Goal: Task Accomplishment & Management: Use online tool/utility

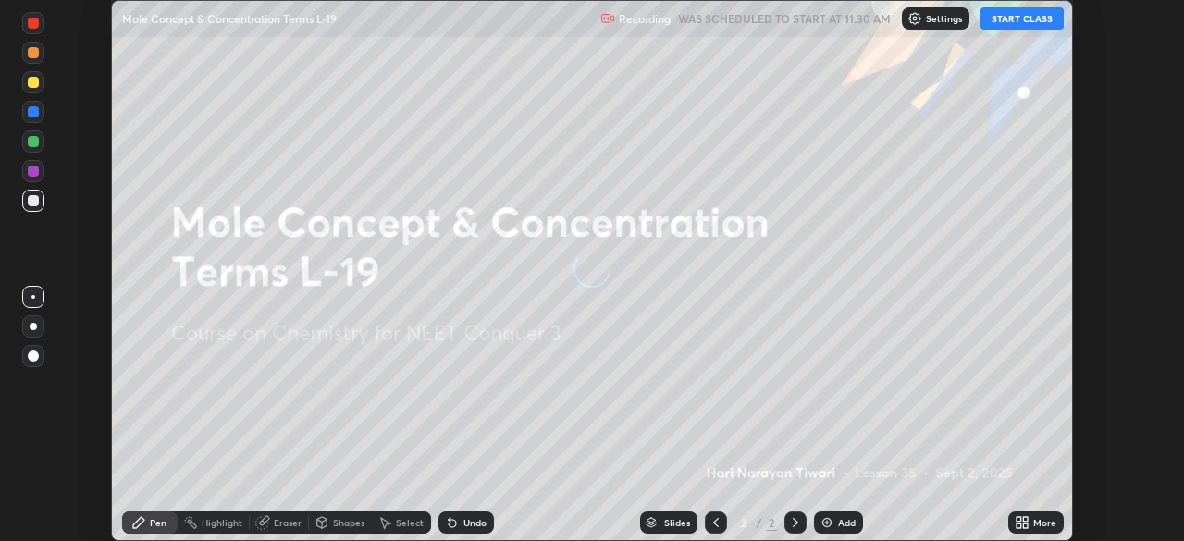
scroll to position [541, 1184]
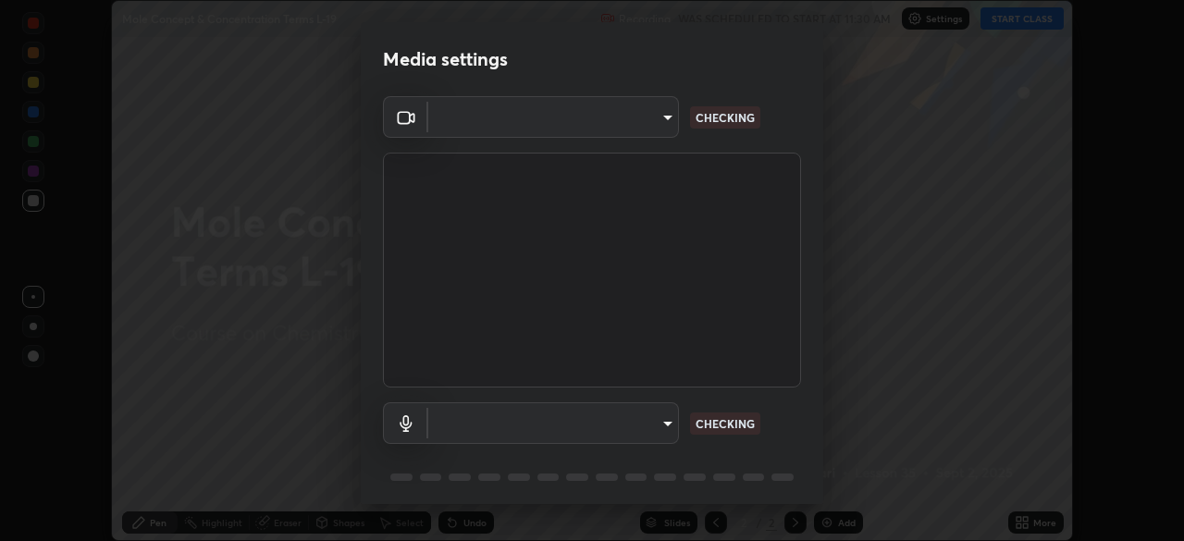
type input "cb8c6b6b4a50c5c6d626de20ccb3fd73f31987ea2ecc1878d3d31a5f1bf4ae53"
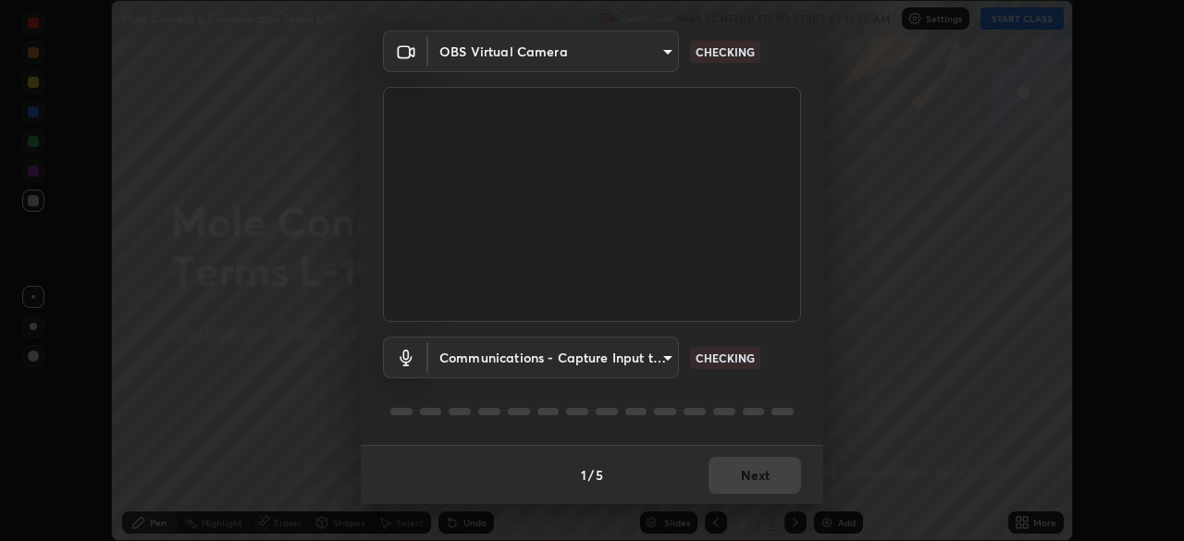
click at [475, 361] on body "Erase all Mole Concept & Concentration Terms L-19 Recording WAS SCHEDULED TO ST…" at bounding box center [592, 270] width 1184 height 541
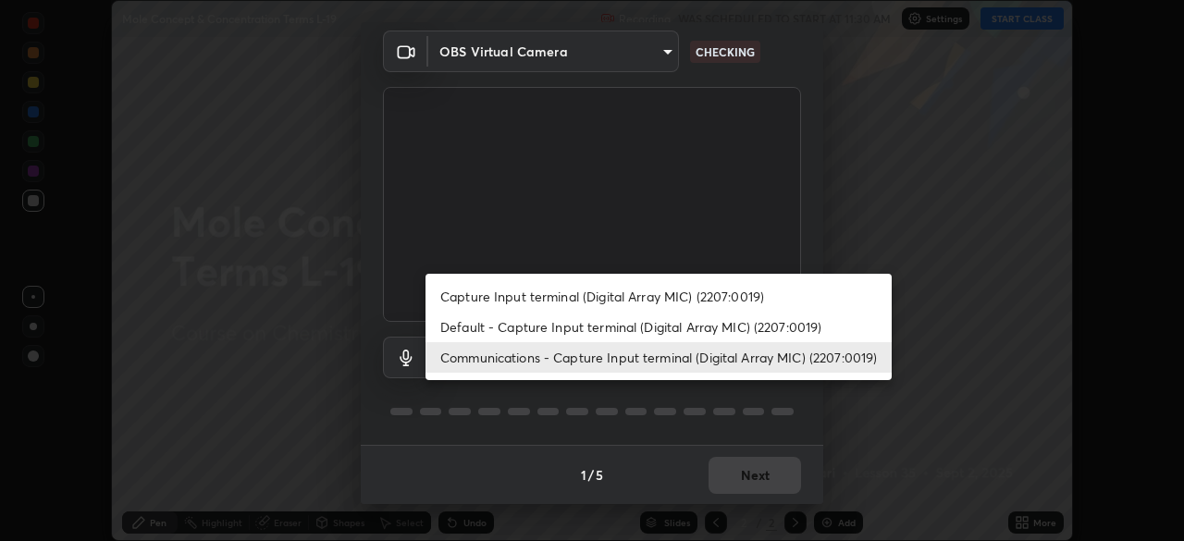
click at [466, 299] on li "Capture Input terminal (Digital Array MIC) (2207:0019)" at bounding box center [659, 296] width 466 height 31
type input "87fe52ed78cfa6ebbe8fde29281e2c7e3f46fe220fe8010125cf3d8283a166bd"
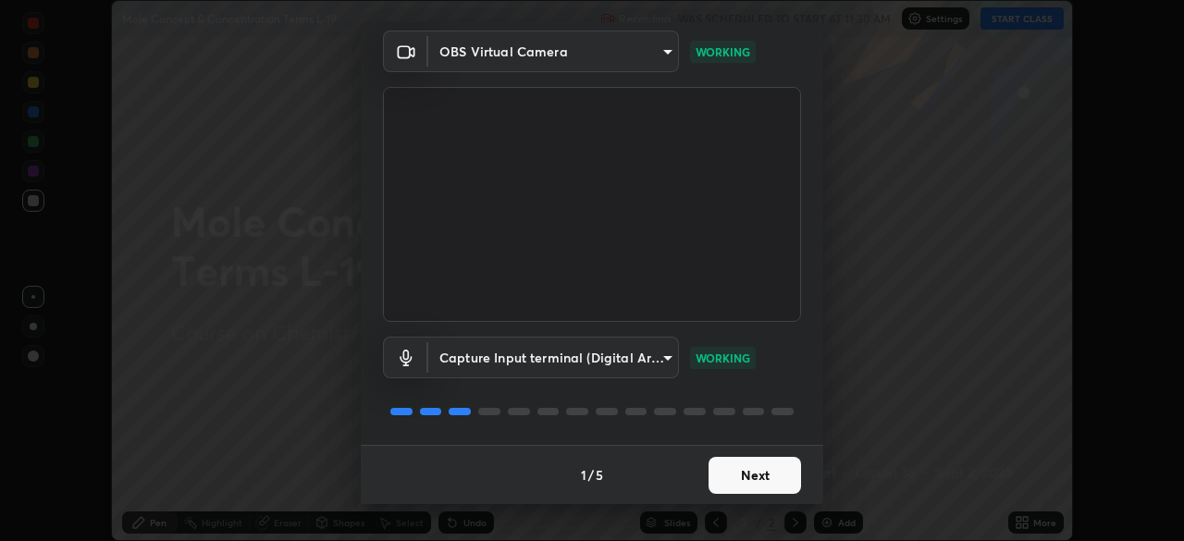
click at [744, 485] on button "Next" at bounding box center [755, 475] width 93 height 37
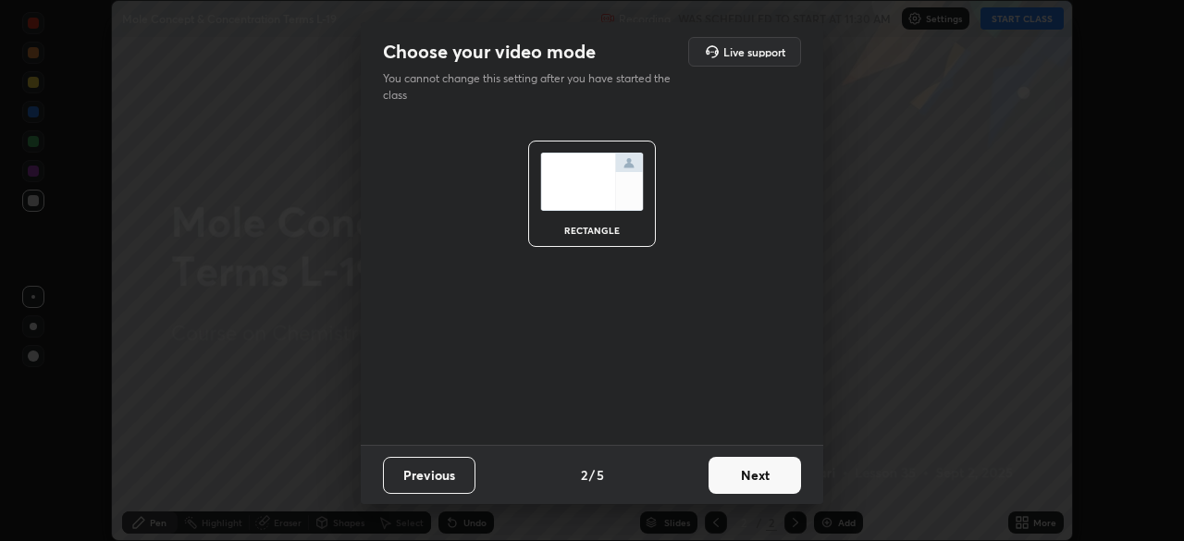
click at [744, 485] on button "Next" at bounding box center [755, 475] width 93 height 37
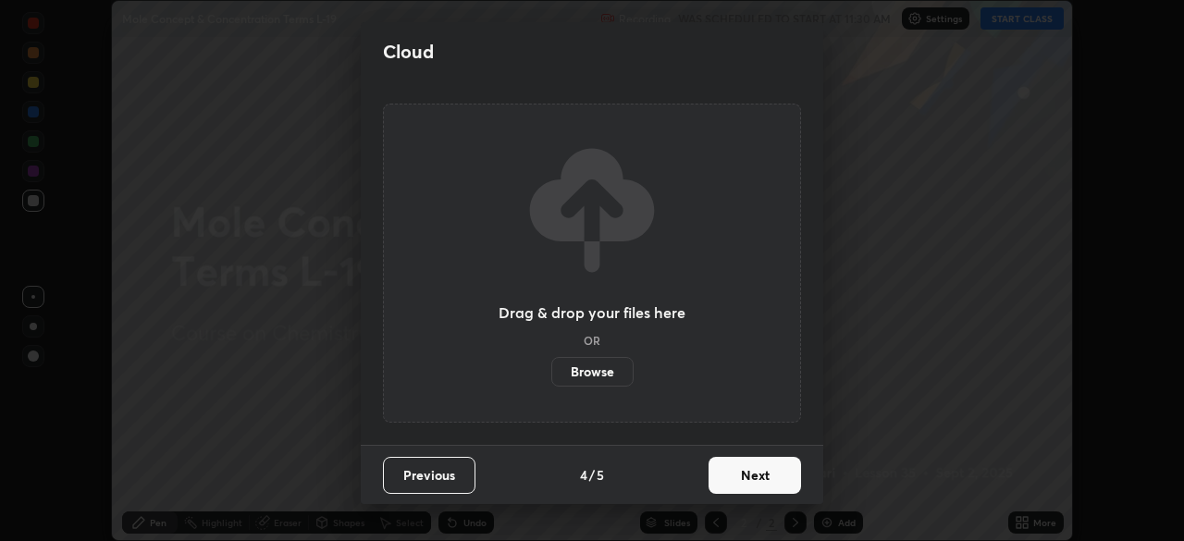
click at [736, 476] on button "Next" at bounding box center [755, 475] width 93 height 37
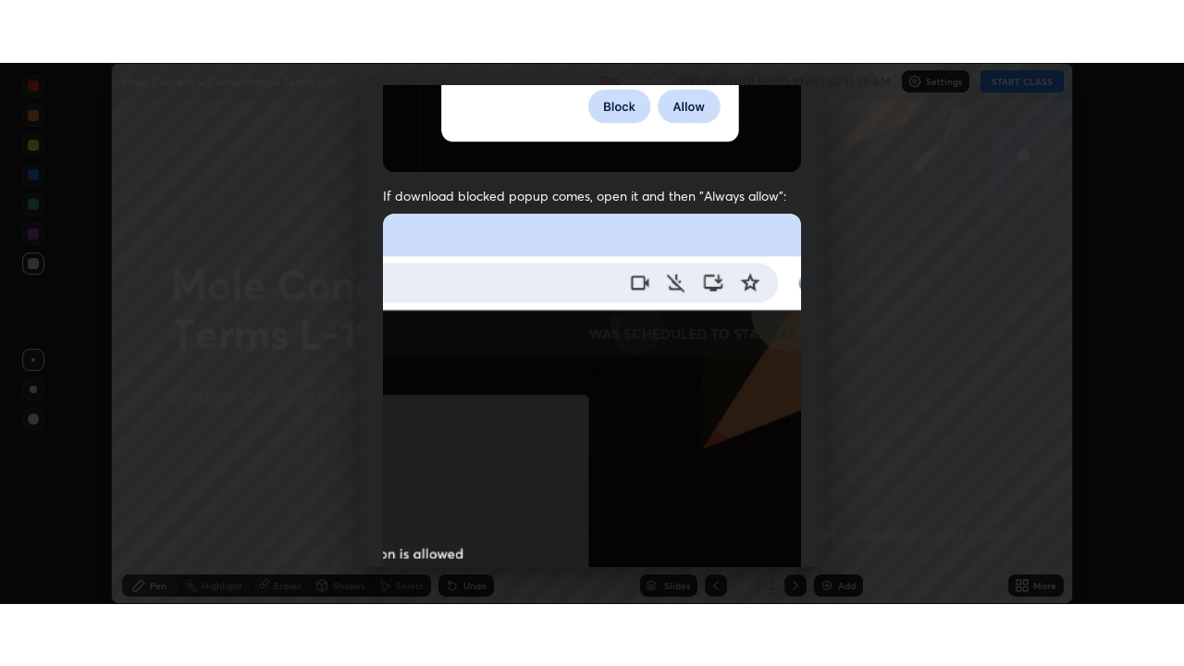
scroll to position [443, 0]
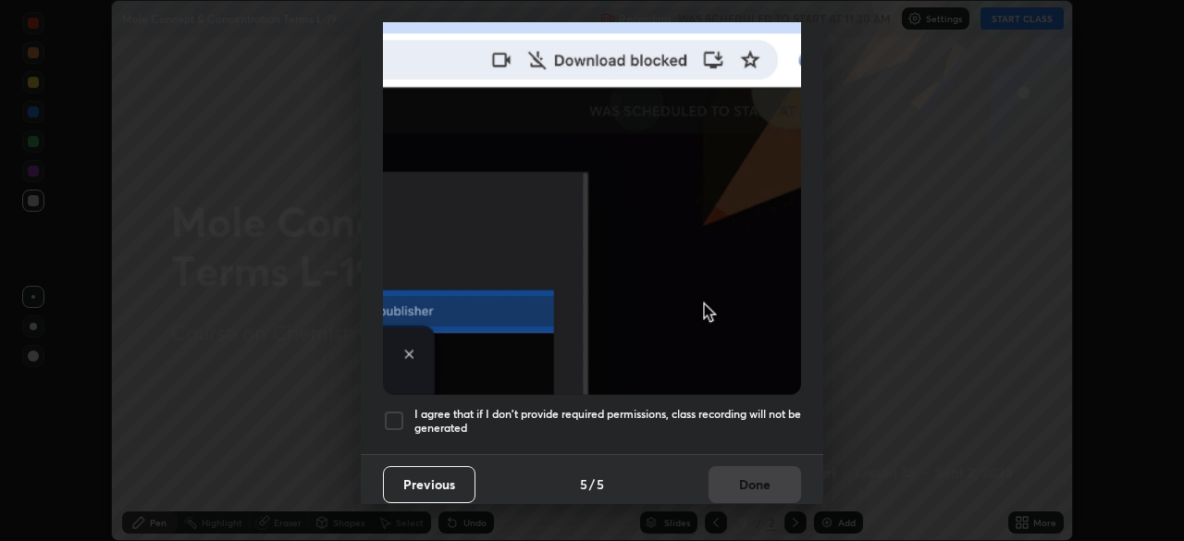
click at [393, 410] on div at bounding box center [394, 421] width 22 height 22
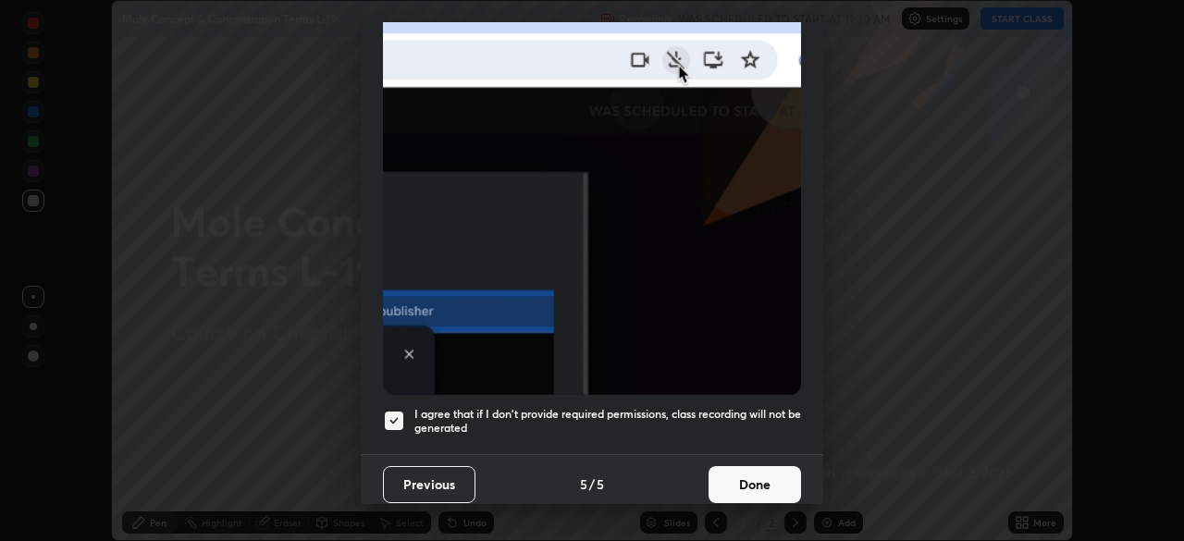
click at [732, 477] on button "Done" at bounding box center [755, 484] width 93 height 37
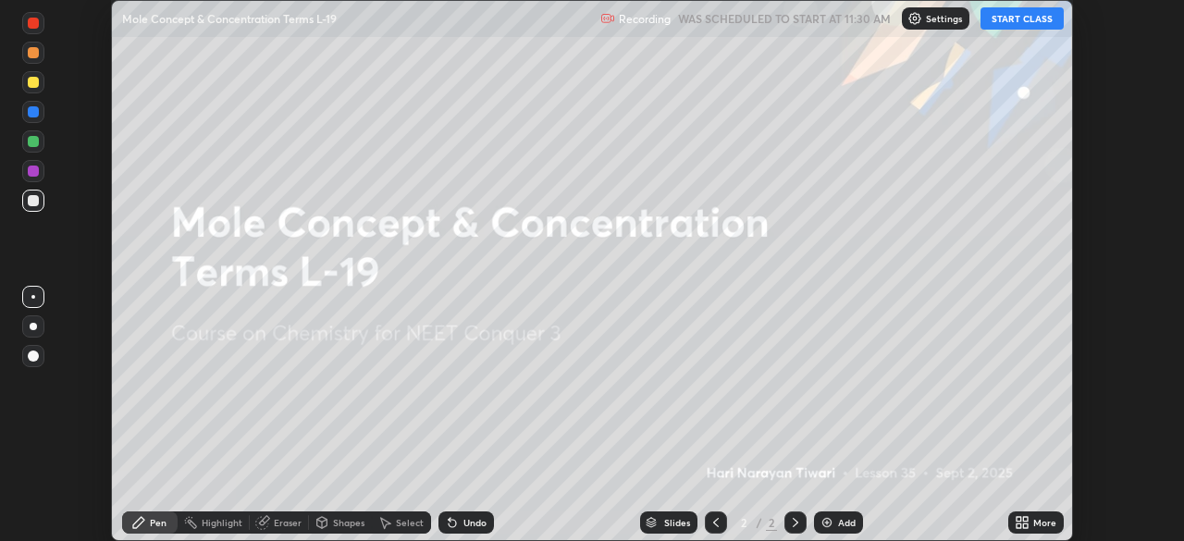
click at [825, 523] on img at bounding box center [827, 522] width 15 height 15
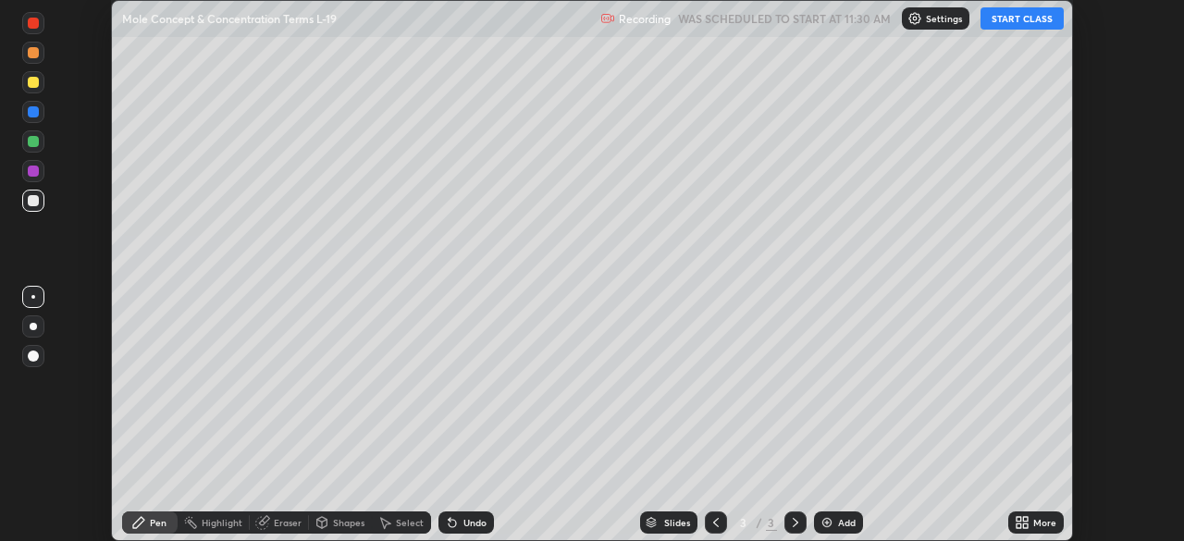
click at [1019, 526] on icon at bounding box center [1019, 526] width 5 height 5
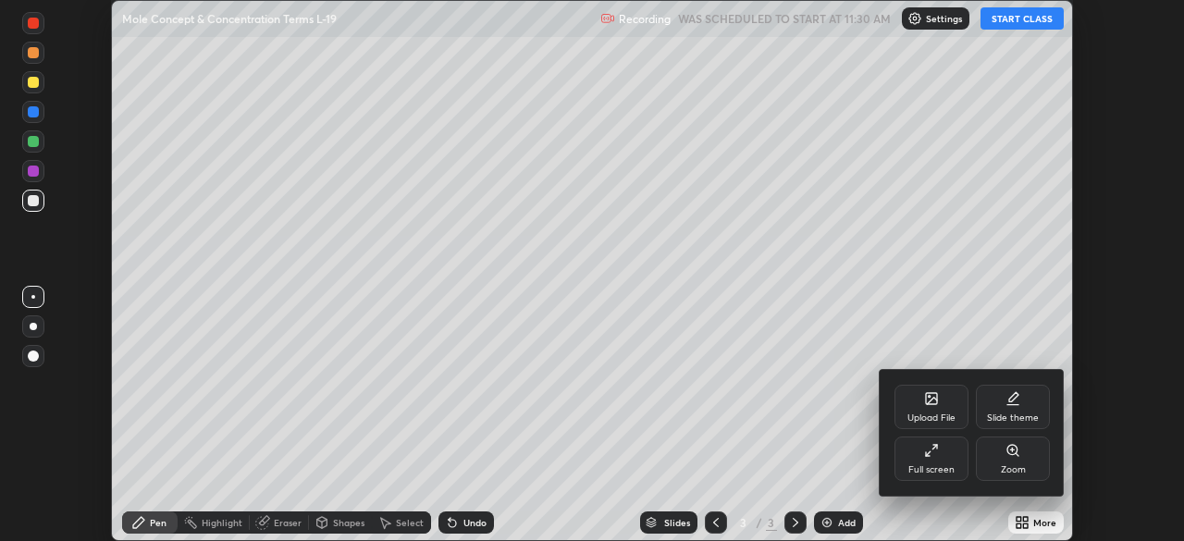
click at [934, 456] on icon at bounding box center [931, 450] width 15 height 15
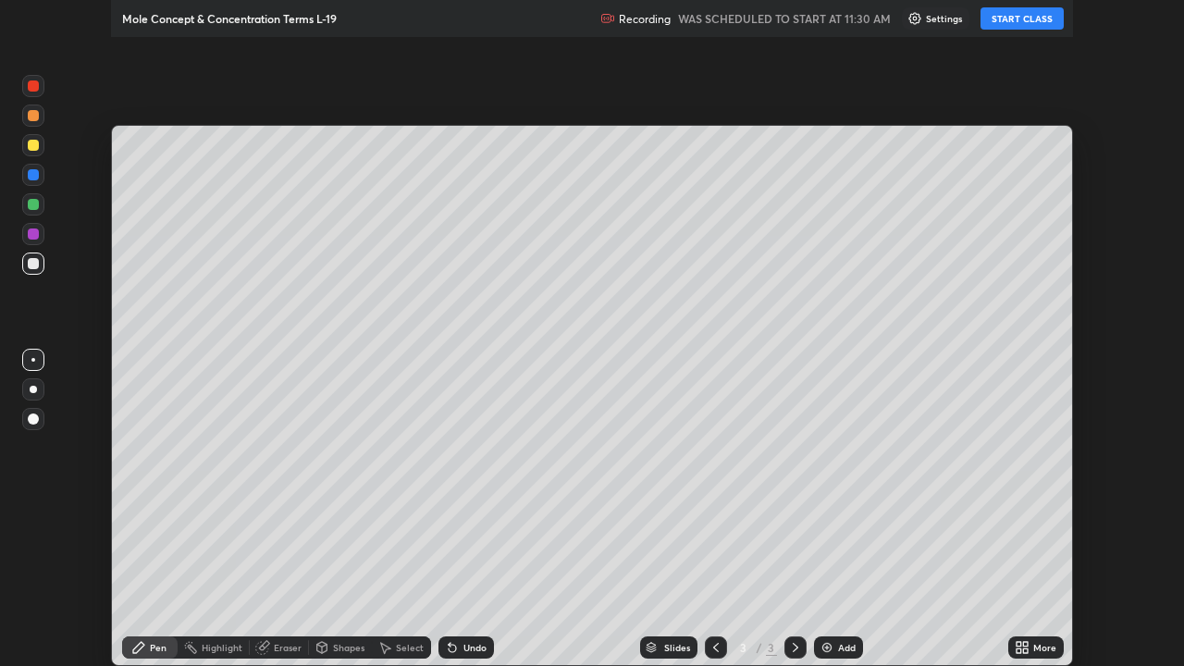
scroll to position [666, 1184]
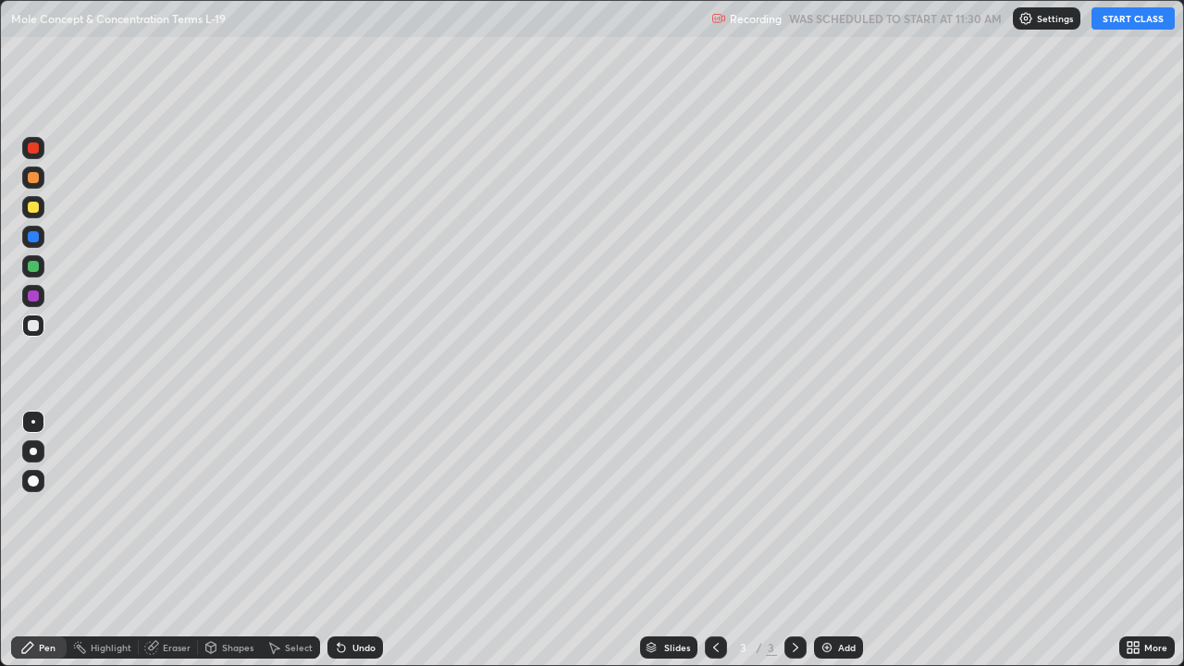
click at [1137, 24] on button "START CLASS" at bounding box center [1133, 18] width 83 height 22
click at [52, 540] on div "Pen" at bounding box center [47, 647] width 17 height 9
click at [31, 326] on div at bounding box center [33, 325] width 11 height 11
click at [38, 210] on div at bounding box center [33, 207] width 11 height 11
click at [34, 326] on div at bounding box center [33, 325] width 11 height 11
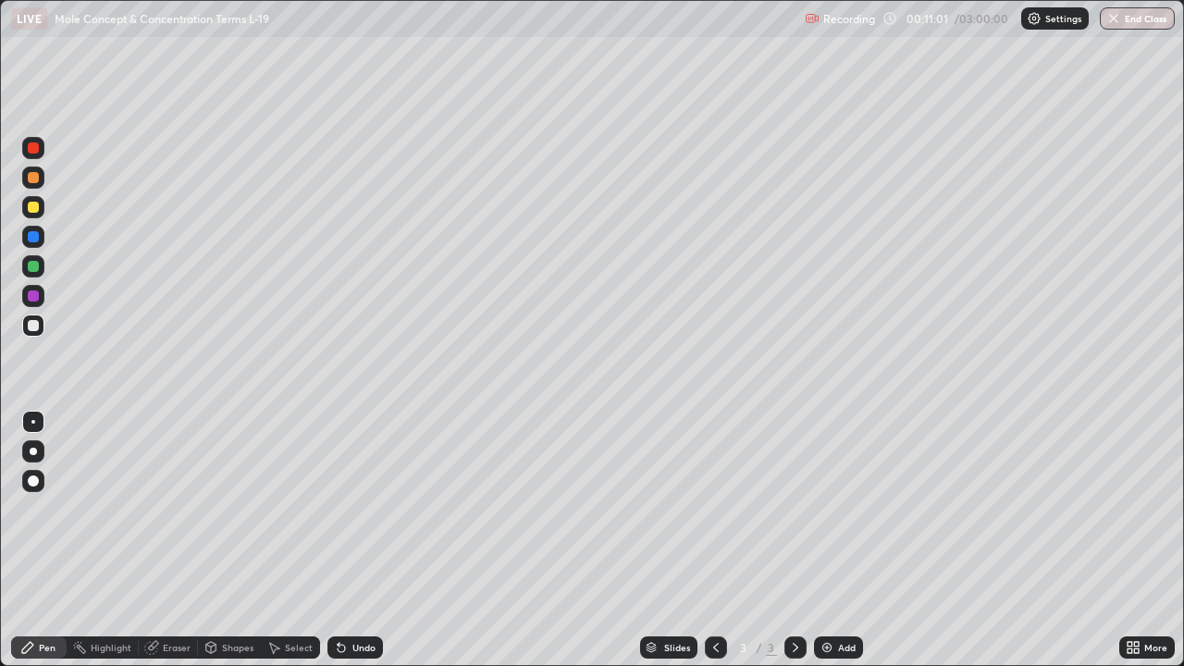
click at [181, 540] on div "Eraser" at bounding box center [177, 647] width 28 height 9
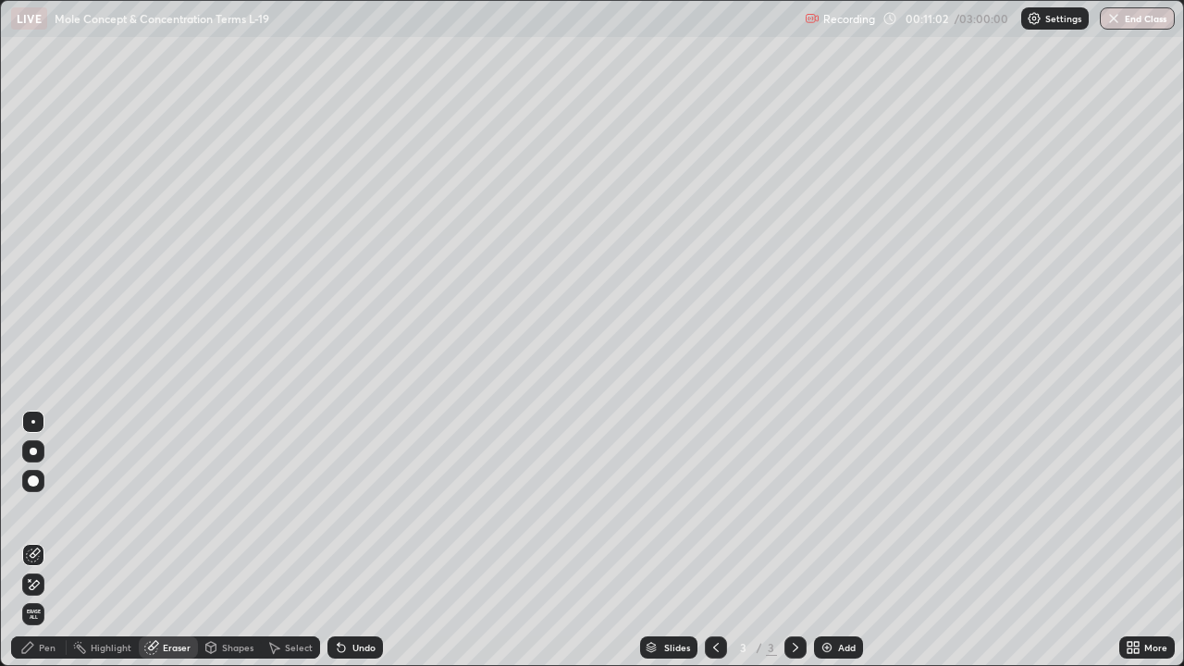
click at [281, 540] on div "Select" at bounding box center [290, 648] width 59 height 22
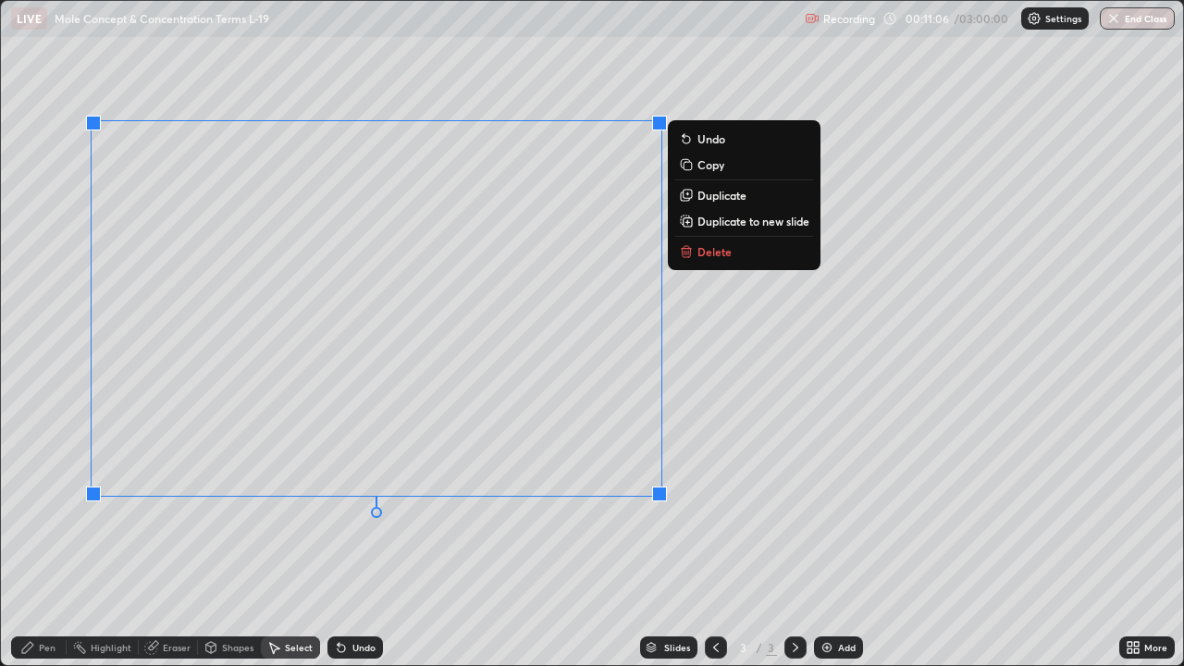
click at [702, 245] on p "Delete" at bounding box center [715, 251] width 34 height 15
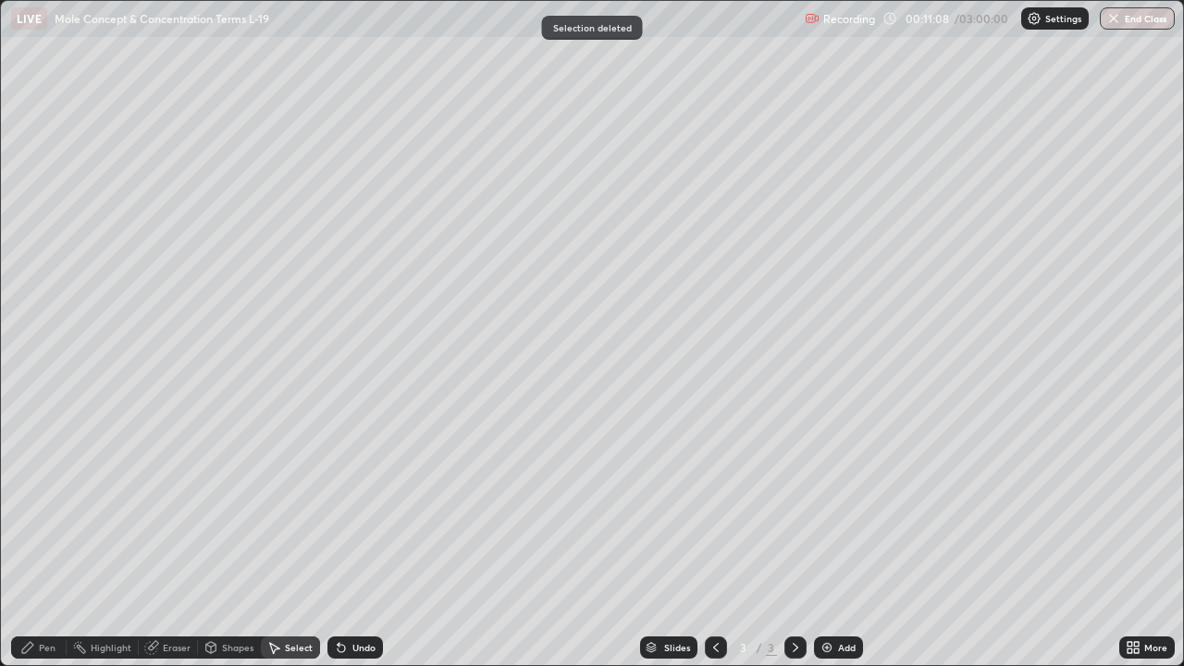
click at [46, 540] on div "Pen" at bounding box center [47, 647] width 17 height 9
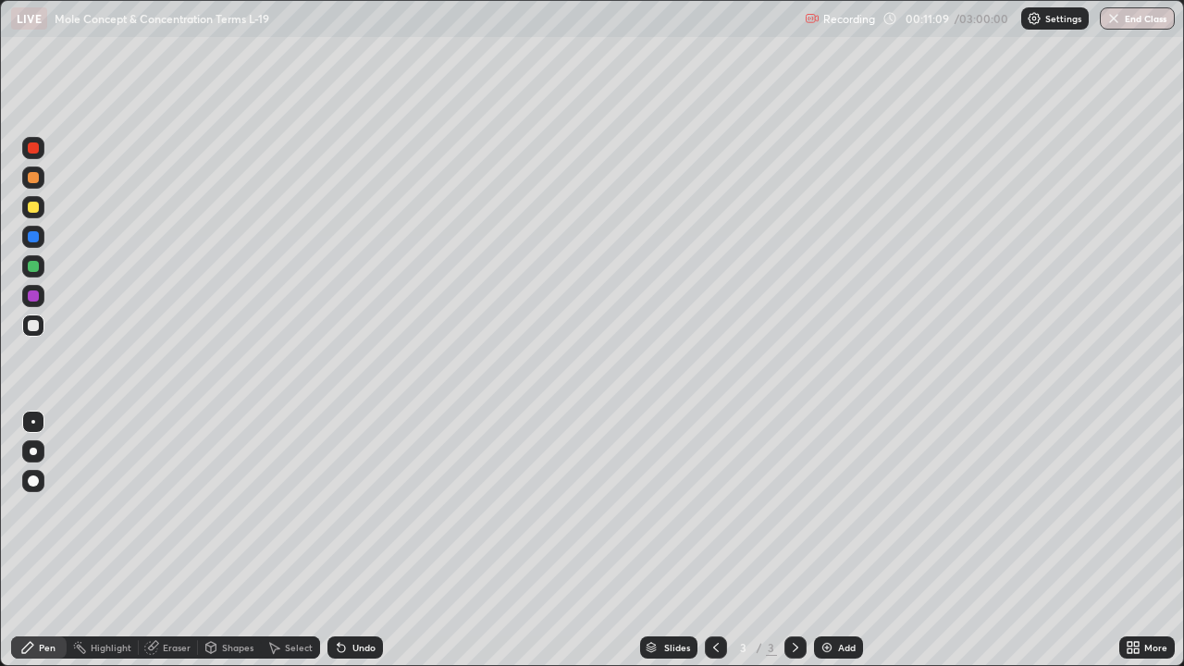
click at [36, 324] on div at bounding box center [33, 325] width 11 height 11
click at [35, 203] on div at bounding box center [33, 207] width 11 height 11
click at [32, 329] on div at bounding box center [33, 325] width 11 height 11
click at [31, 209] on div at bounding box center [33, 207] width 11 height 11
click at [825, 540] on img at bounding box center [827, 647] width 15 height 15
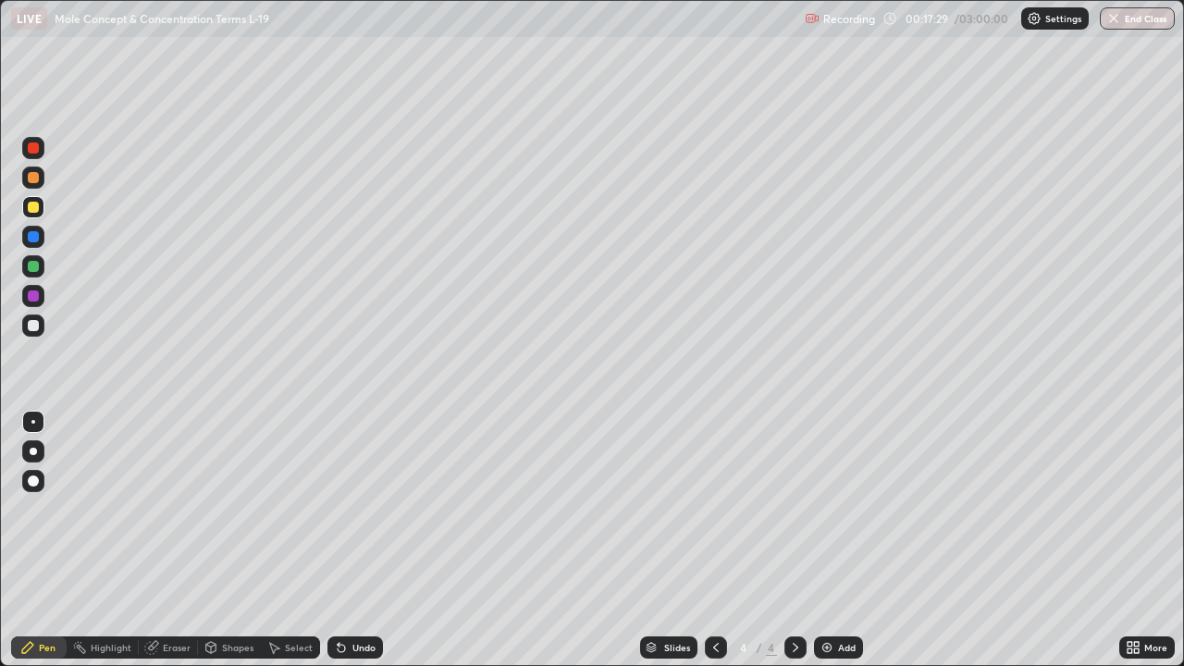
click at [52, 540] on div "Pen" at bounding box center [39, 648] width 56 height 22
click at [31, 326] on div at bounding box center [33, 325] width 11 height 11
click at [31, 214] on div at bounding box center [33, 207] width 22 height 22
click at [238, 540] on div "Shapes" at bounding box center [237, 647] width 31 height 9
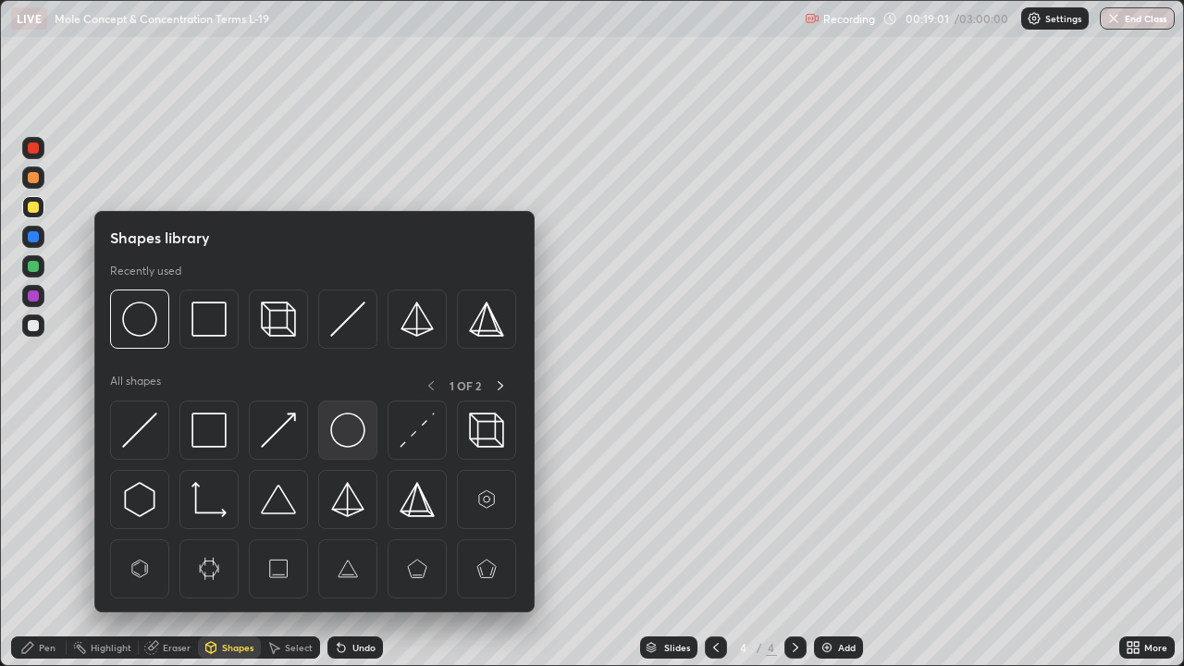
click at [344, 427] on img at bounding box center [347, 430] width 35 height 35
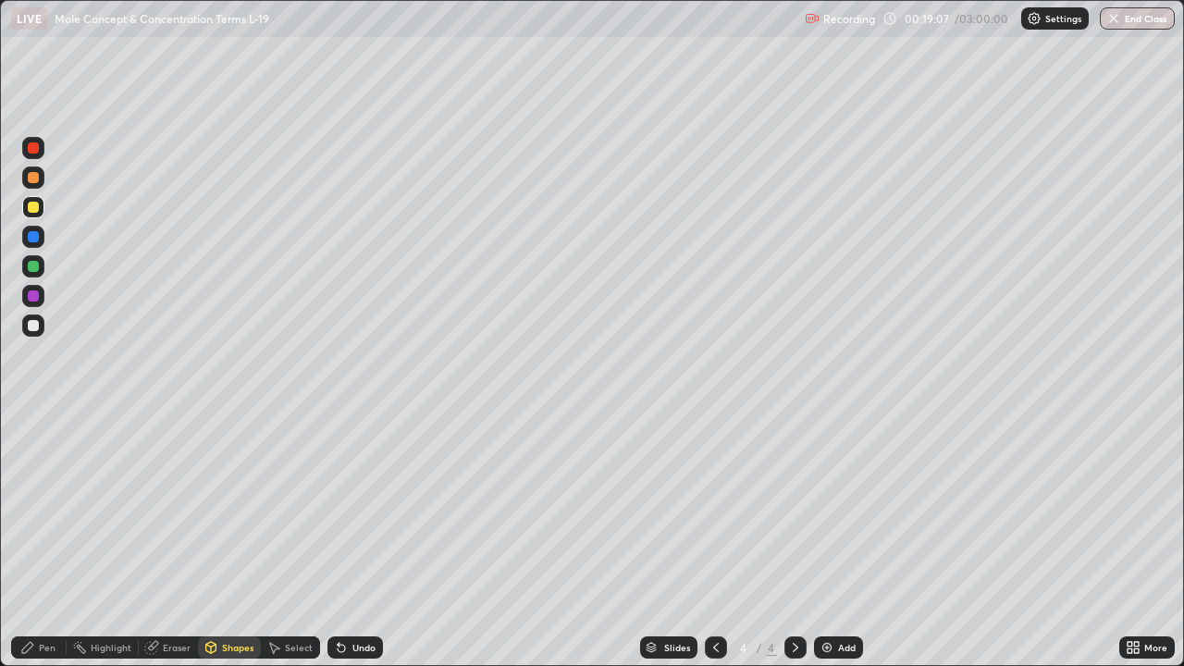
click at [51, 540] on div "Pen" at bounding box center [47, 647] width 17 height 9
click at [33, 327] on div at bounding box center [33, 325] width 11 height 11
click at [32, 179] on div at bounding box center [33, 177] width 11 height 11
click at [31, 329] on div at bounding box center [33, 325] width 11 height 11
click at [31, 207] on div at bounding box center [33, 207] width 11 height 11
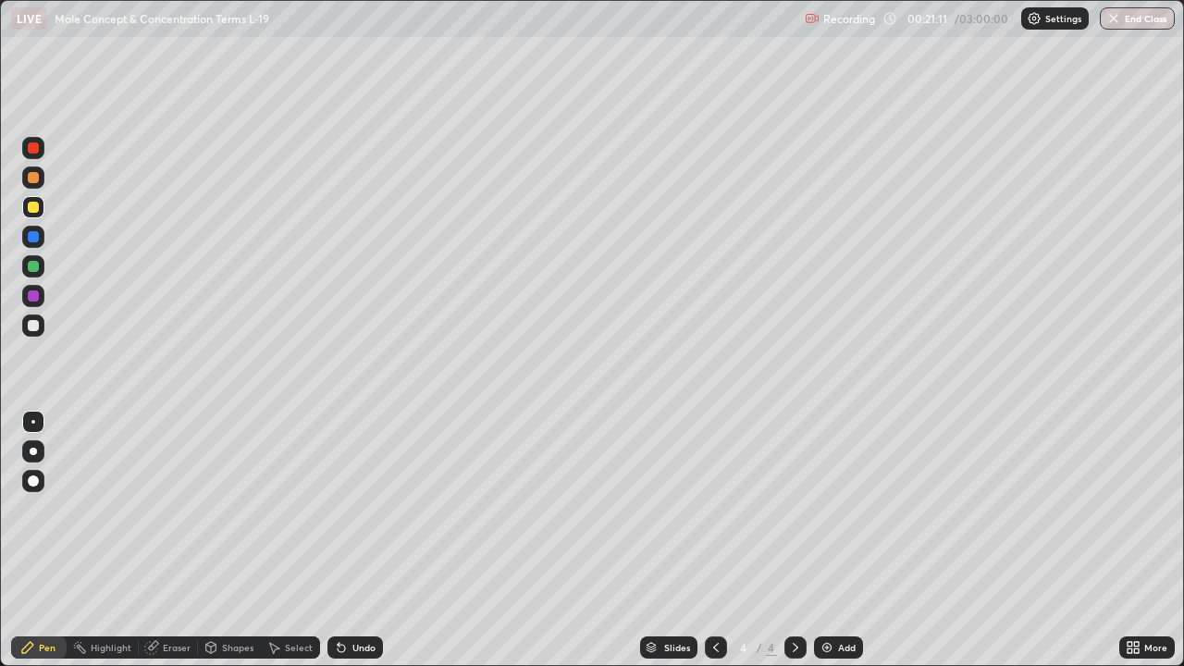
click at [31, 326] on div at bounding box center [33, 325] width 11 height 11
click at [36, 335] on div at bounding box center [33, 326] width 22 height 22
click at [181, 540] on div "Eraser" at bounding box center [168, 648] width 59 height 22
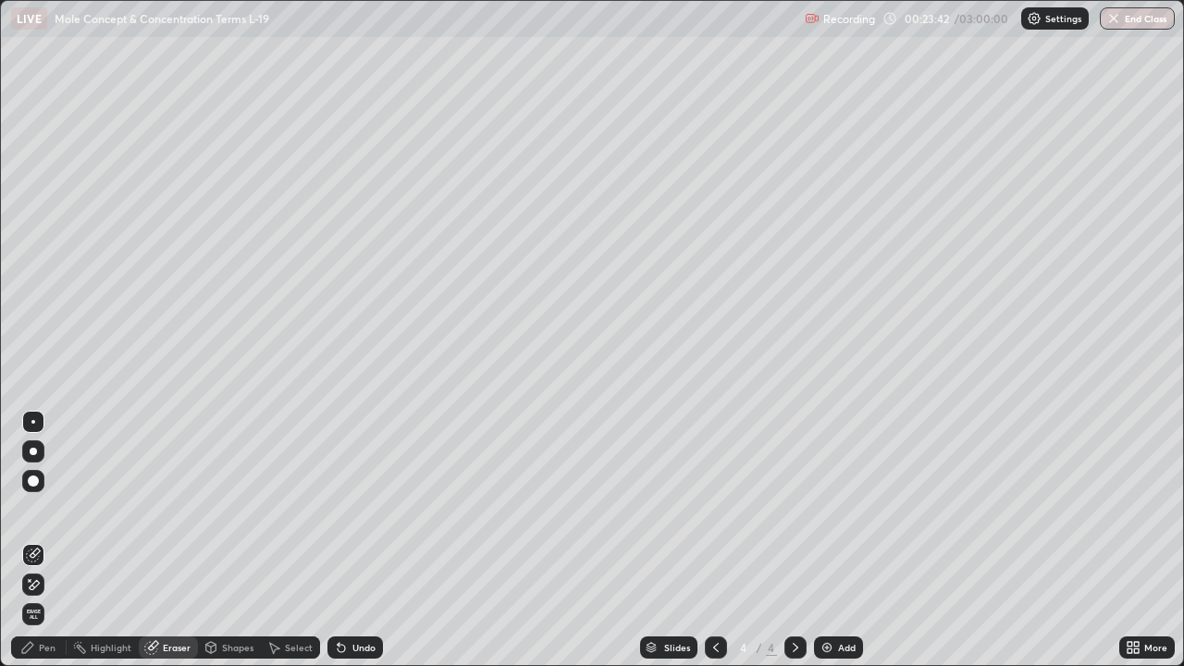
click at [302, 540] on div "Select" at bounding box center [299, 647] width 28 height 9
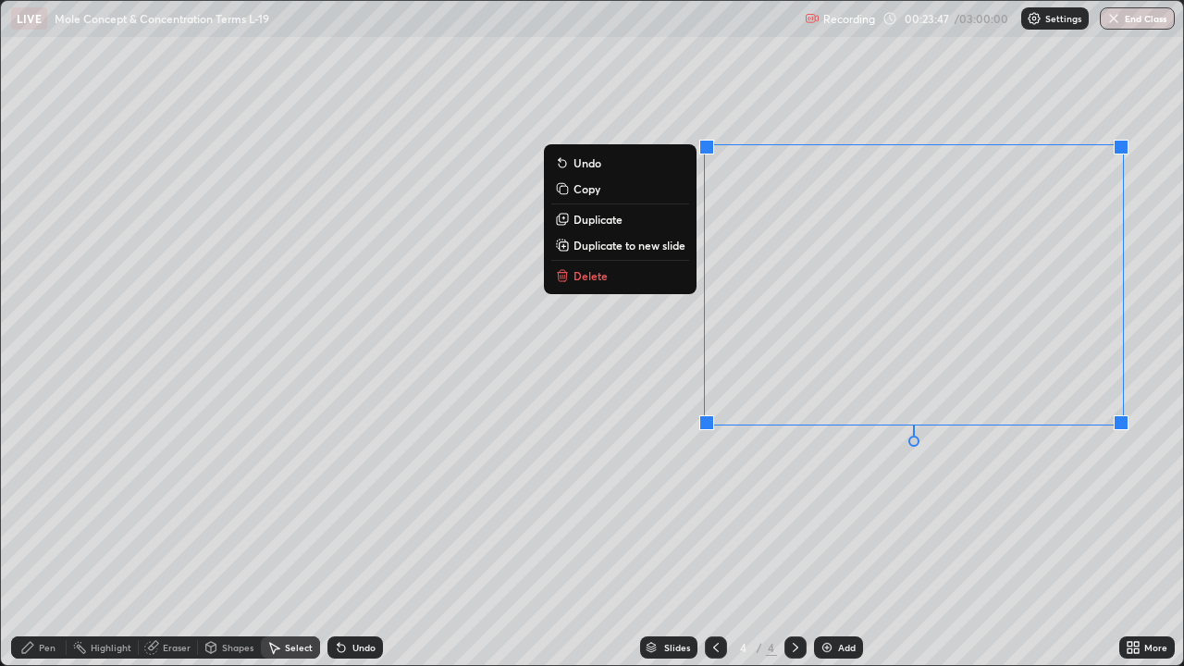
click at [674, 322] on div "0 ° Undo Copy Duplicate Duplicate to new slide Delete" at bounding box center [592, 333] width 1182 height 664
click at [599, 280] on div "0 ° Undo Copy Duplicate Duplicate to new slide Delete" at bounding box center [592, 333] width 1182 height 664
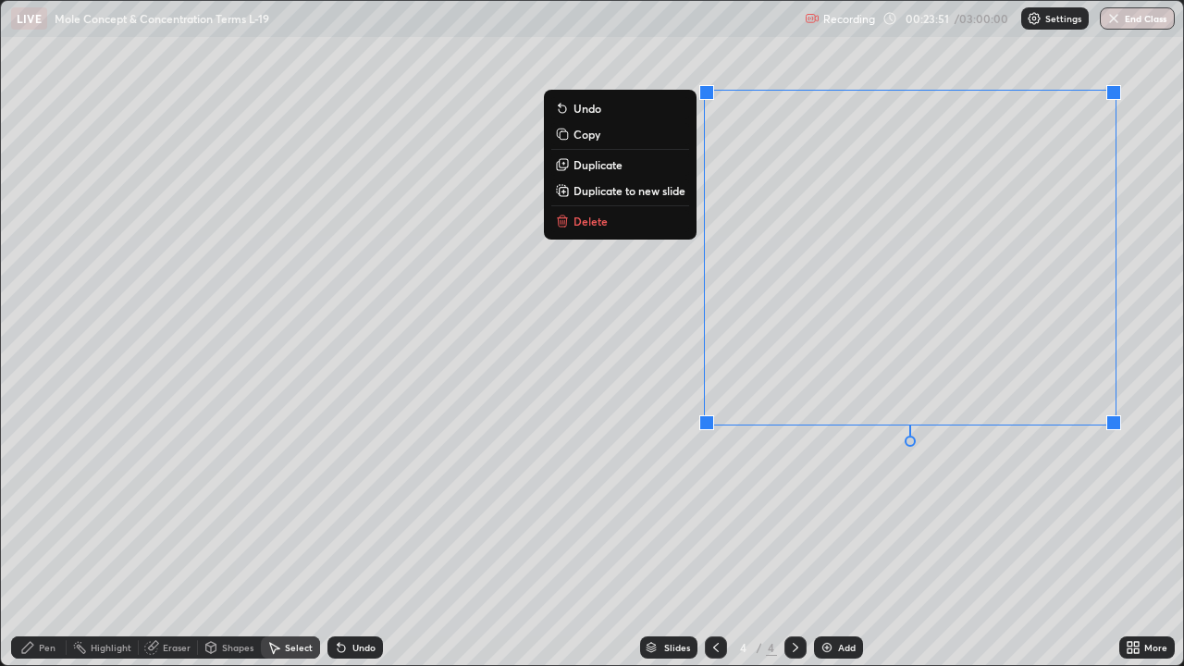
click at [609, 224] on button "Delete" at bounding box center [620, 221] width 138 height 22
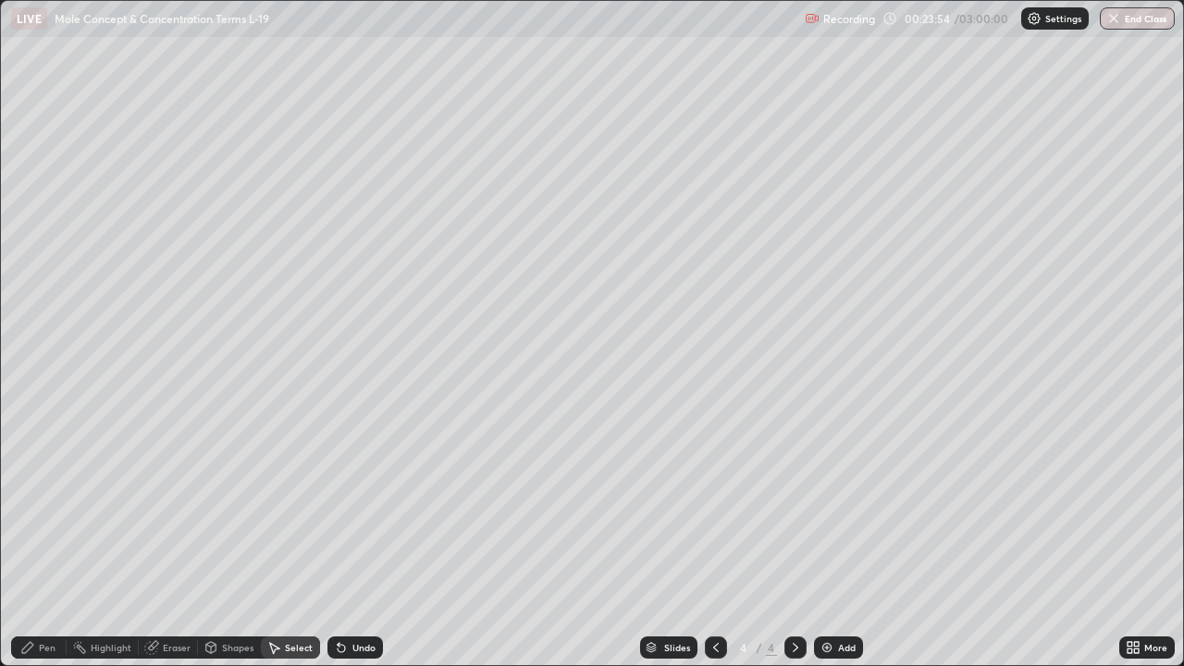
click at [43, 540] on div "Pen" at bounding box center [39, 648] width 56 height 22
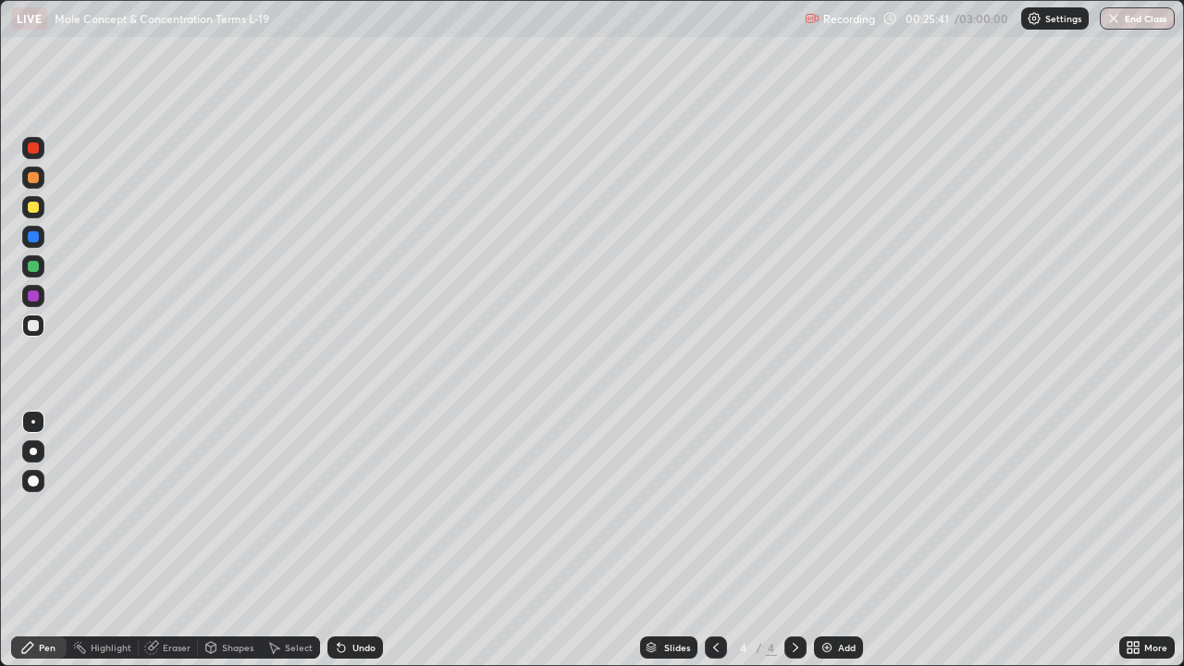
click at [47, 540] on div "Pen" at bounding box center [47, 647] width 17 height 9
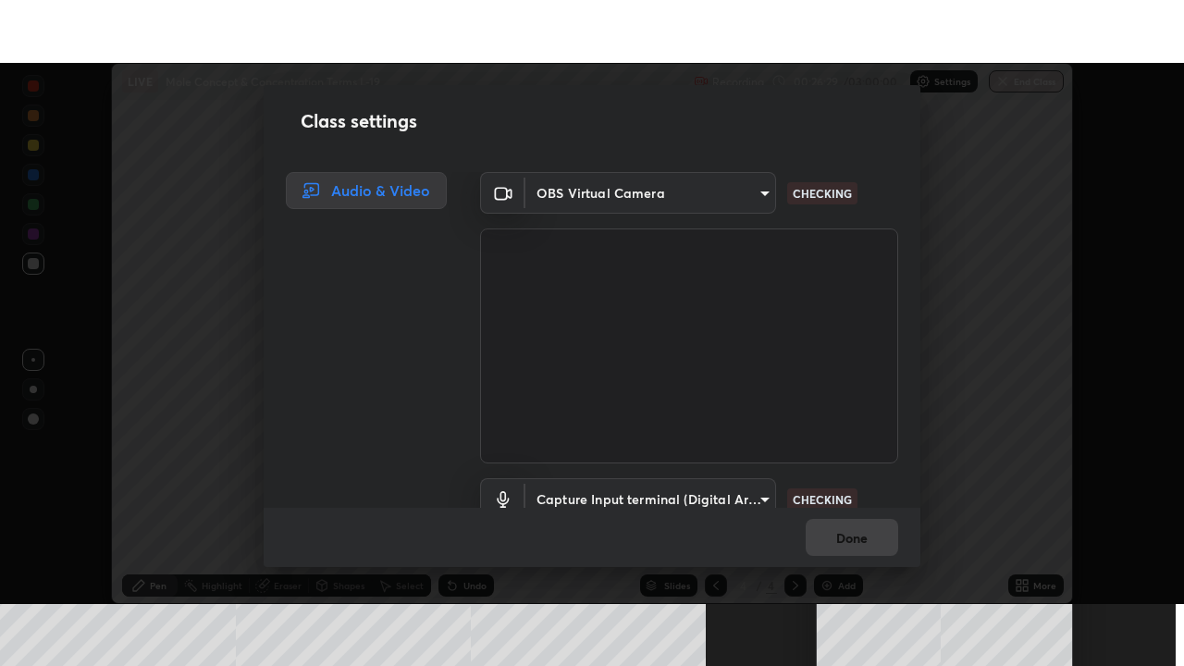
scroll to position [84, 0]
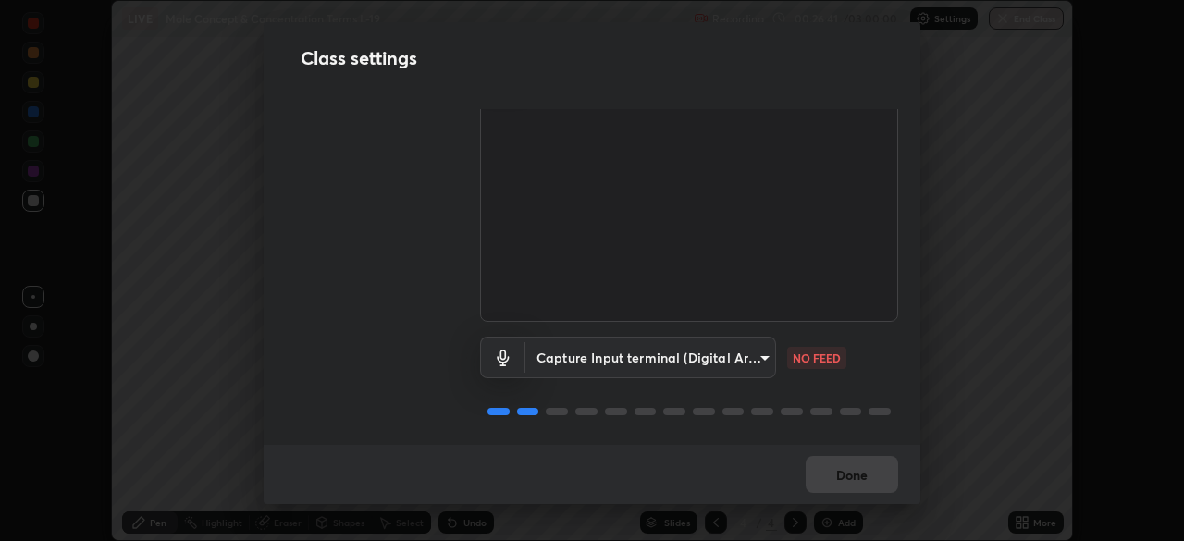
click at [769, 461] on div "Done" at bounding box center [592, 474] width 657 height 59
click at [586, 348] on body "Erase all LIVE Mole Concept & Concentration Terms L-19 Recording 00:26:43 / 03:…" at bounding box center [592, 270] width 1184 height 541
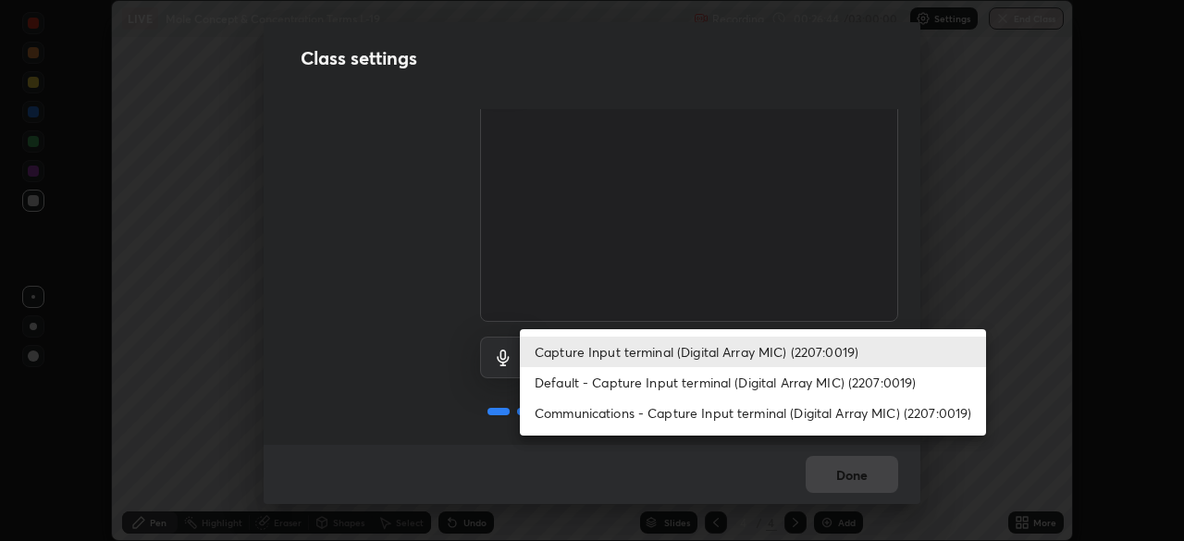
click at [554, 380] on li "Default - Capture Input terminal (Digital Array MIC) (2207:0019)" at bounding box center [753, 382] width 466 height 31
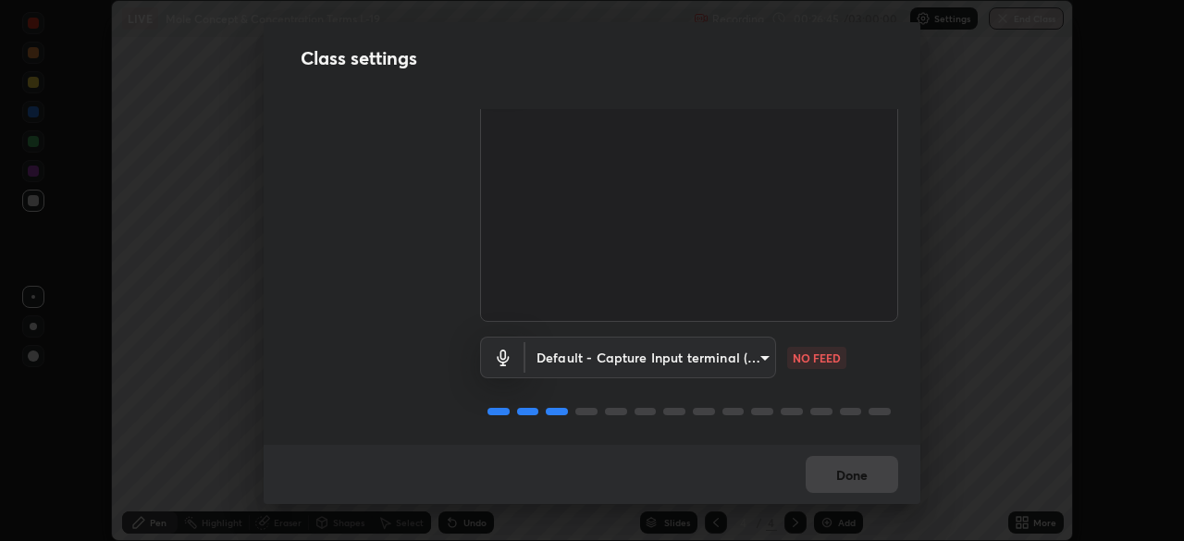
click at [563, 350] on body "Erase all LIVE Mole Concept & Concentration Terms L-19 Recording 00:26:45 / 03:…" at bounding box center [592, 270] width 1184 height 541
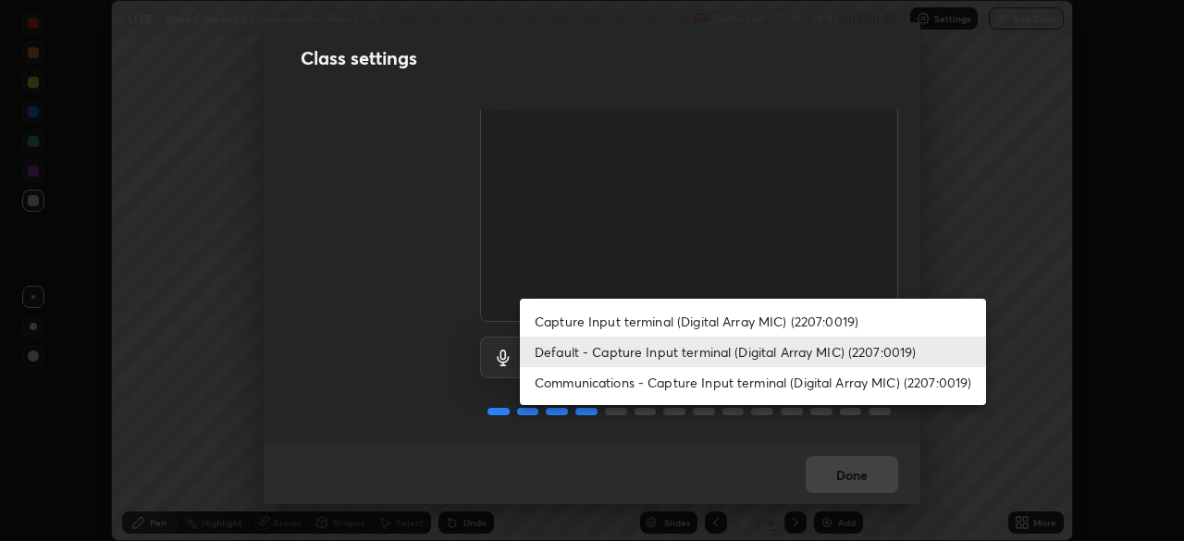
click at [563, 322] on li "Capture Input terminal (Digital Array MIC) (2207:0019)" at bounding box center [753, 321] width 466 height 31
type input "87fe52ed78cfa6ebbe8fde29281e2c7e3f46fe220fe8010125cf3d8283a166bd"
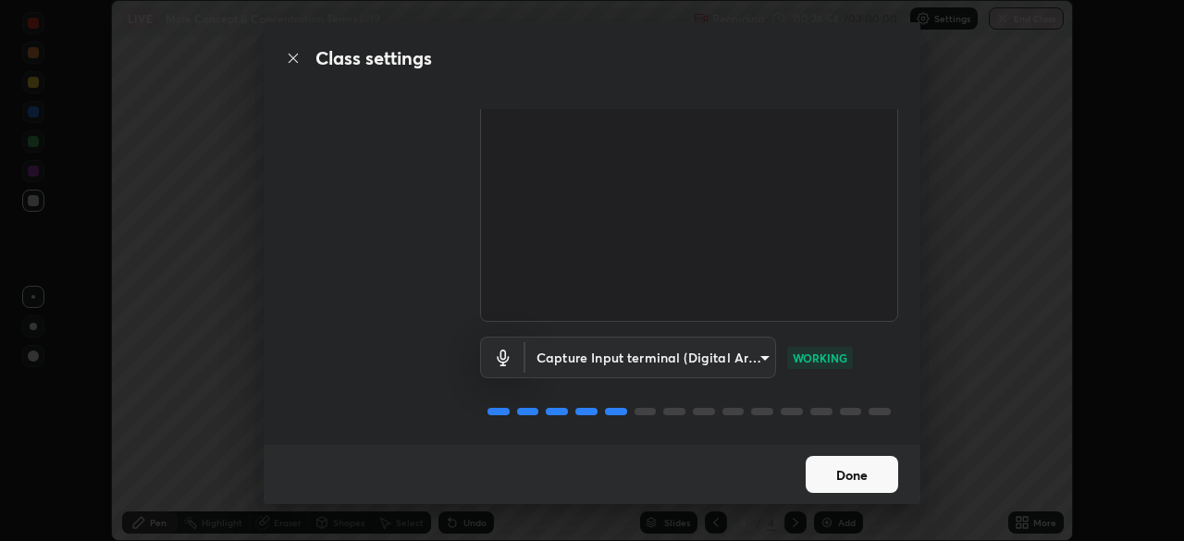
click at [844, 487] on button "Done" at bounding box center [852, 474] width 93 height 37
click at [843, 489] on button "Done" at bounding box center [852, 474] width 93 height 37
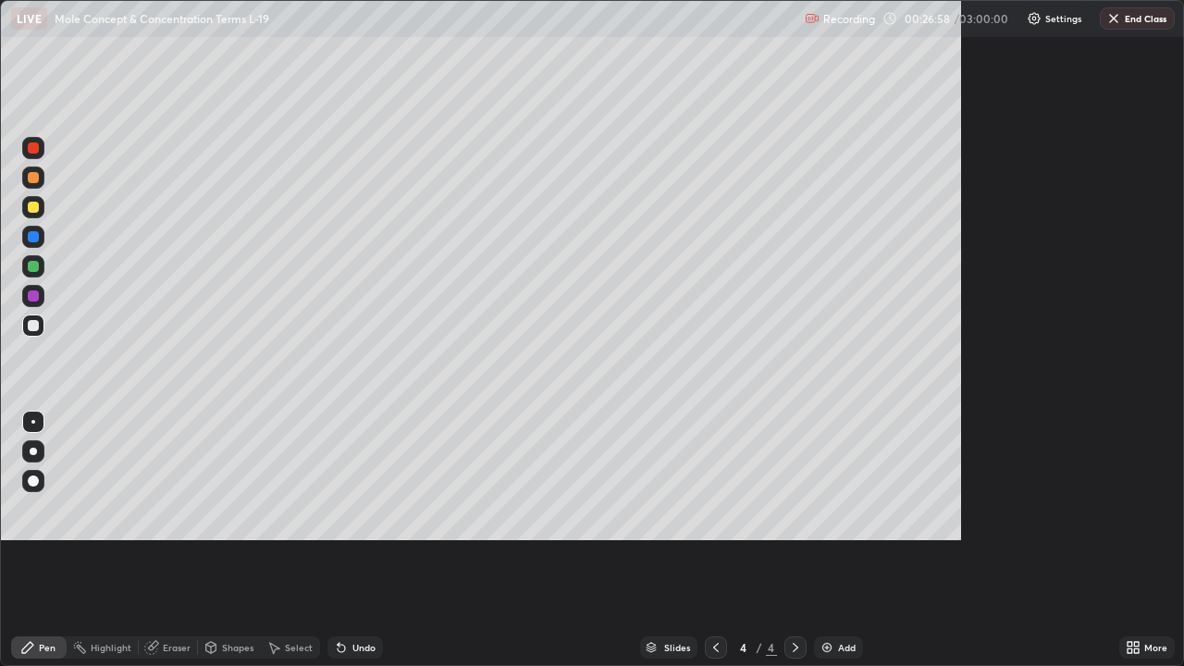
scroll to position [666, 1184]
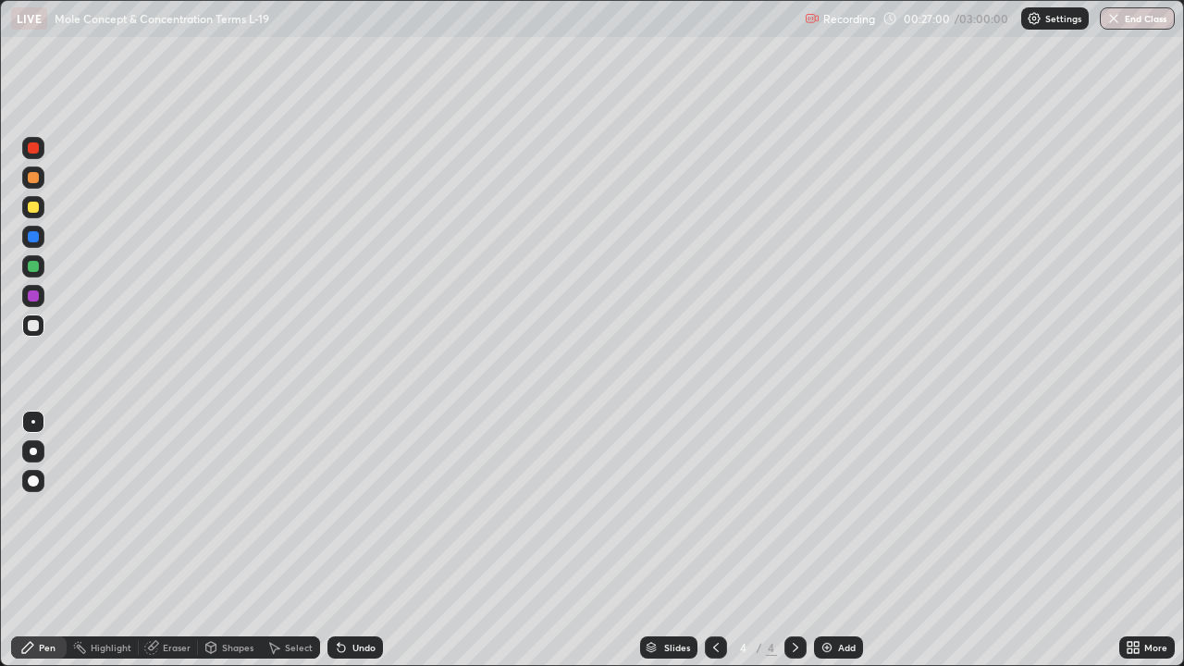
click at [34, 324] on div at bounding box center [33, 325] width 11 height 11
click at [188, 540] on div "Eraser" at bounding box center [177, 647] width 28 height 9
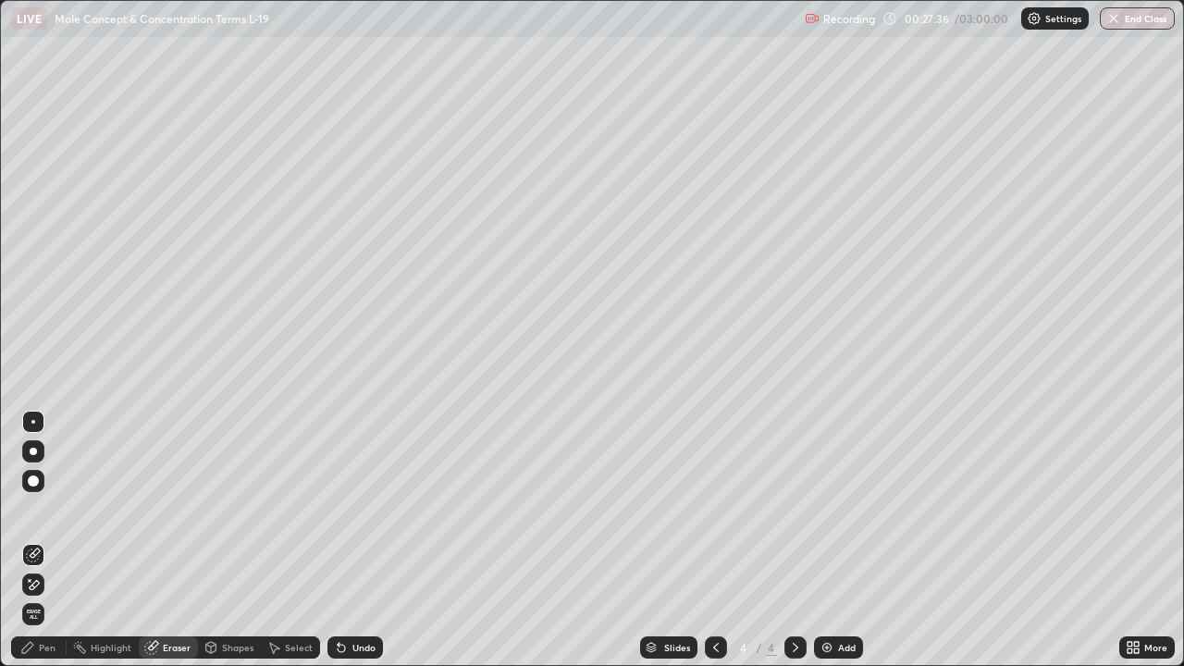
click at [46, 540] on div "Pen" at bounding box center [47, 647] width 17 height 9
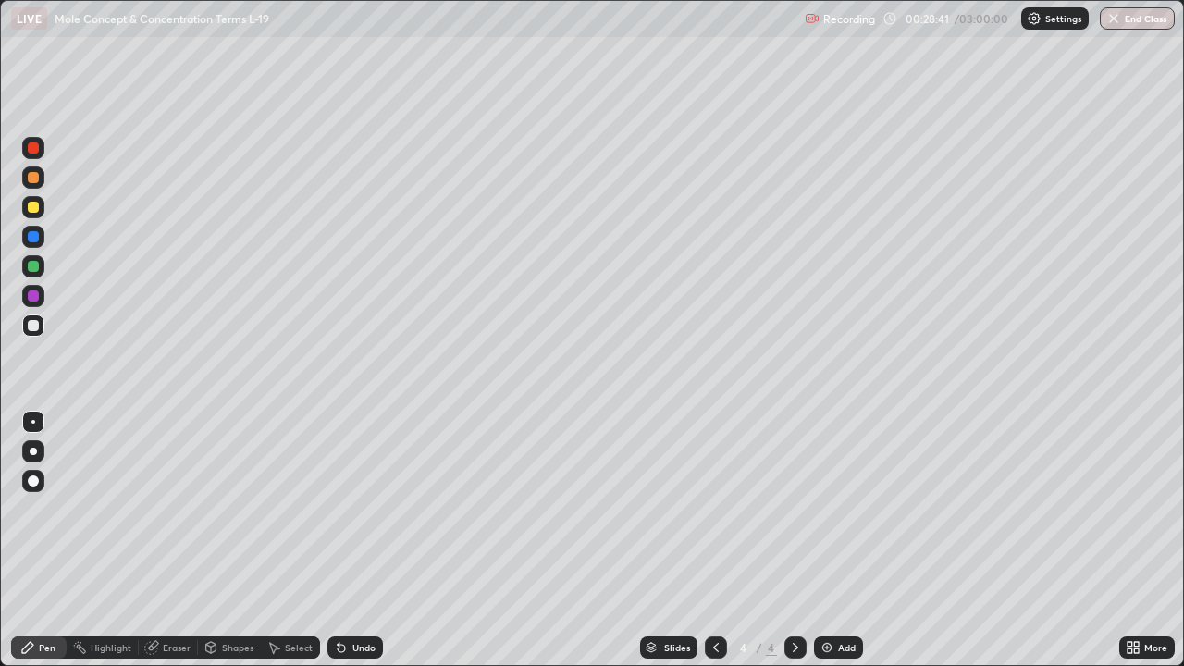
click at [31, 212] on div at bounding box center [33, 207] width 11 height 11
click at [176, 540] on div "Eraser" at bounding box center [177, 647] width 28 height 9
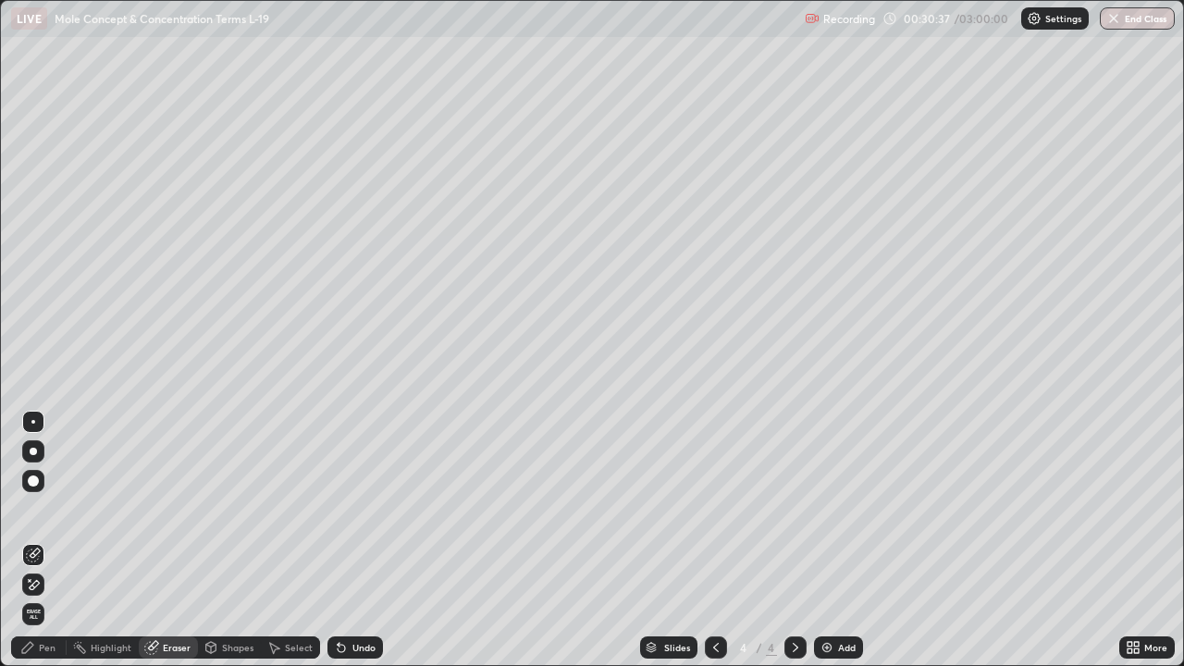
click at [304, 540] on div "Select" at bounding box center [299, 647] width 28 height 9
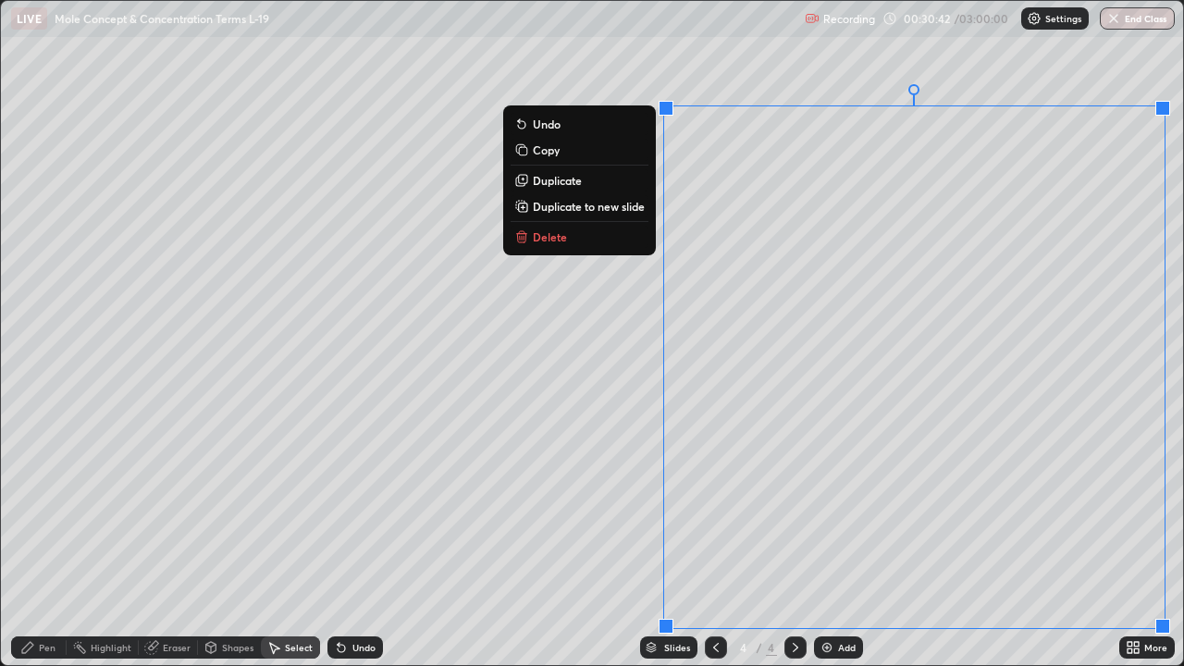
click at [560, 239] on p "Delete" at bounding box center [550, 236] width 34 height 15
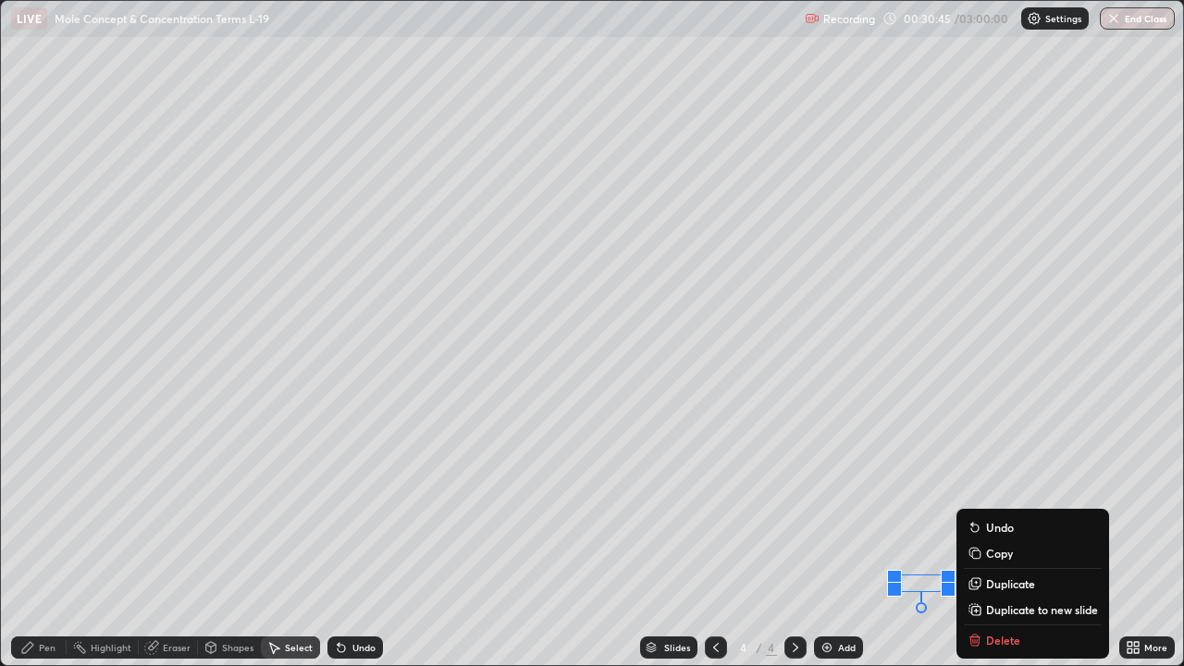
click at [999, 540] on div "Slides 4 / 4 Add" at bounding box center [751, 647] width 736 height 37
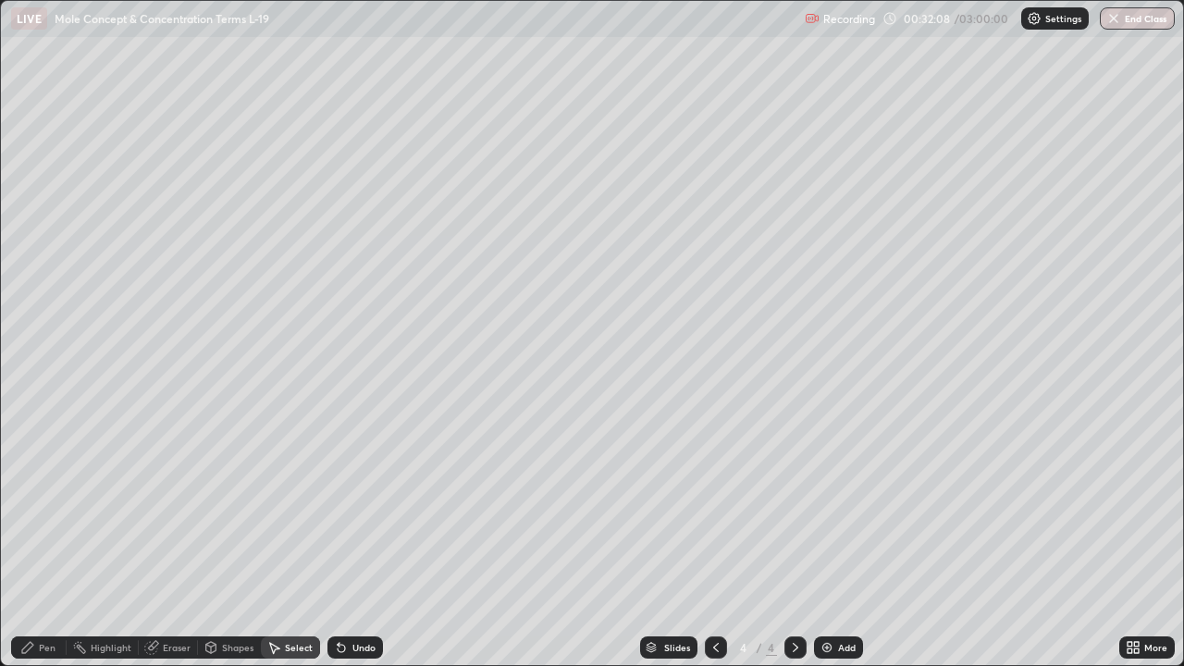
click at [187, 540] on div "Eraser" at bounding box center [177, 647] width 28 height 9
click at [50, 540] on div "Pen" at bounding box center [47, 647] width 17 height 9
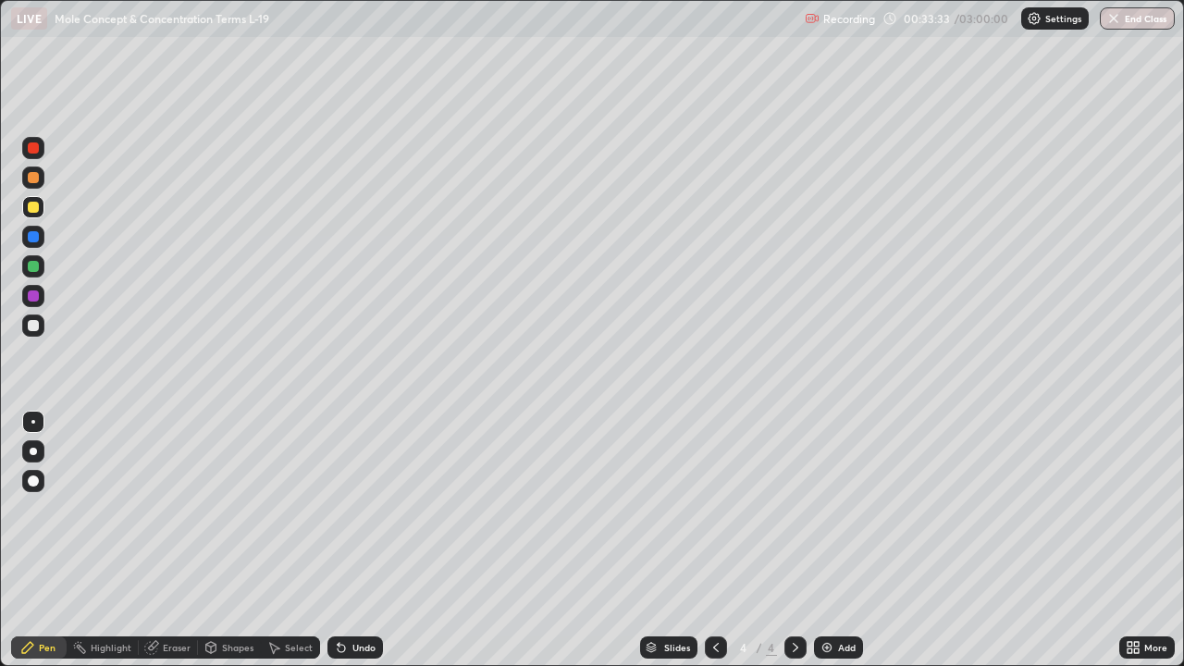
click at [34, 336] on div at bounding box center [33, 326] width 22 height 22
click at [183, 540] on div "Eraser" at bounding box center [177, 647] width 28 height 9
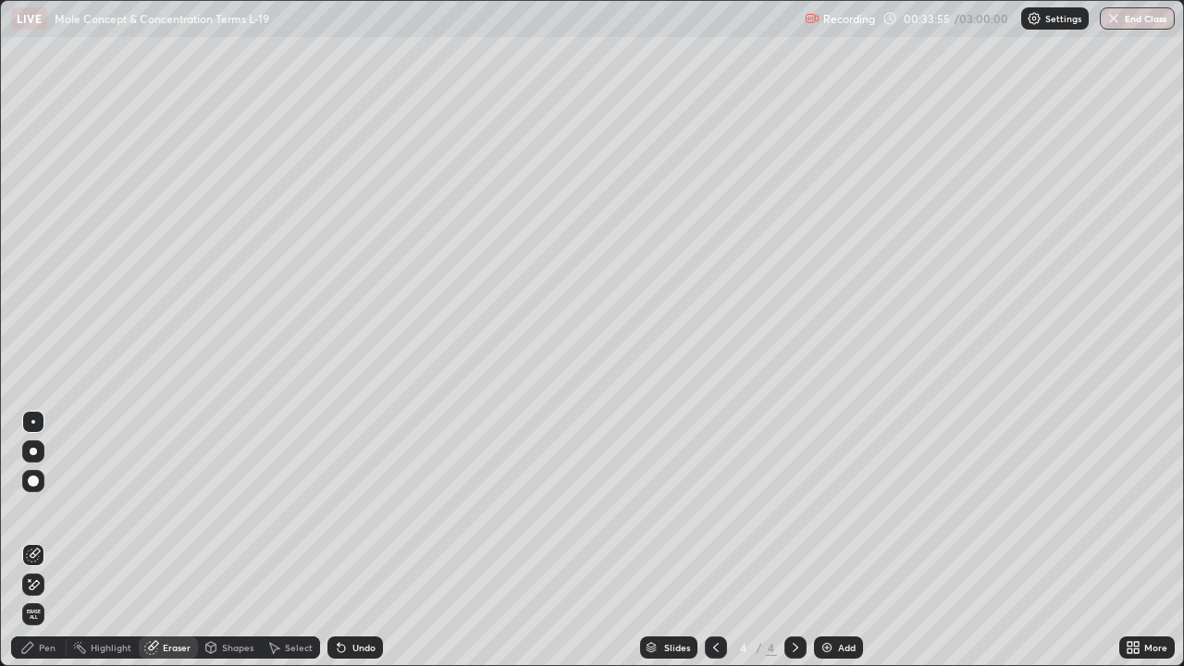
click at [53, 540] on div "Pen" at bounding box center [47, 647] width 17 height 9
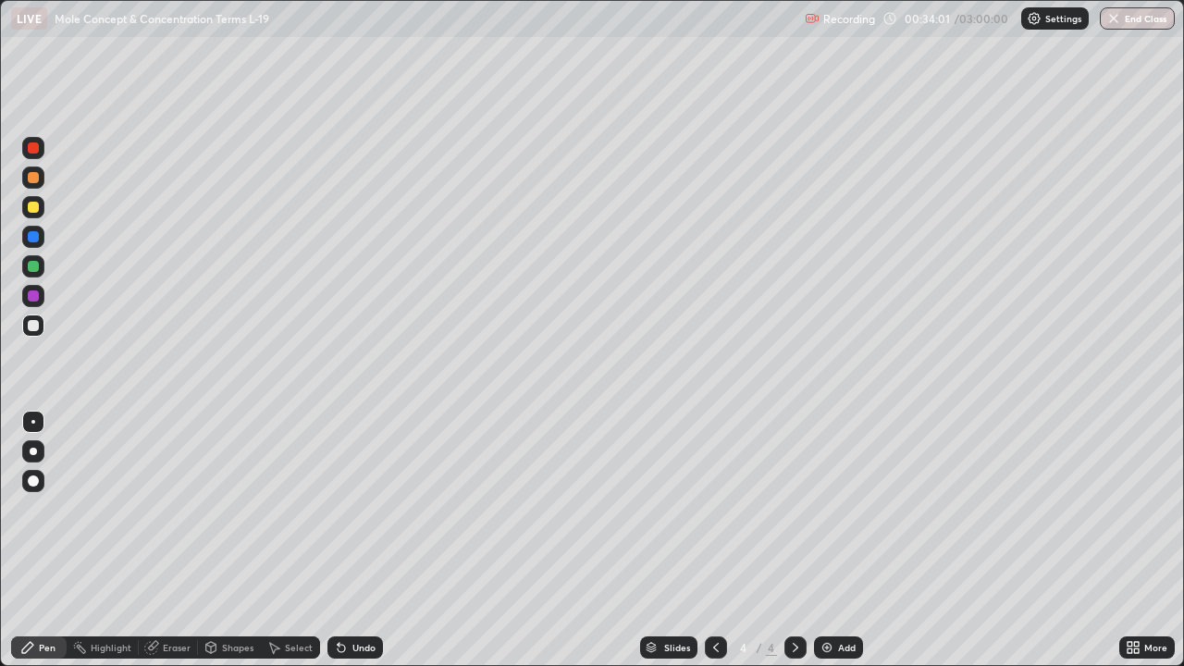
click at [33, 269] on div at bounding box center [33, 266] width 11 height 11
click at [33, 328] on div at bounding box center [33, 325] width 11 height 11
click at [33, 208] on div at bounding box center [33, 207] width 11 height 11
click at [29, 216] on div at bounding box center [33, 207] width 22 height 22
click at [31, 269] on div at bounding box center [33, 266] width 11 height 11
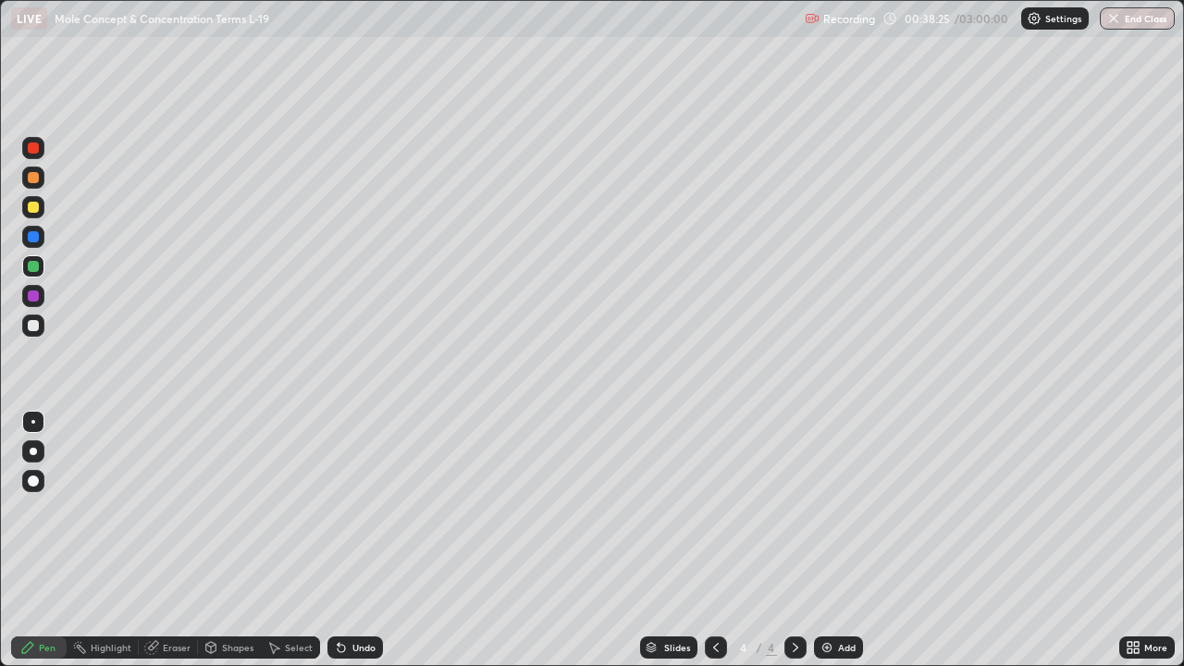
click at [33, 324] on div at bounding box center [33, 325] width 11 height 11
click at [32, 267] on div at bounding box center [33, 266] width 11 height 11
click at [36, 327] on div at bounding box center [33, 325] width 11 height 11
click at [31, 212] on div at bounding box center [33, 207] width 11 height 11
click at [31, 264] on div at bounding box center [33, 266] width 11 height 11
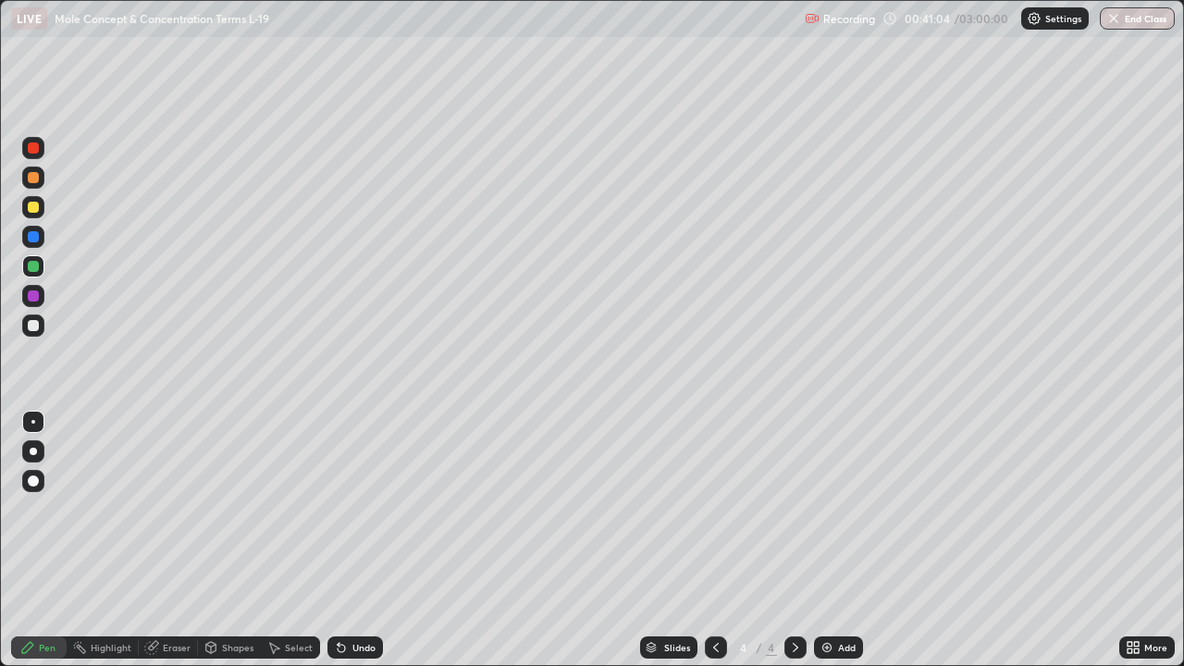
click at [31, 328] on div at bounding box center [33, 325] width 11 height 11
click at [33, 208] on div at bounding box center [33, 207] width 11 height 11
click at [170, 540] on div "Eraser" at bounding box center [177, 647] width 28 height 9
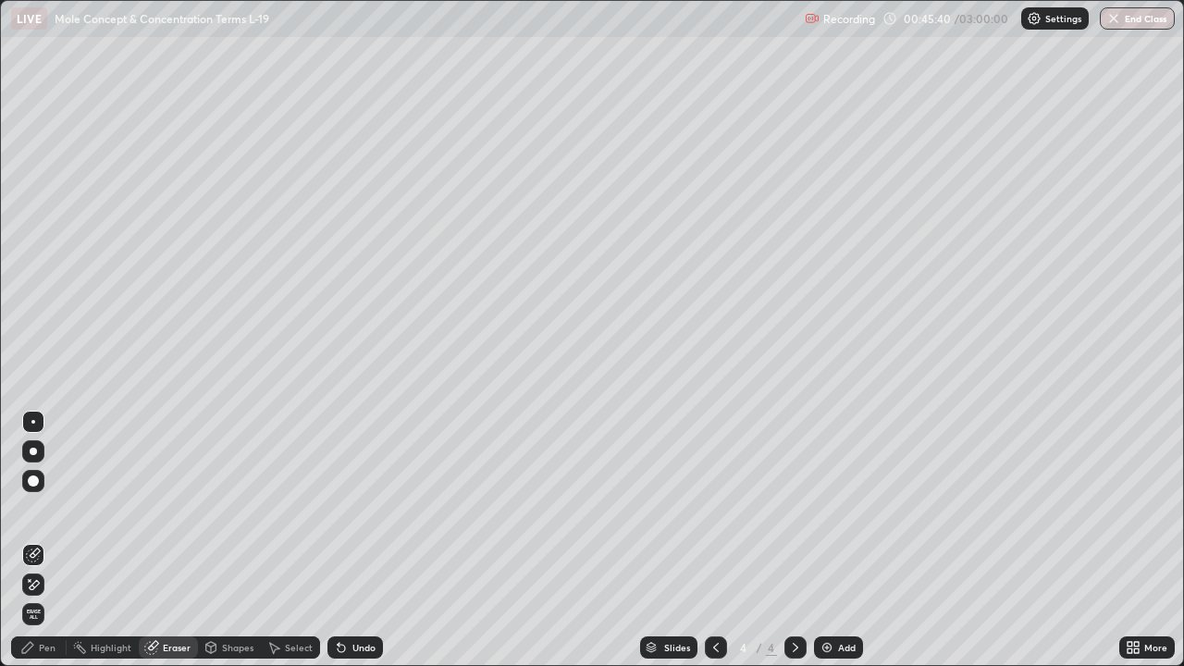
click at [289, 540] on div "Select" at bounding box center [299, 647] width 28 height 9
click at [46, 540] on div "Pen" at bounding box center [47, 647] width 17 height 9
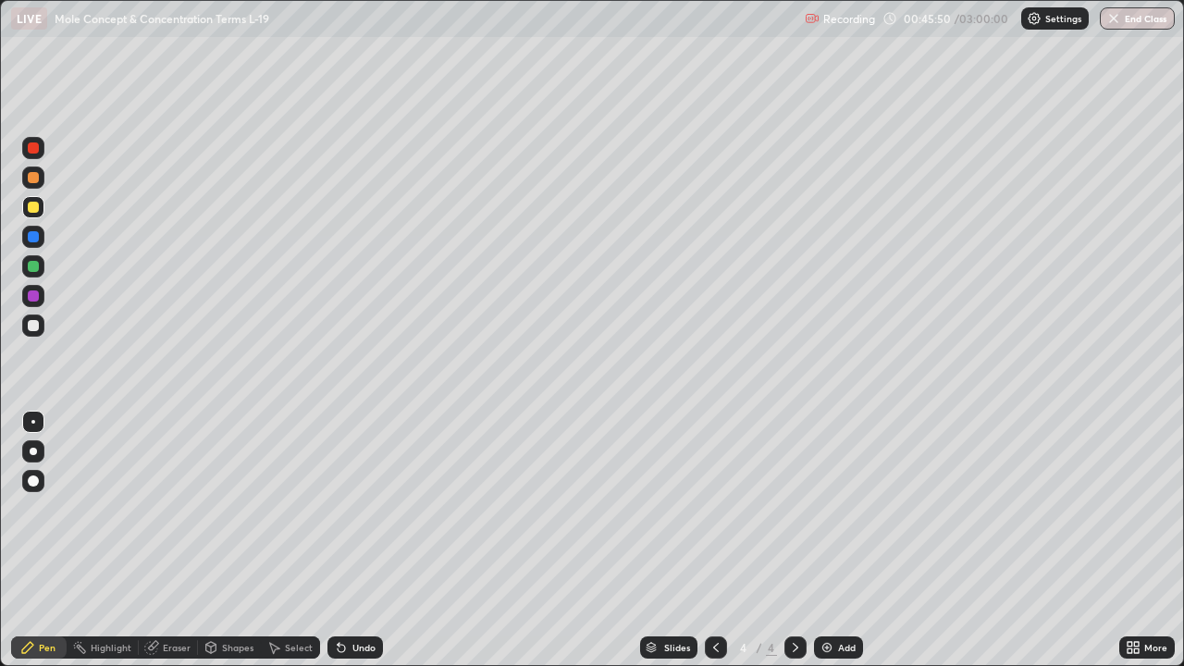
click at [33, 330] on div at bounding box center [33, 325] width 11 height 11
click at [35, 271] on div at bounding box center [33, 266] width 11 height 11
click at [167, 540] on div "Eraser" at bounding box center [177, 647] width 28 height 9
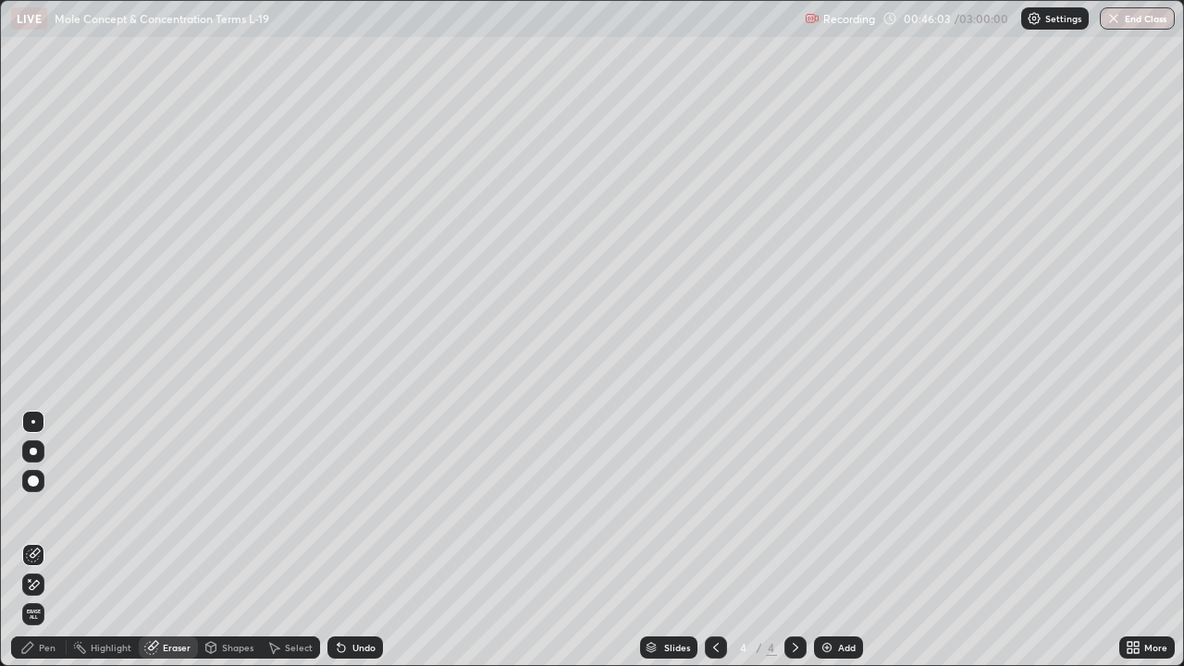
click at [291, 540] on div "Select" at bounding box center [290, 648] width 59 height 22
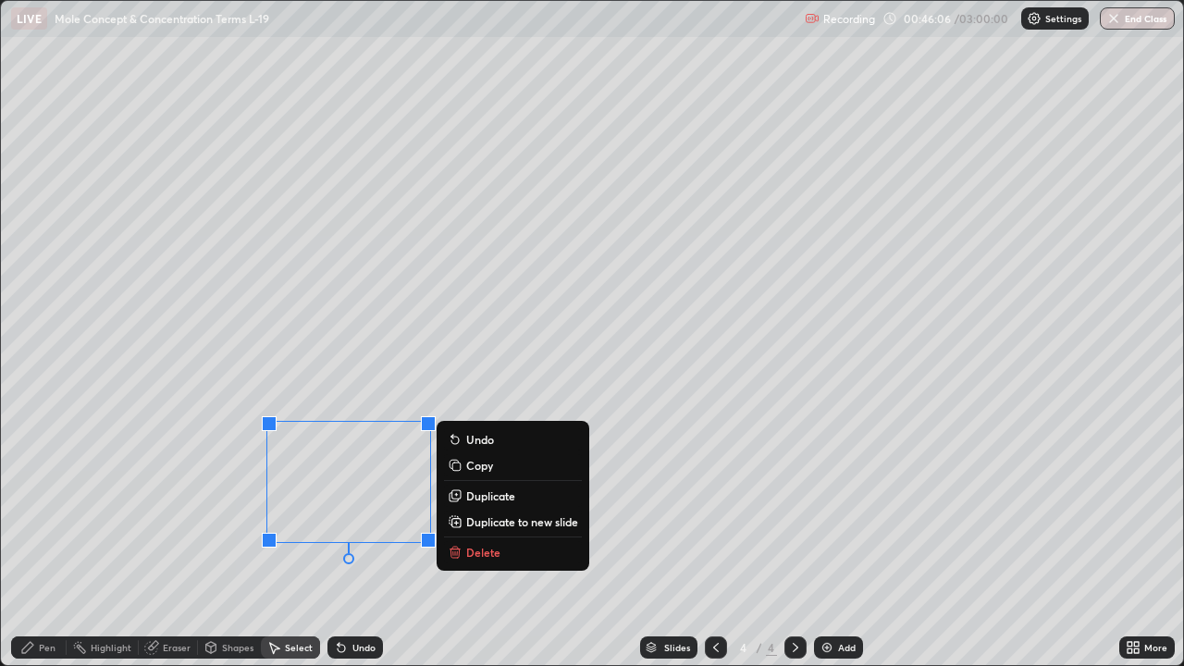
click at [466, 540] on p "Delete" at bounding box center [483, 552] width 34 height 15
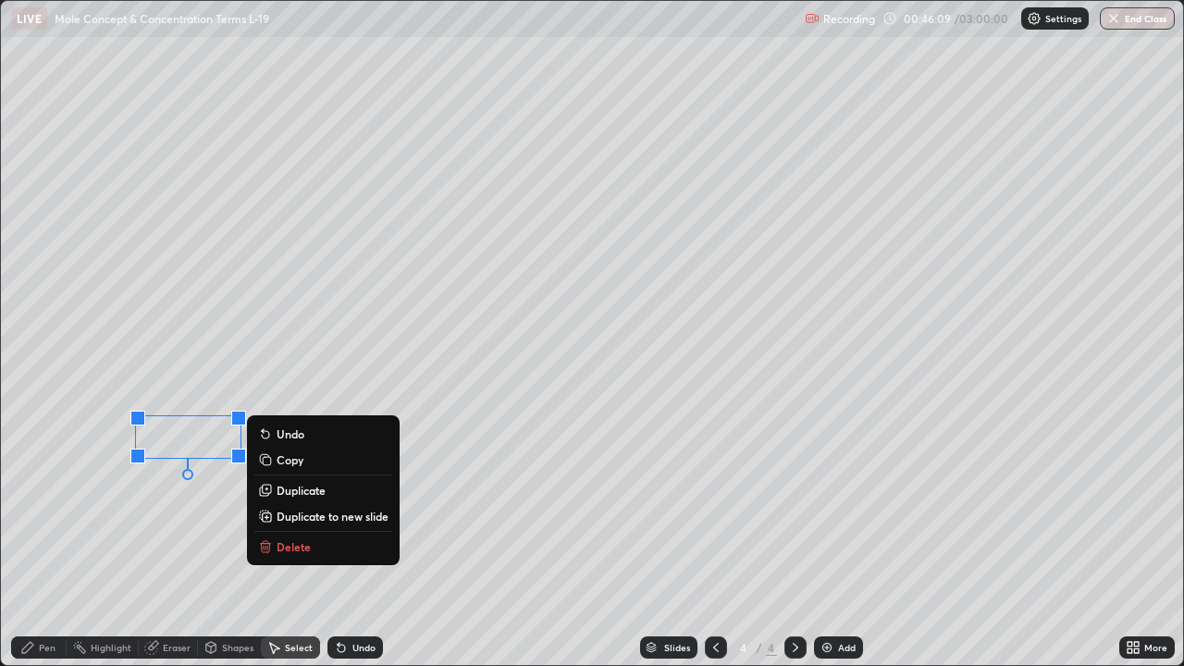
click at [289, 540] on p "Delete" at bounding box center [294, 546] width 34 height 15
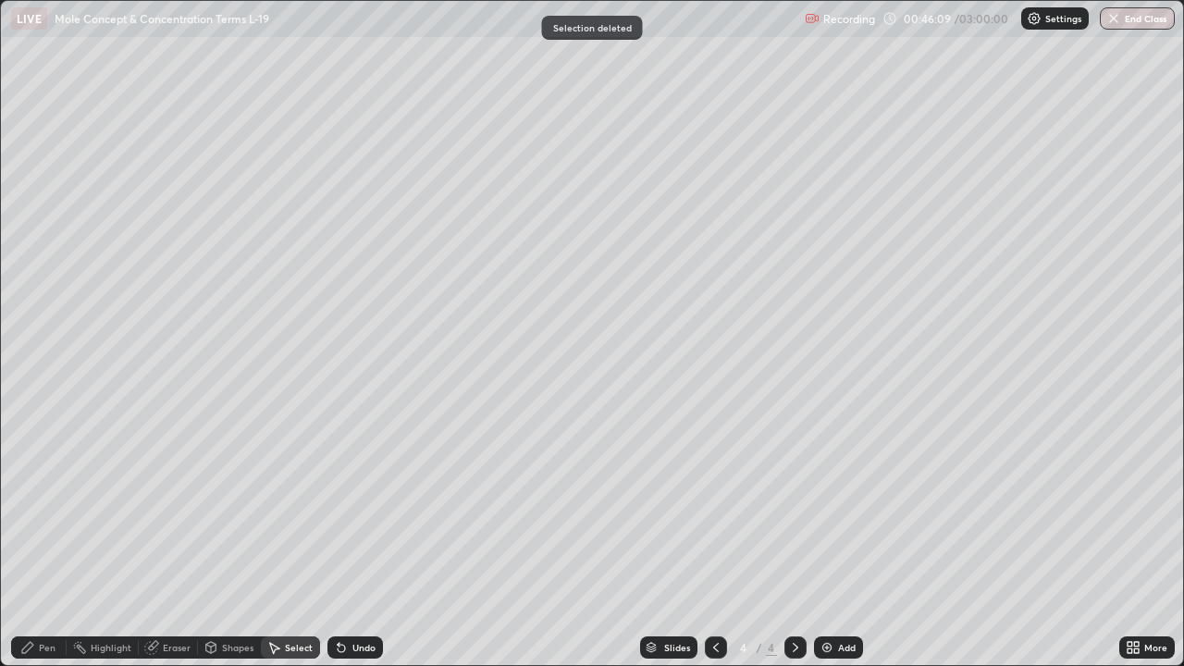
click at [58, 540] on div "Pen" at bounding box center [39, 648] width 56 height 22
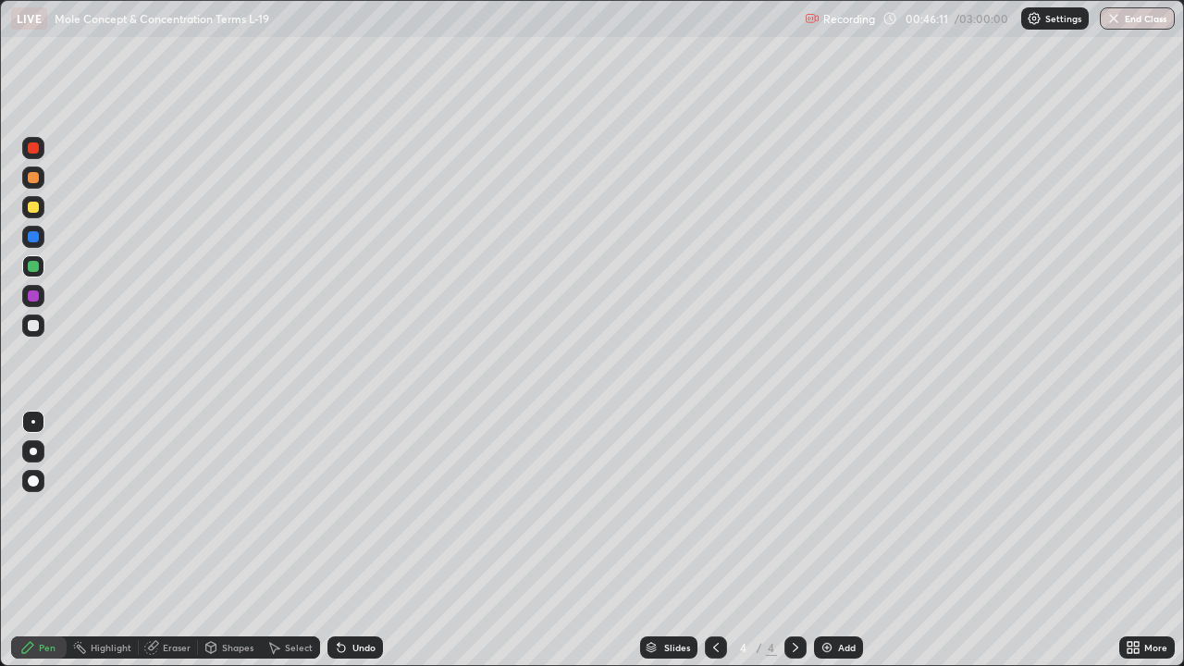
click at [32, 210] on div at bounding box center [33, 207] width 11 height 11
click at [31, 326] on div at bounding box center [33, 325] width 11 height 11
click at [173, 540] on div "Eraser" at bounding box center [177, 647] width 28 height 9
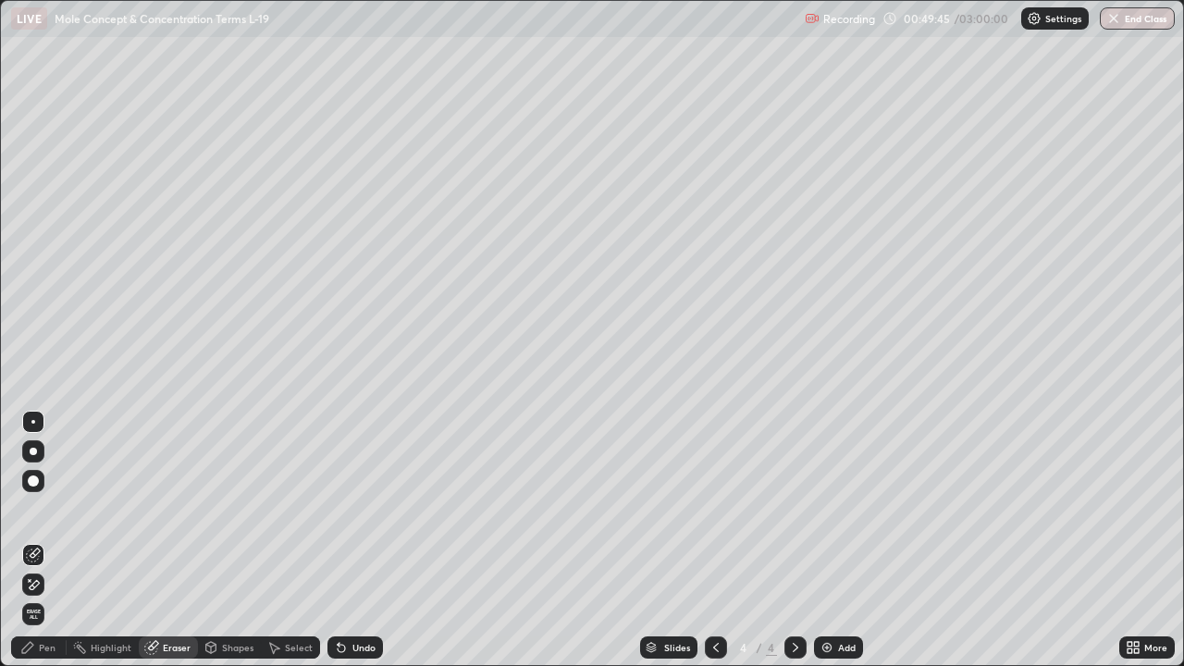
click at [279, 540] on icon at bounding box center [273, 647] width 15 height 15
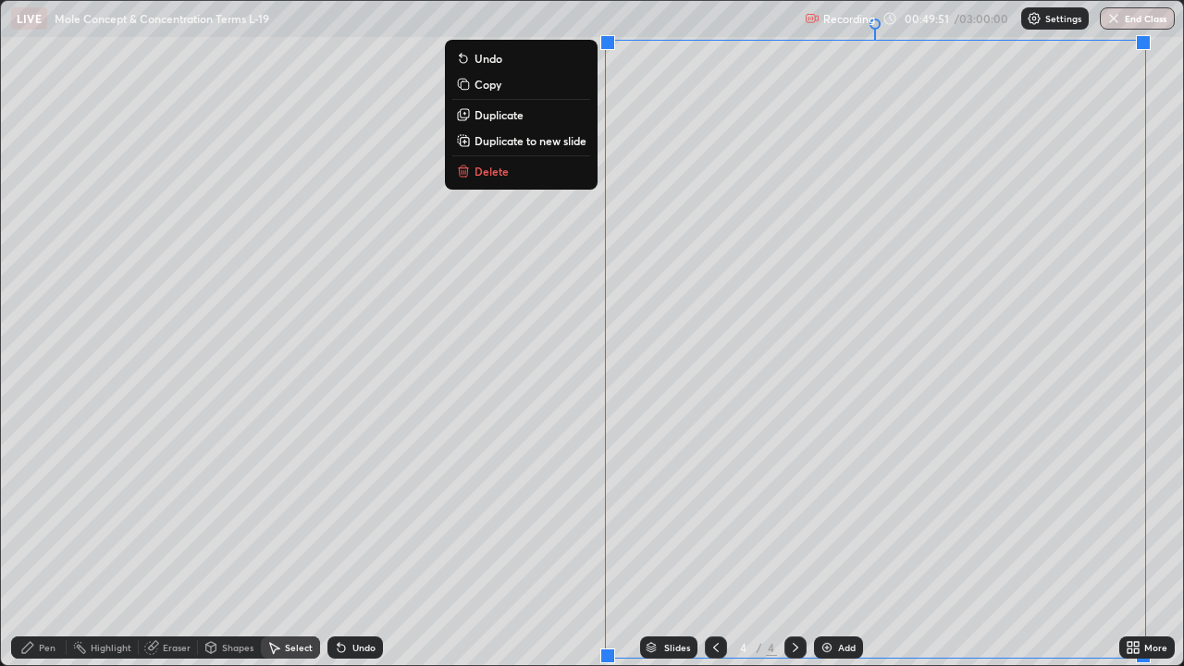
click at [494, 172] on p "Delete" at bounding box center [492, 171] width 34 height 15
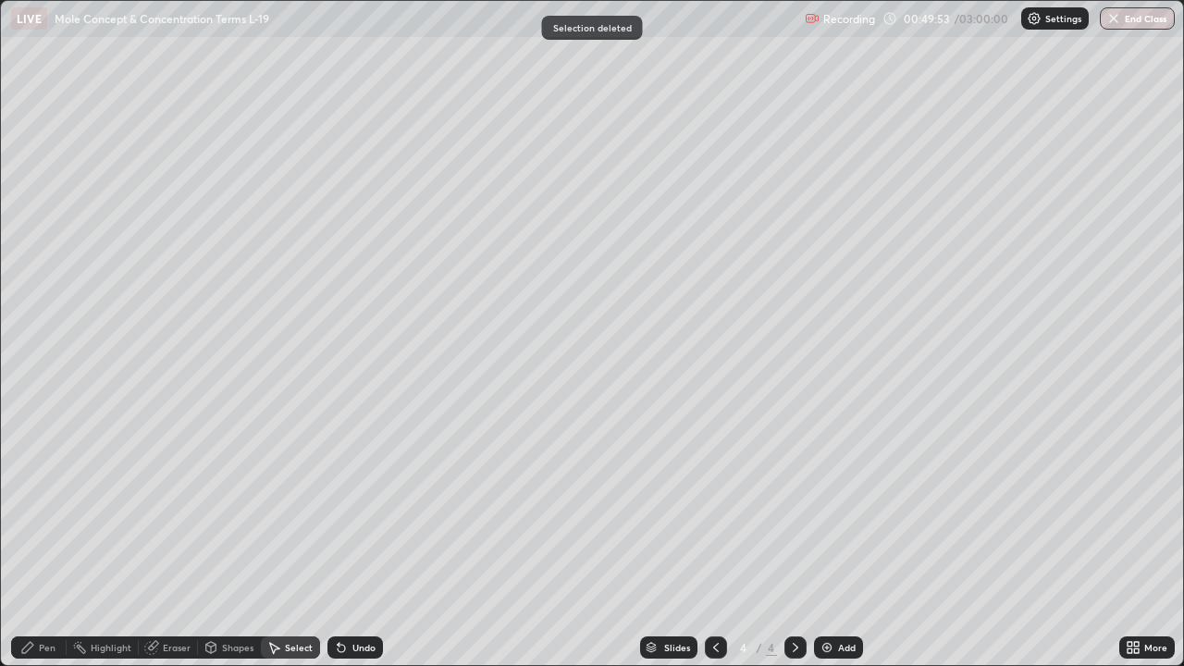
click at [52, 540] on div "Pen" at bounding box center [47, 647] width 17 height 9
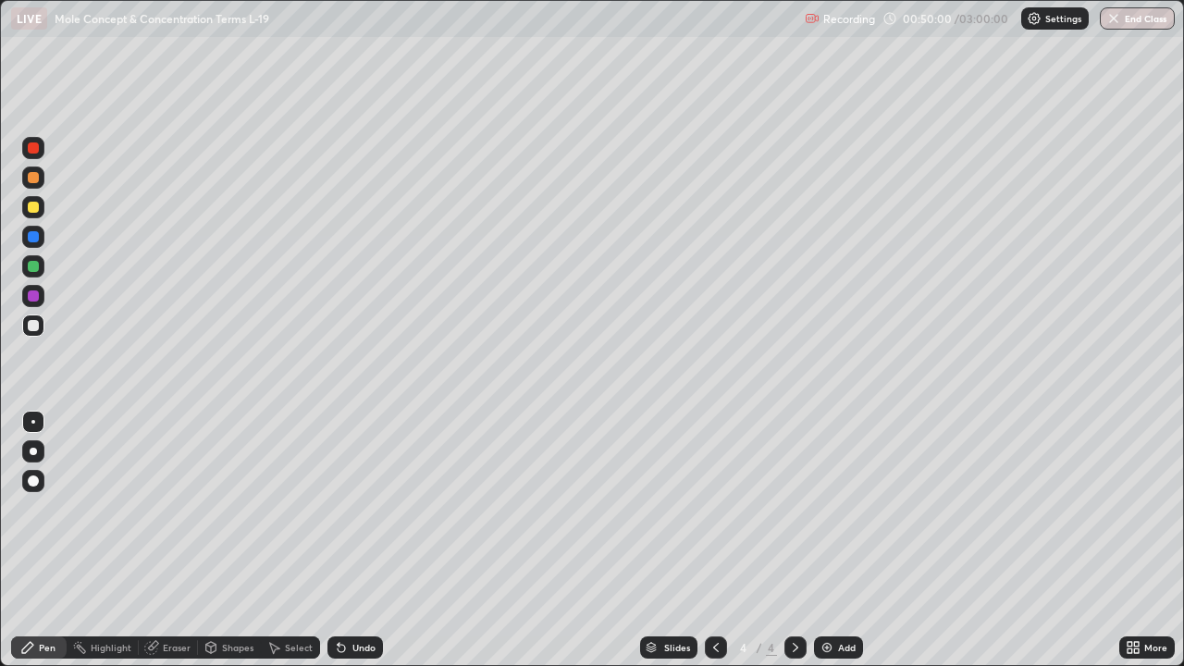
click at [37, 215] on div at bounding box center [33, 207] width 22 height 22
click at [31, 328] on div at bounding box center [33, 325] width 11 height 11
click at [32, 216] on div at bounding box center [33, 207] width 22 height 22
click at [163, 540] on div "Eraser" at bounding box center [177, 647] width 28 height 9
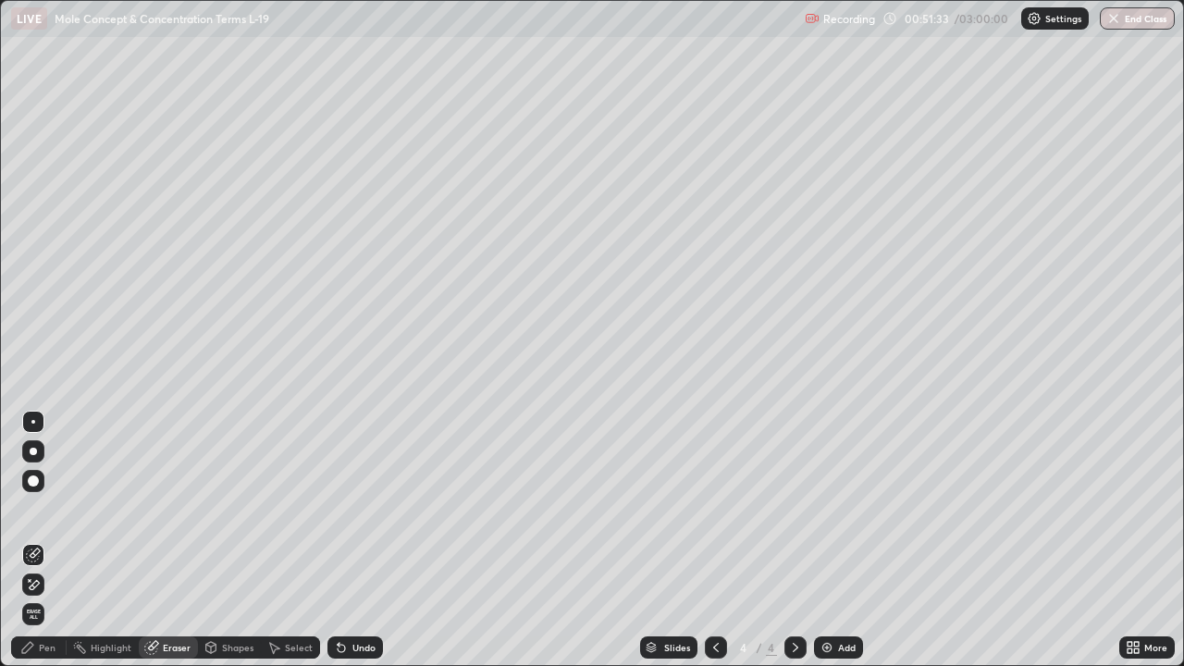
click at [285, 540] on div "Select" at bounding box center [299, 647] width 28 height 9
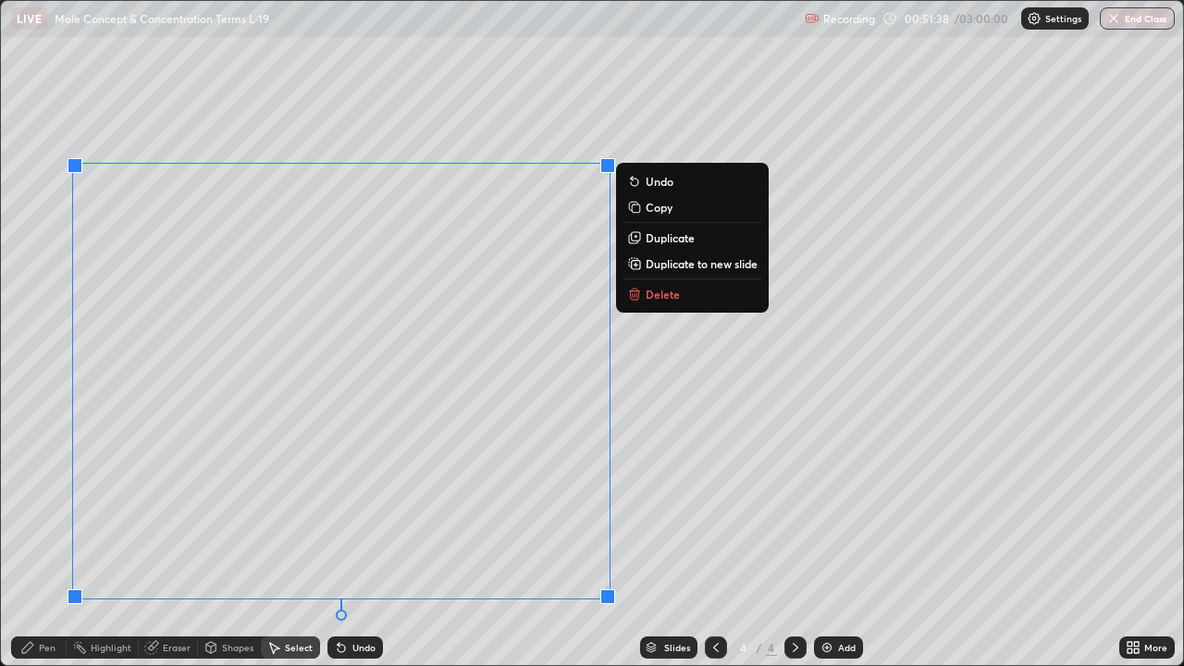
click at [660, 284] on button "Delete" at bounding box center [693, 294] width 138 height 22
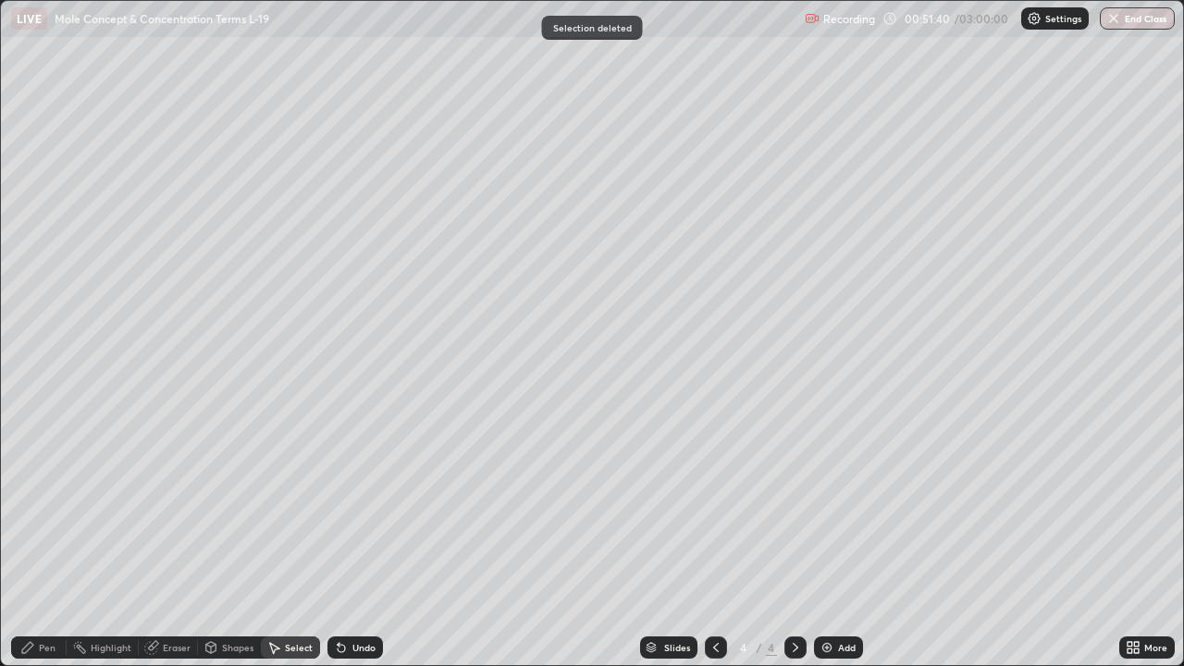
click at [51, 540] on div "Pen" at bounding box center [47, 647] width 17 height 9
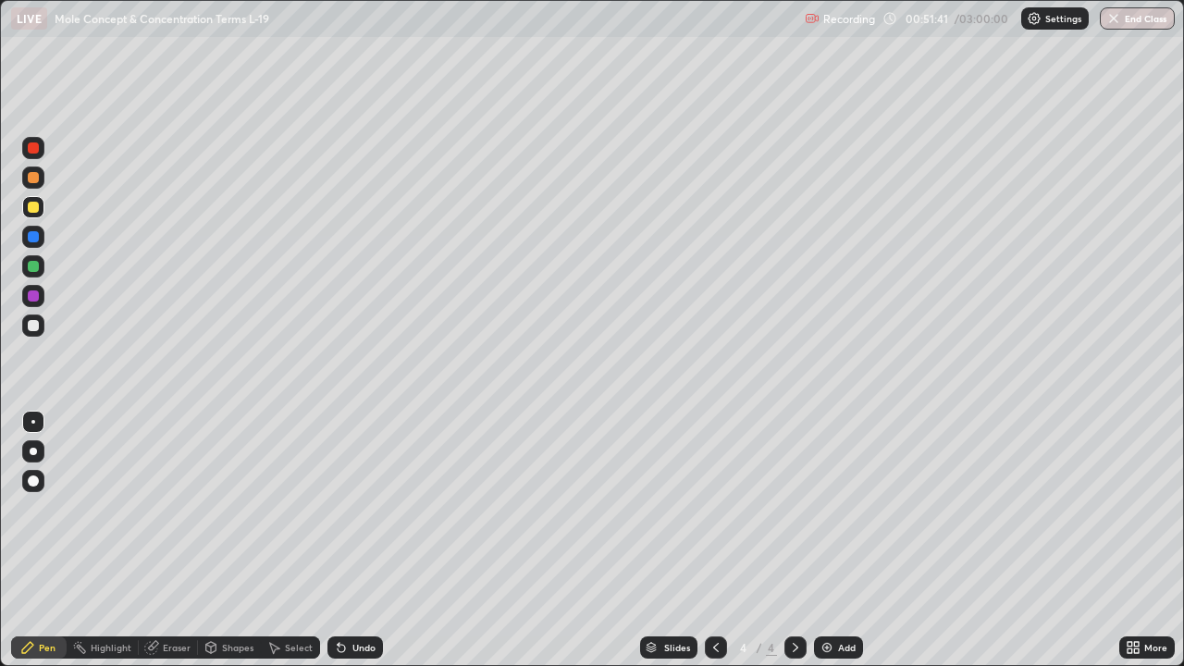
click at [33, 323] on div at bounding box center [33, 325] width 11 height 11
click at [30, 328] on div at bounding box center [33, 325] width 11 height 11
click at [34, 211] on div at bounding box center [33, 207] width 11 height 11
click at [181, 540] on div "Eraser" at bounding box center [177, 647] width 28 height 9
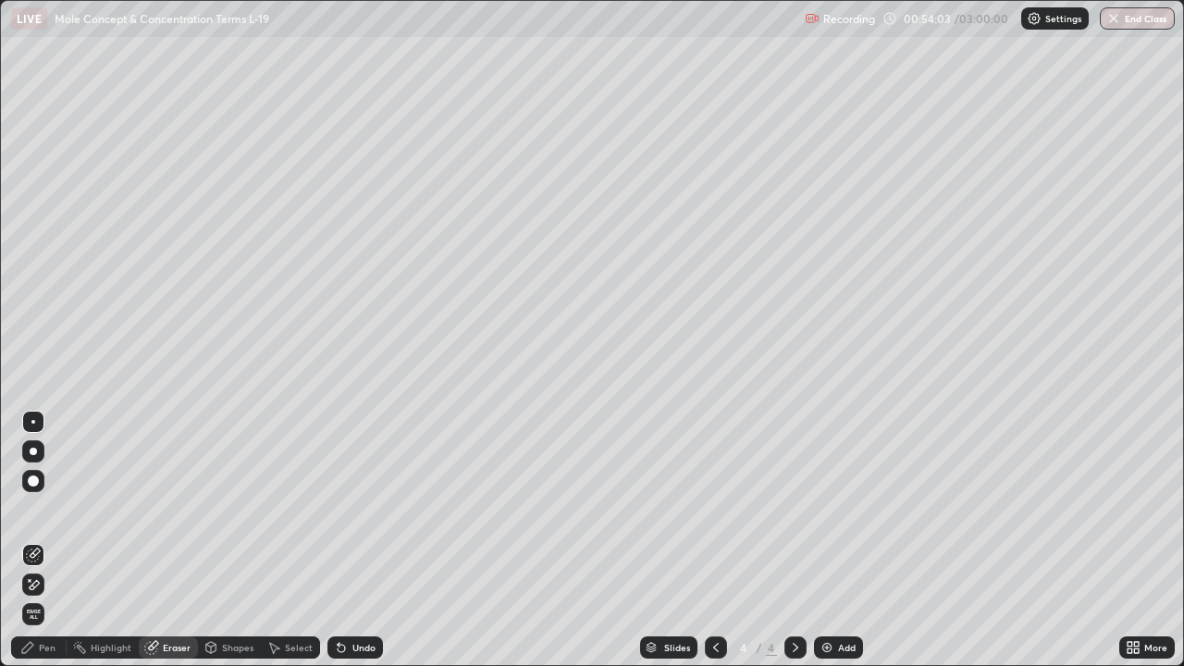
click at [300, 540] on div "Select" at bounding box center [299, 647] width 28 height 9
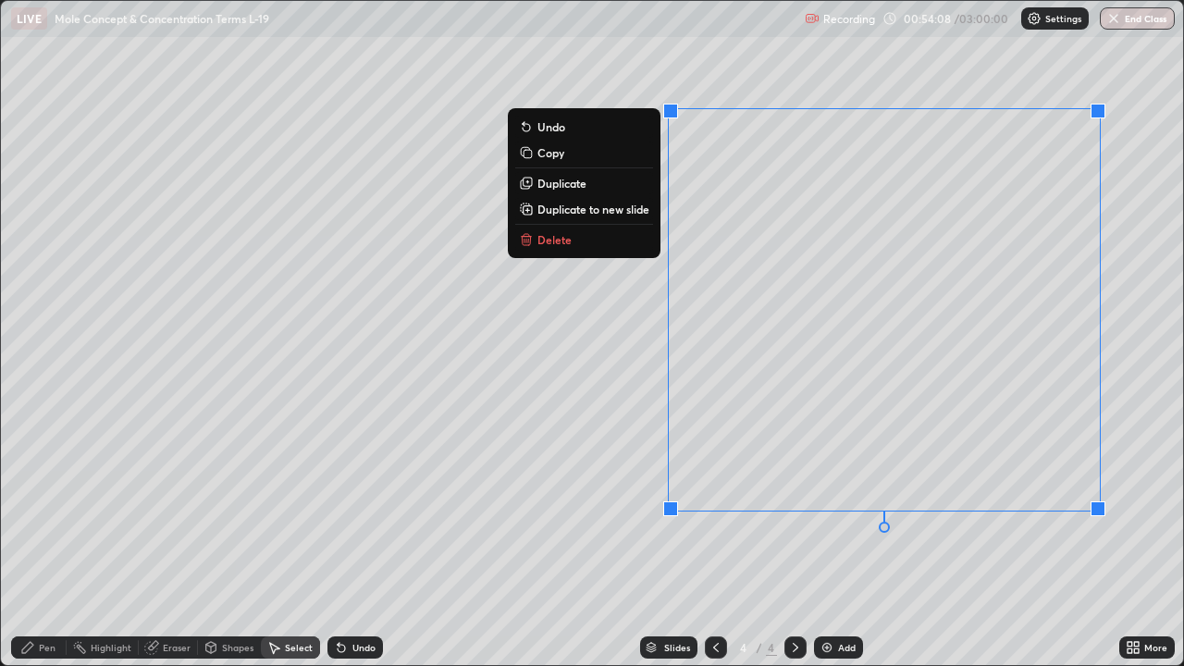
click at [560, 239] on p "Delete" at bounding box center [555, 239] width 34 height 15
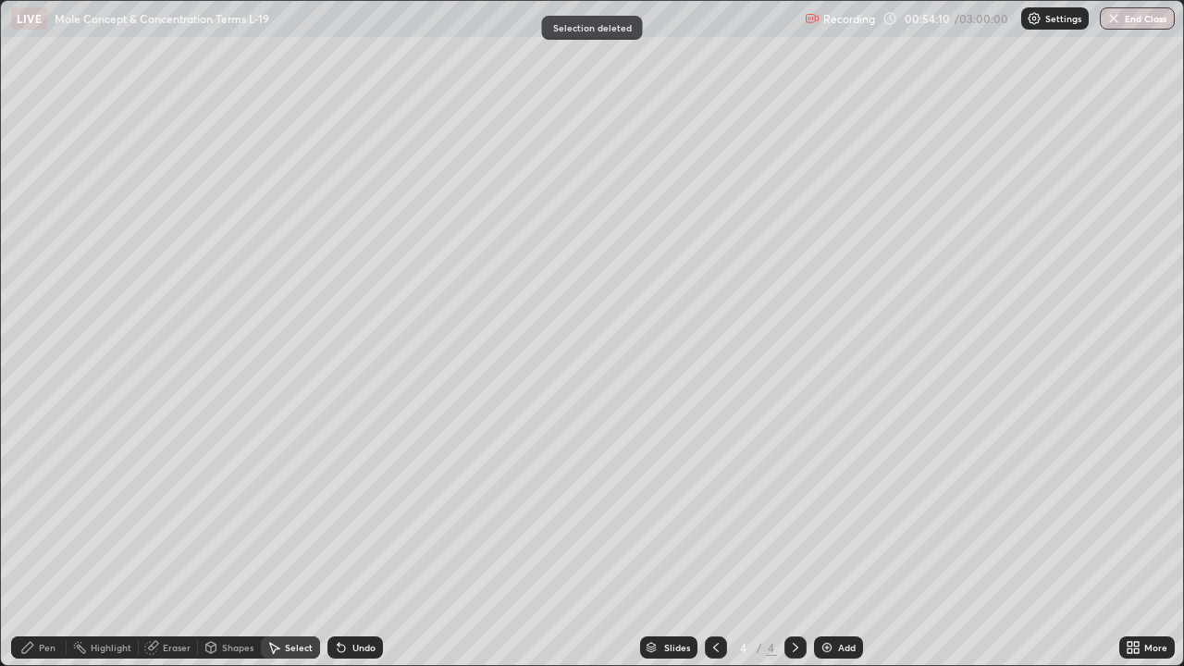
click at [55, 540] on div "Pen" at bounding box center [47, 647] width 17 height 9
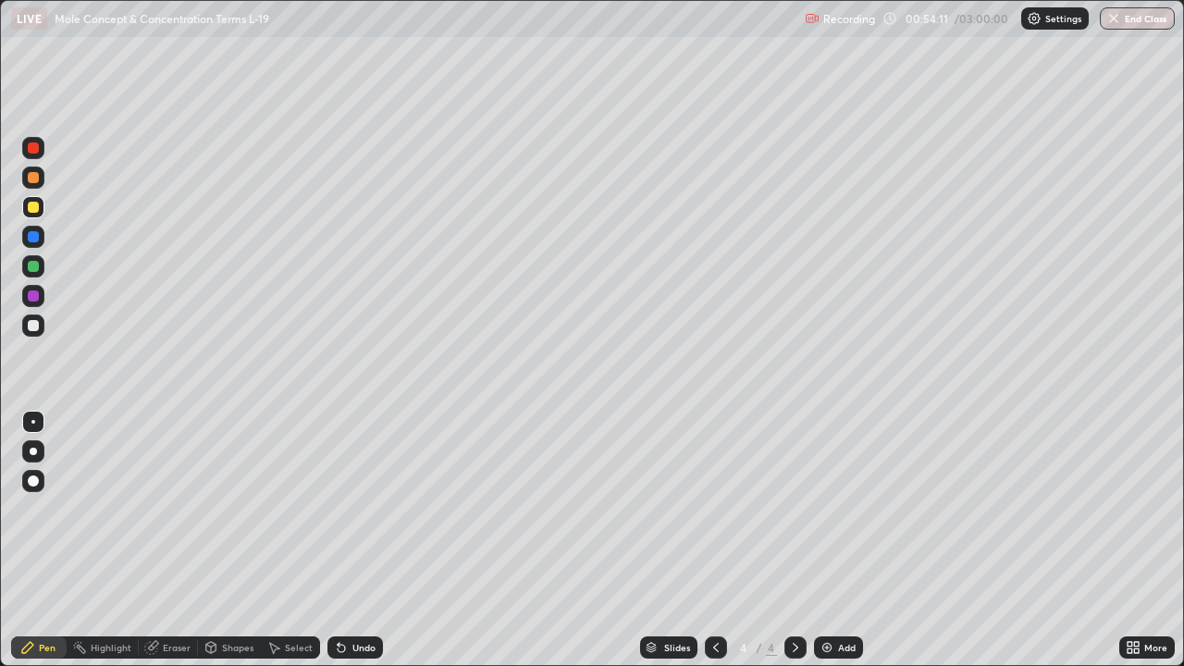
click at [37, 327] on div at bounding box center [33, 325] width 11 height 11
click at [183, 540] on div "Eraser" at bounding box center [177, 647] width 28 height 9
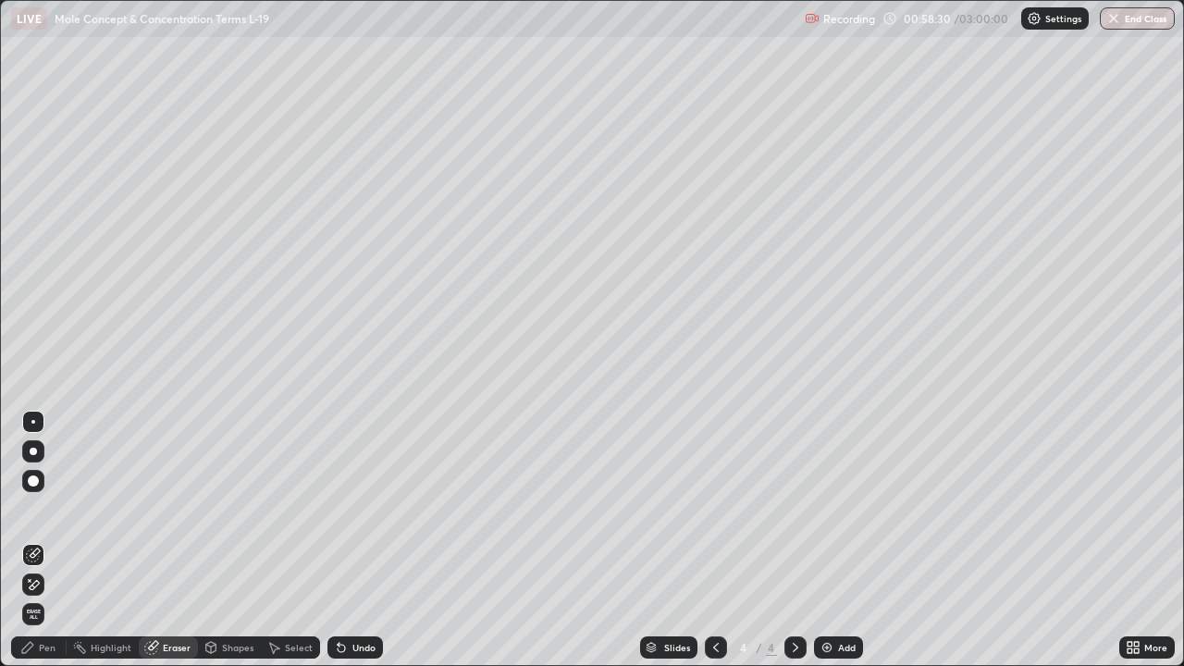
click at [298, 540] on div "Select" at bounding box center [290, 648] width 59 height 22
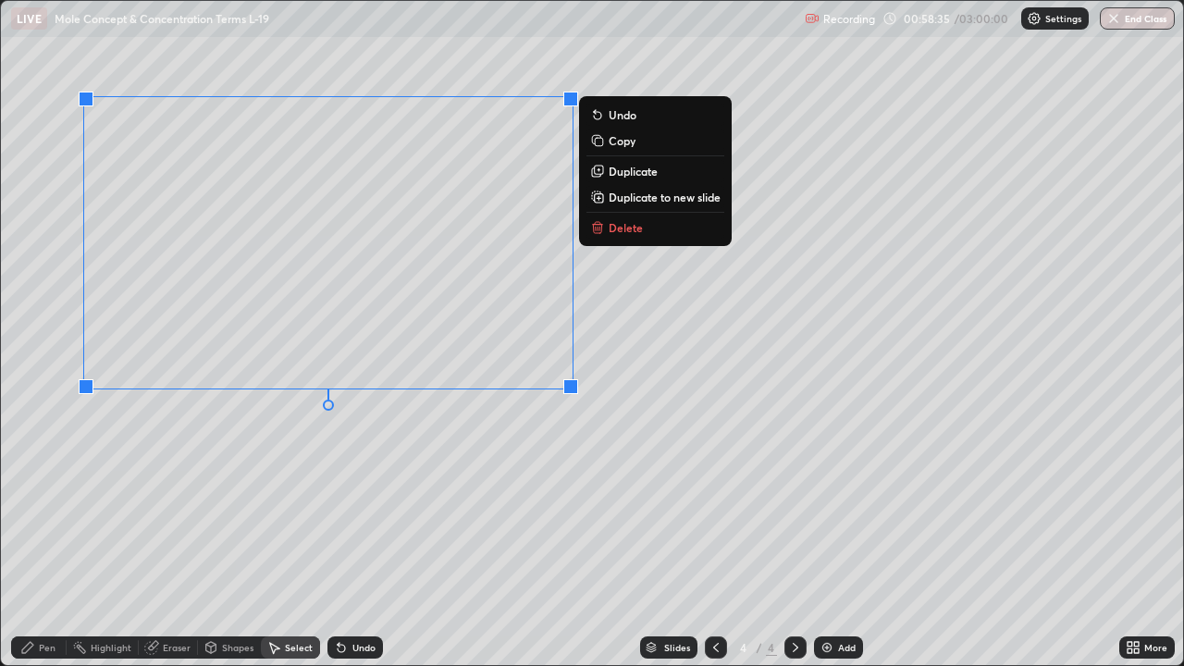
click at [625, 226] on p "Delete" at bounding box center [626, 227] width 34 height 15
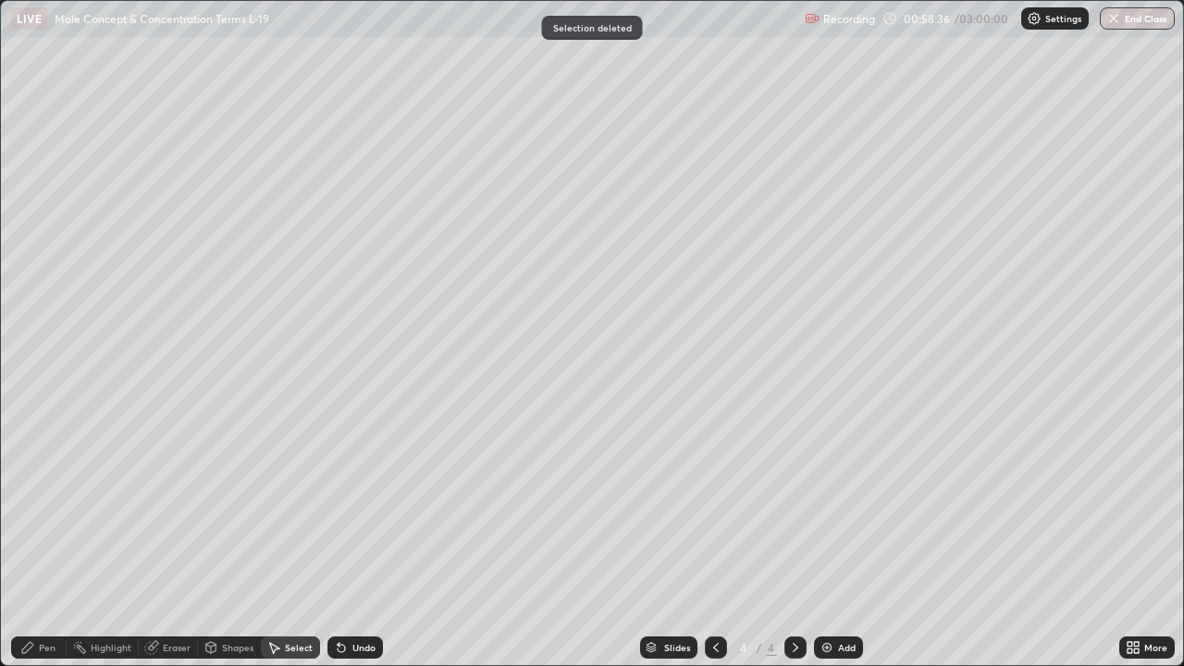
click at [47, 540] on div "Pen" at bounding box center [39, 648] width 56 height 22
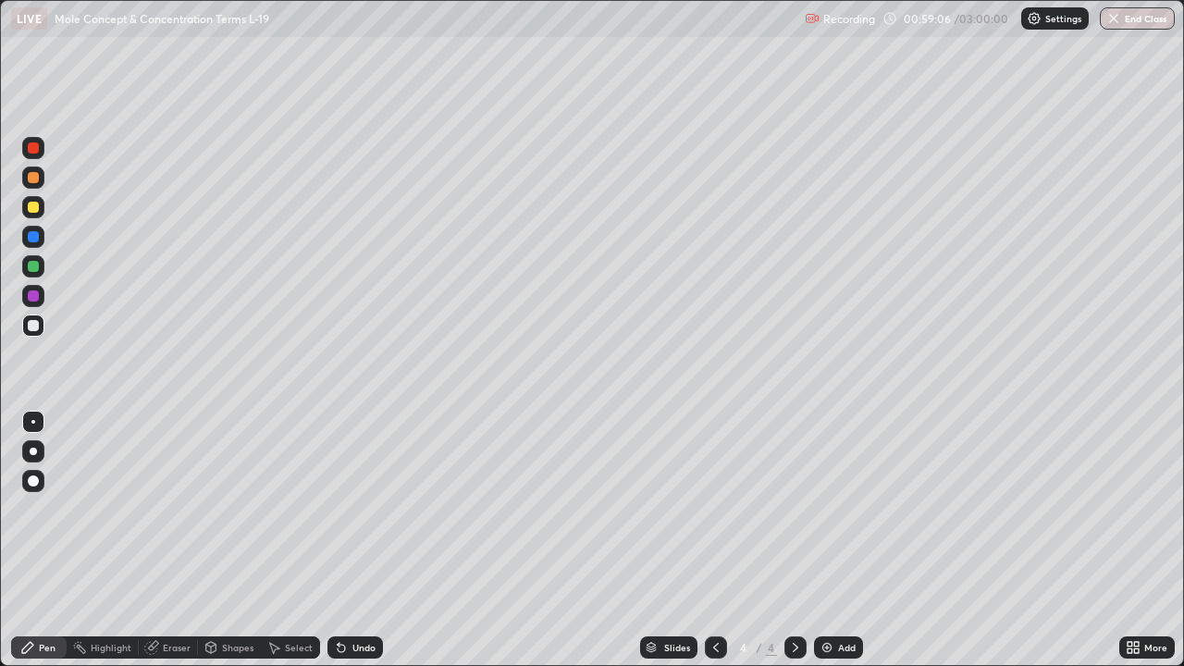
click at [33, 326] on div at bounding box center [33, 325] width 11 height 11
click at [181, 540] on div "Eraser" at bounding box center [177, 647] width 28 height 9
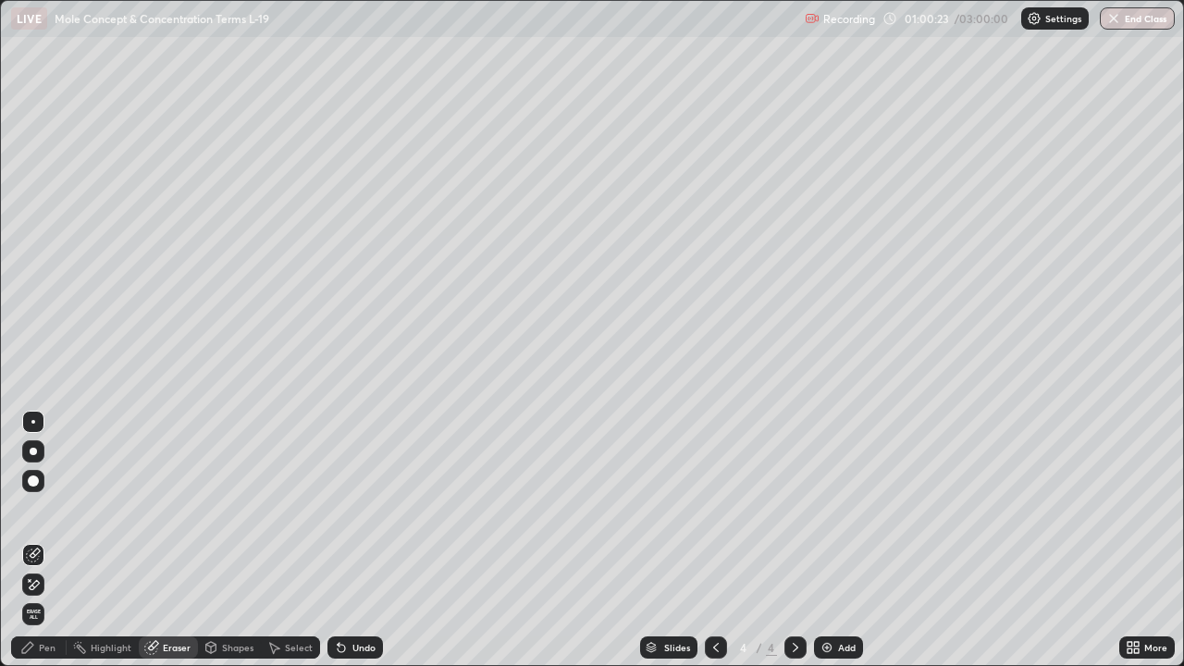
click at [52, 540] on div "Pen" at bounding box center [47, 647] width 17 height 9
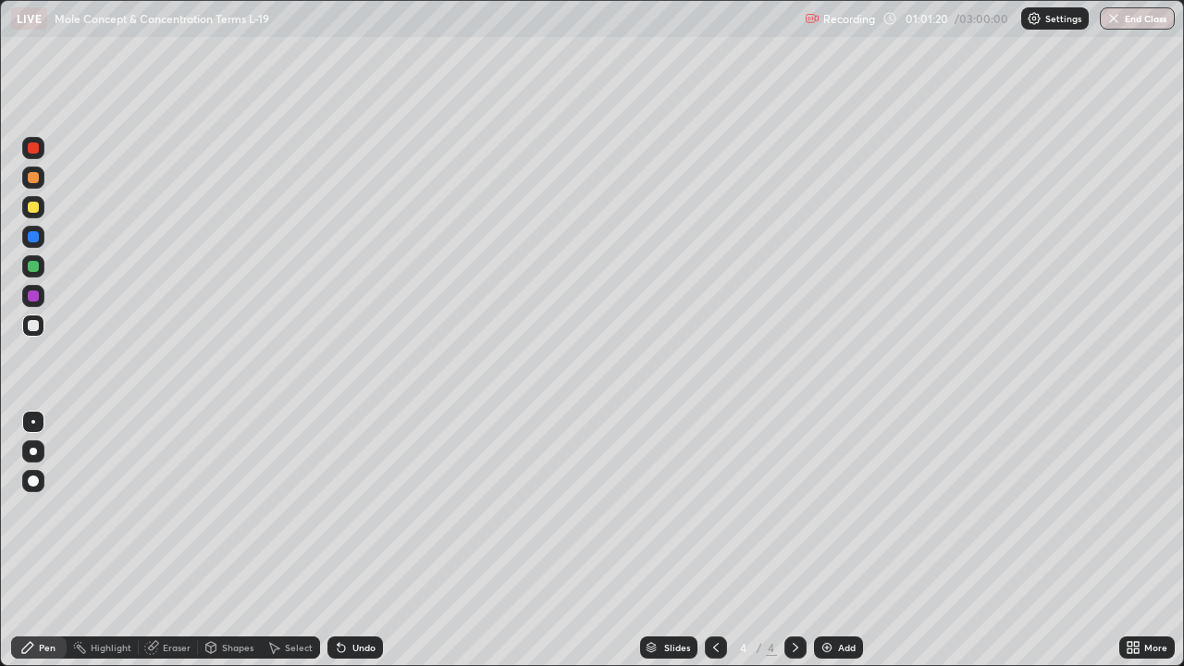
click at [183, 540] on div "Eraser" at bounding box center [177, 647] width 28 height 9
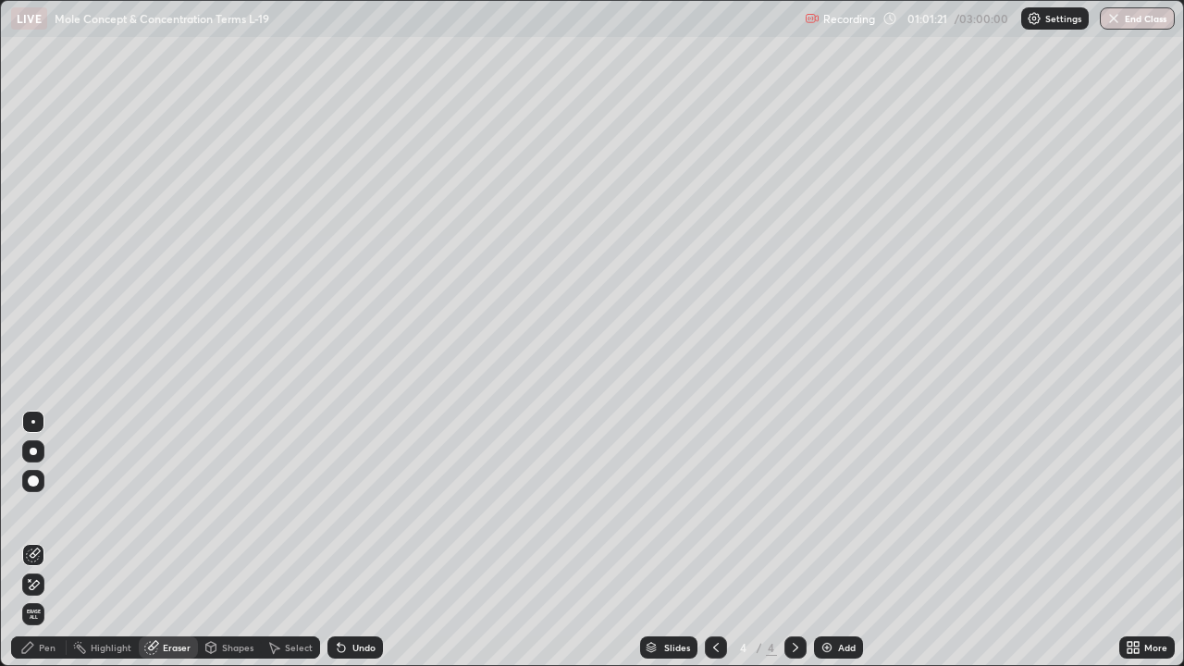
click at [304, 540] on div "Select" at bounding box center [299, 647] width 28 height 9
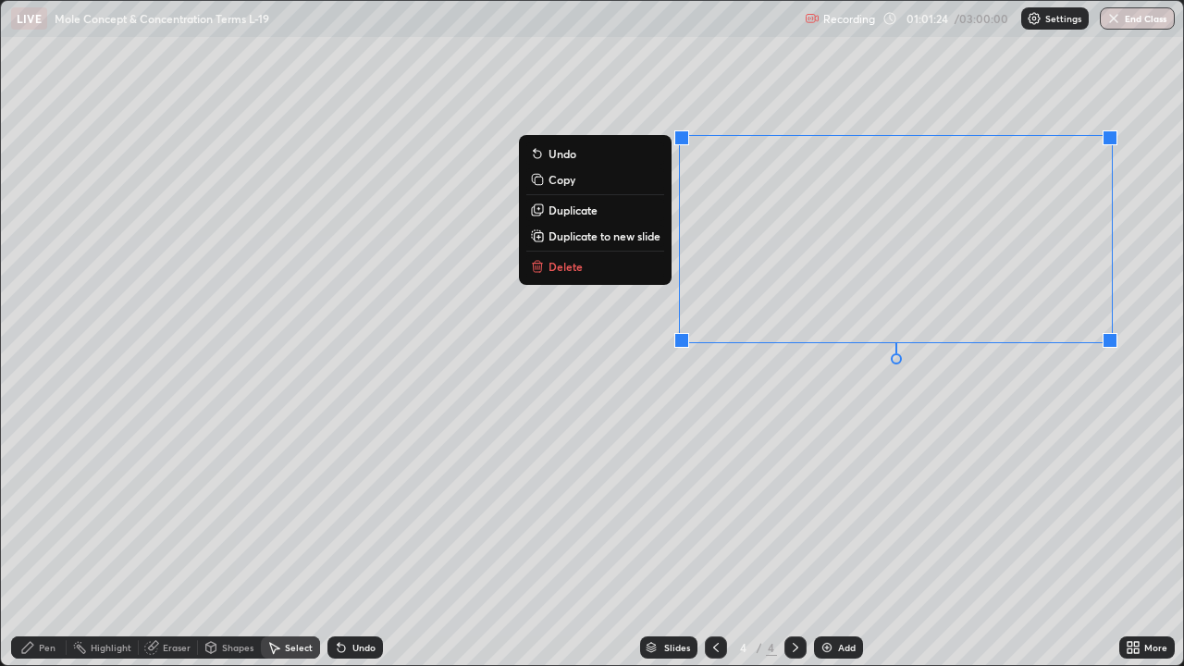
click at [586, 272] on button "Delete" at bounding box center [595, 266] width 138 height 22
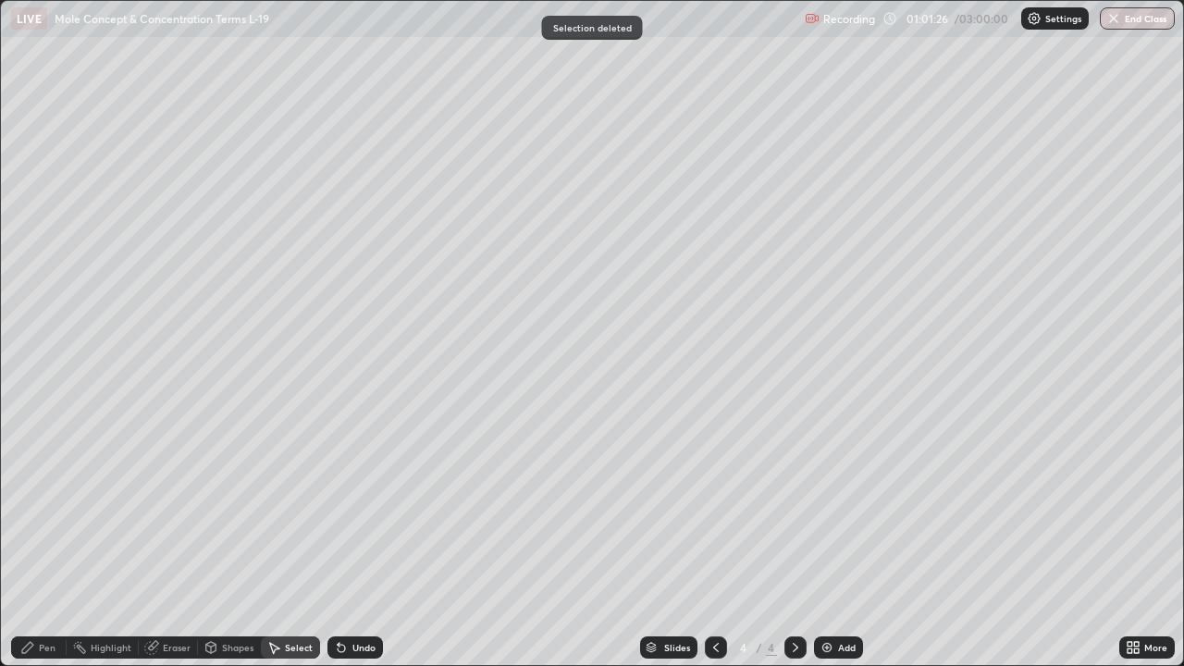
click at [49, 540] on div "Pen" at bounding box center [39, 648] width 56 height 22
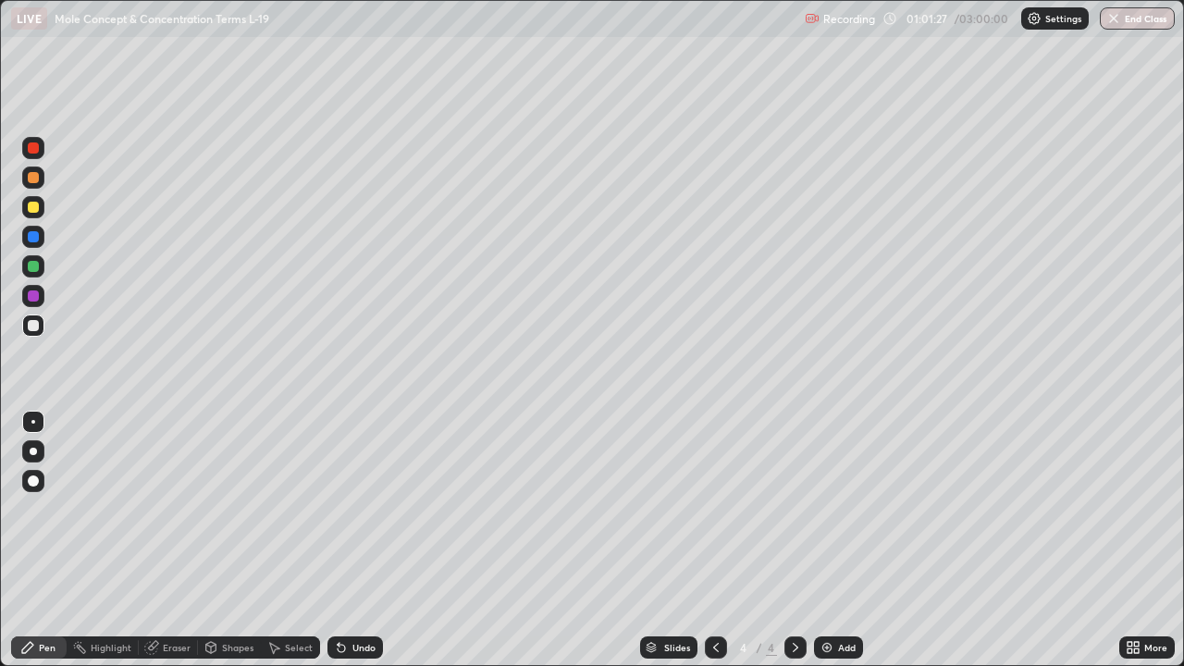
click at [32, 207] on div at bounding box center [33, 207] width 11 height 11
click at [183, 540] on div "Eraser" at bounding box center [177, 647] width 28 height 9
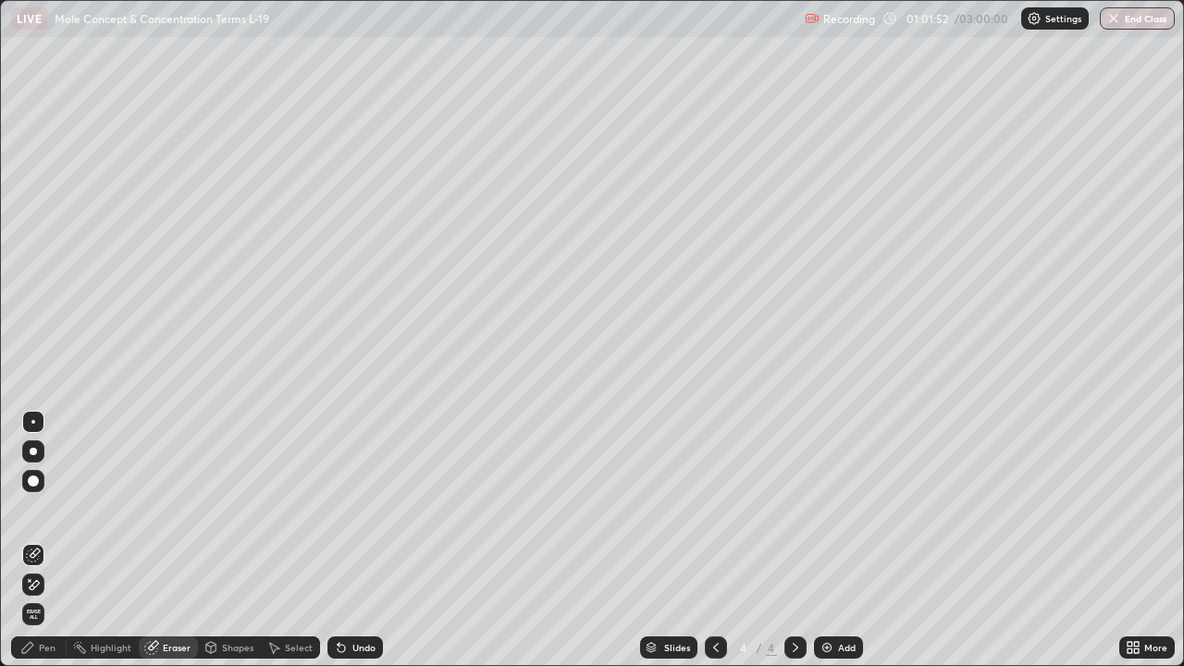
click at [50, 540] on div "Pen" at bounding box center [47, 647] width 17 height 9
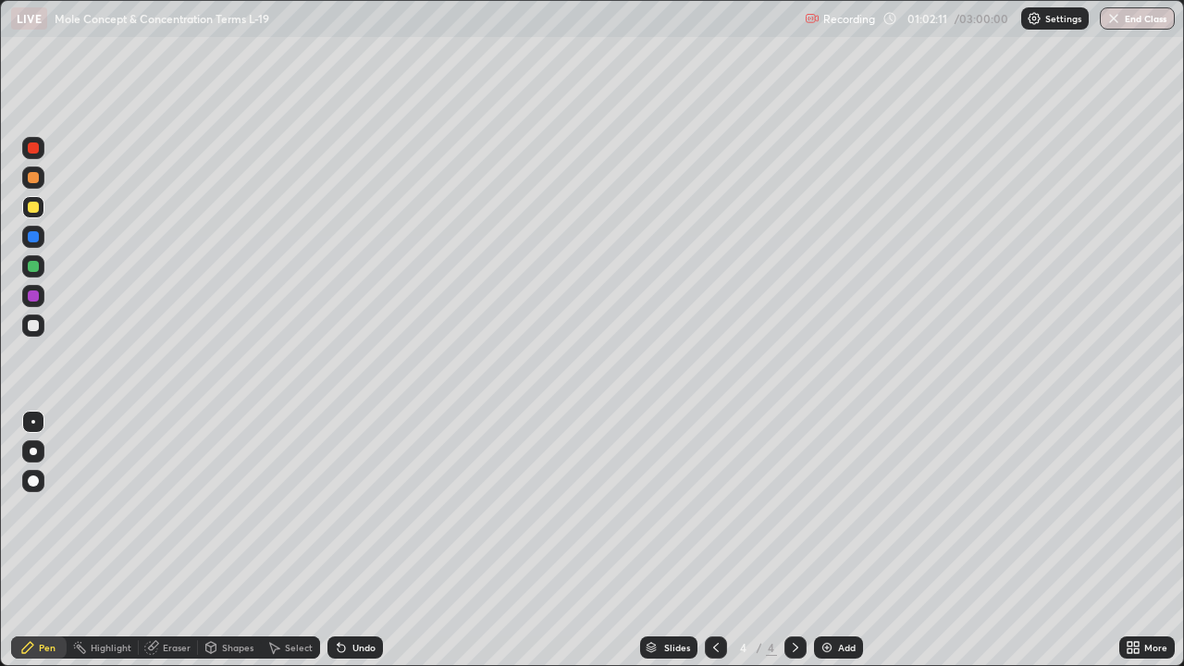
click at [29, 327] on div at bounding box center [33, 325] width 11 height 11
click at [30, 207] on div at bounding box center [33, 207] width 11 height 11
click at [184, 540] on div "Eraser" at bounding box center [177, 647] width 28 height 9
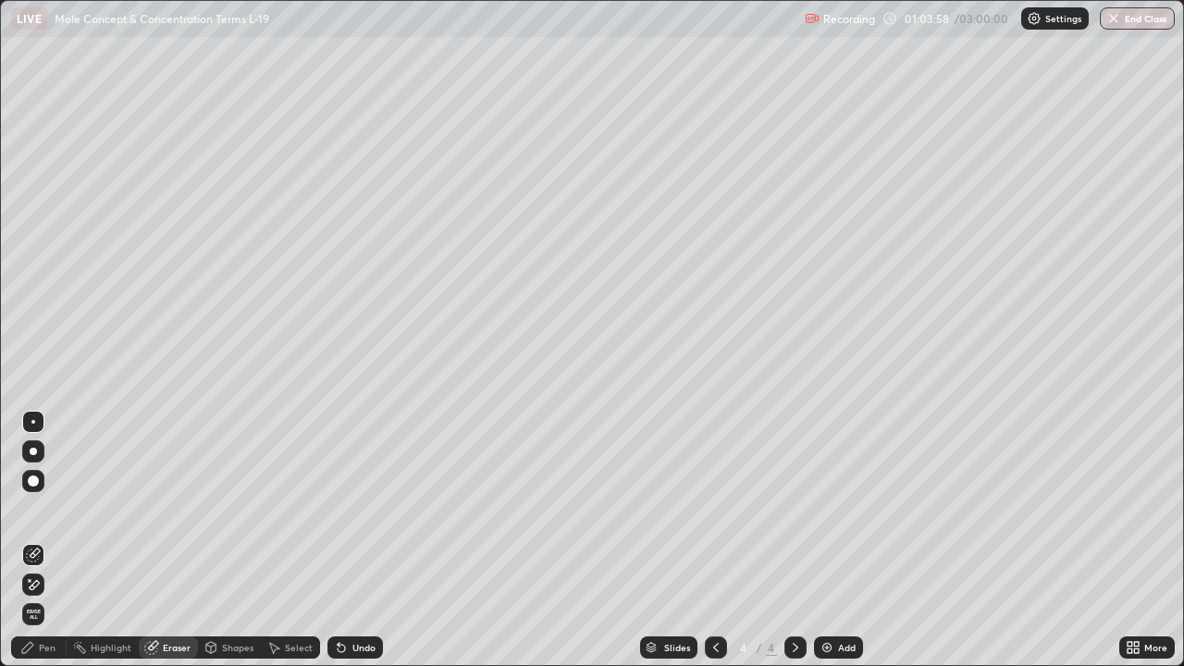
click at [178, 540] on div "Eraser" at bounding box center [177, 647] width 28 height 9
click at [294, 540] on div "Select" at bounding box center [299, 647] width 28 height 9
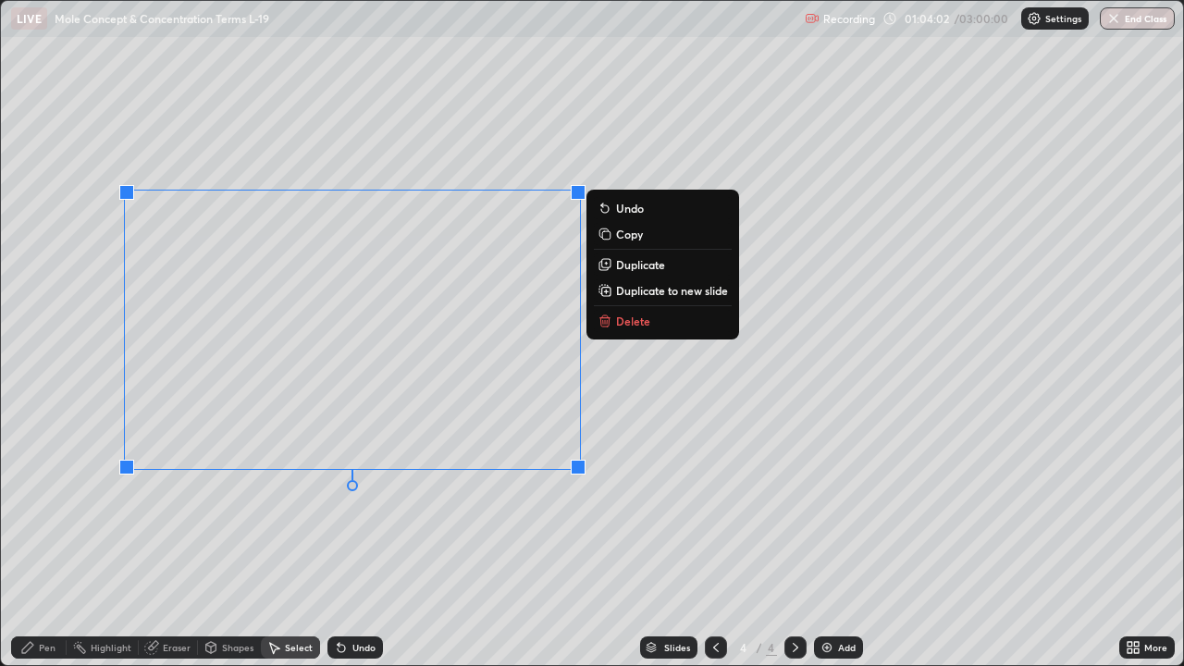
click at [628, 322] on p "Delete" at bounding box center [633, 321] width 34 height 15
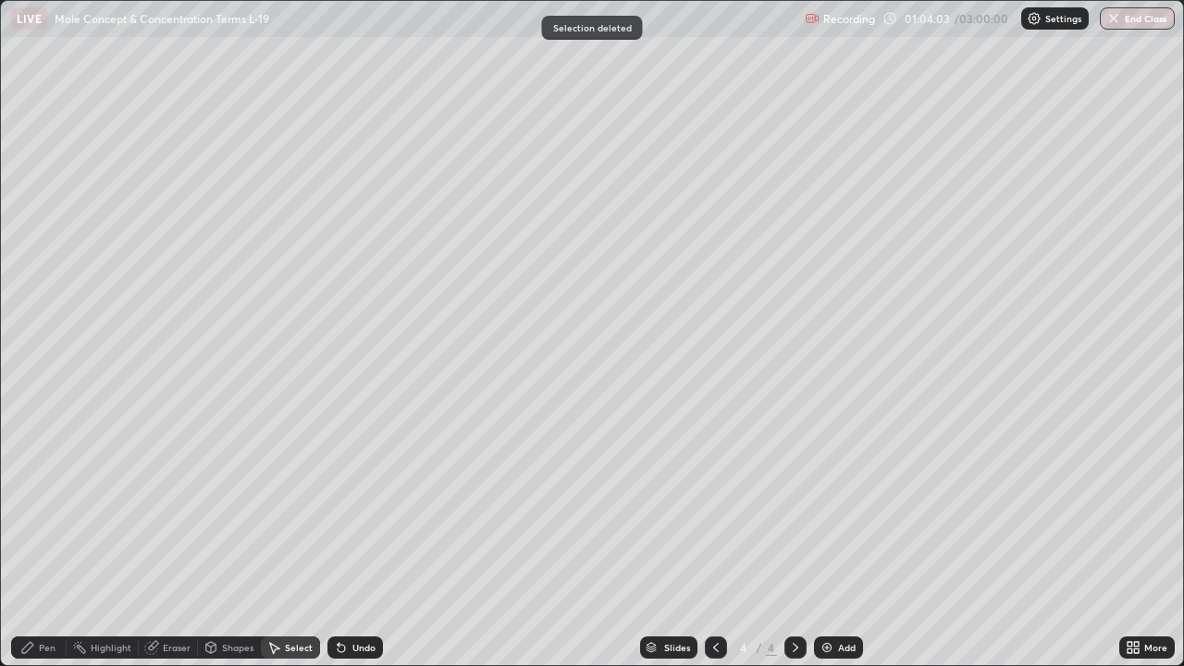
click at [46, 540] on div "Pen" at bounding box center [47, 647] width 17 height 9
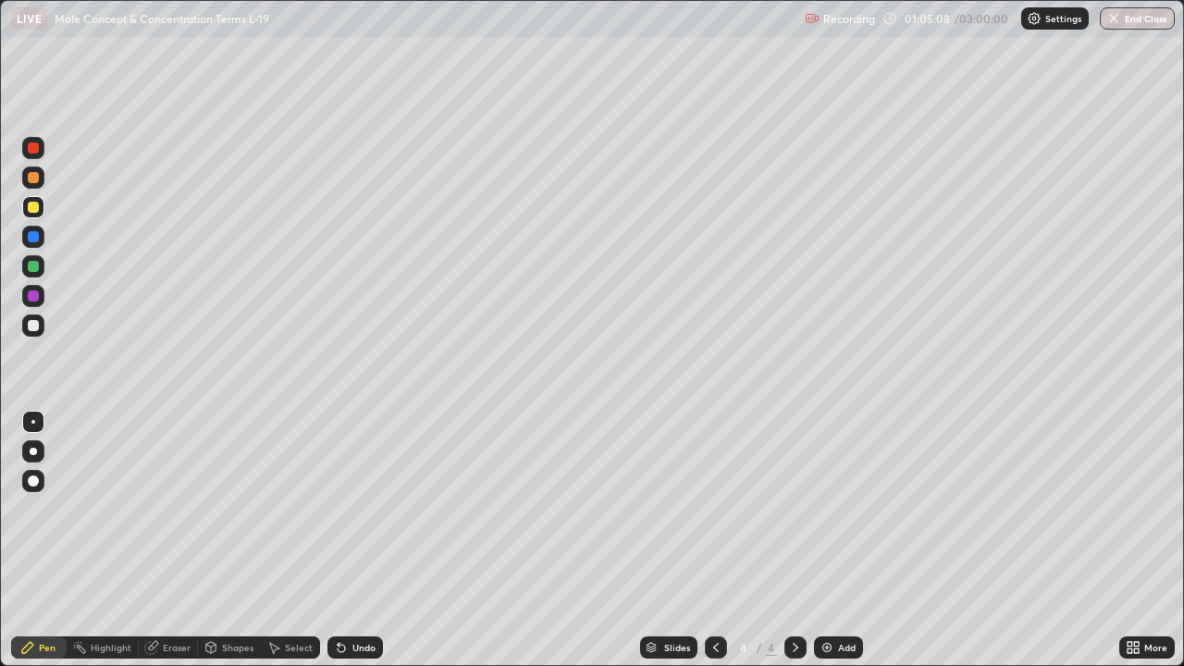
click at [33, 327] on div at bounding box center [33, 325] width 11 height 11
click at [820, 540] on img at bounding box center [827, 647] width 15 height 15
click at [47, 540] on div "Pen" at bounding box center [47, 647] width 17 height 9
click at [32, 326] on div at bounding box center [33, 325] width 11 height 11
click at [31, 211] on div at bounding box center [33, 207] width 11 height 11
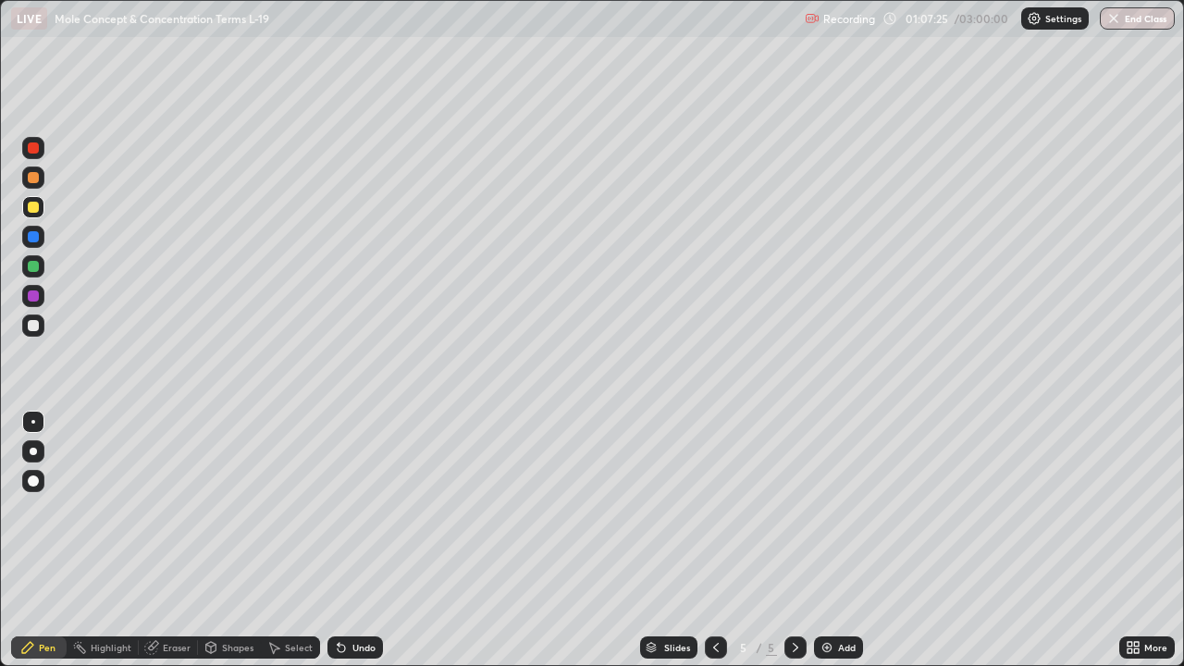
click at [28, 209] on div at bounding box center [33, 207] width 11 height 11
click at [182, 540] on div "Eraser" at bounding box center [177, 647] width 28 height 9
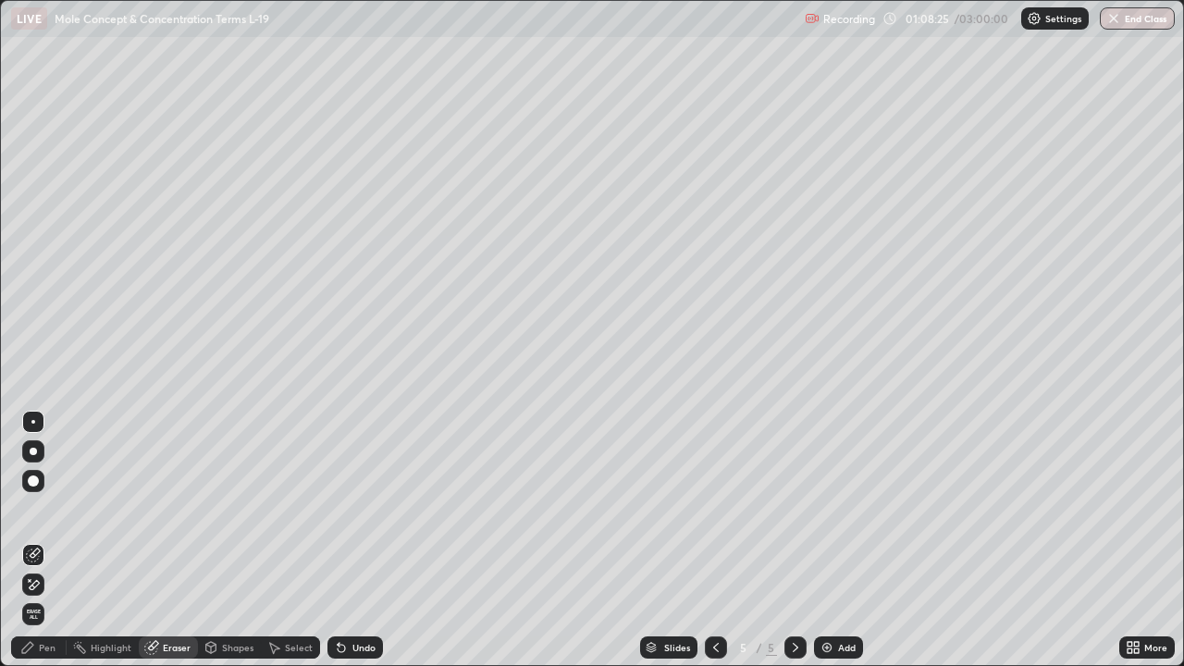
click at [347, 540] on div "Undo" at bounding box center [356, 648] width 56 height 22
click at [348, 540] on div "Undo" at bounding box center [356, 648] width 56 height 22
click at [360, 540] on div "Undo" at bounding box center [364, 647] width 23 height 9
click at [356, 540] on div "Undo" at bounding box center [364, 647] width 23 height 9
click at [53, 540] on div "Pen" at bounding box center [47, 647] width 17 height 9
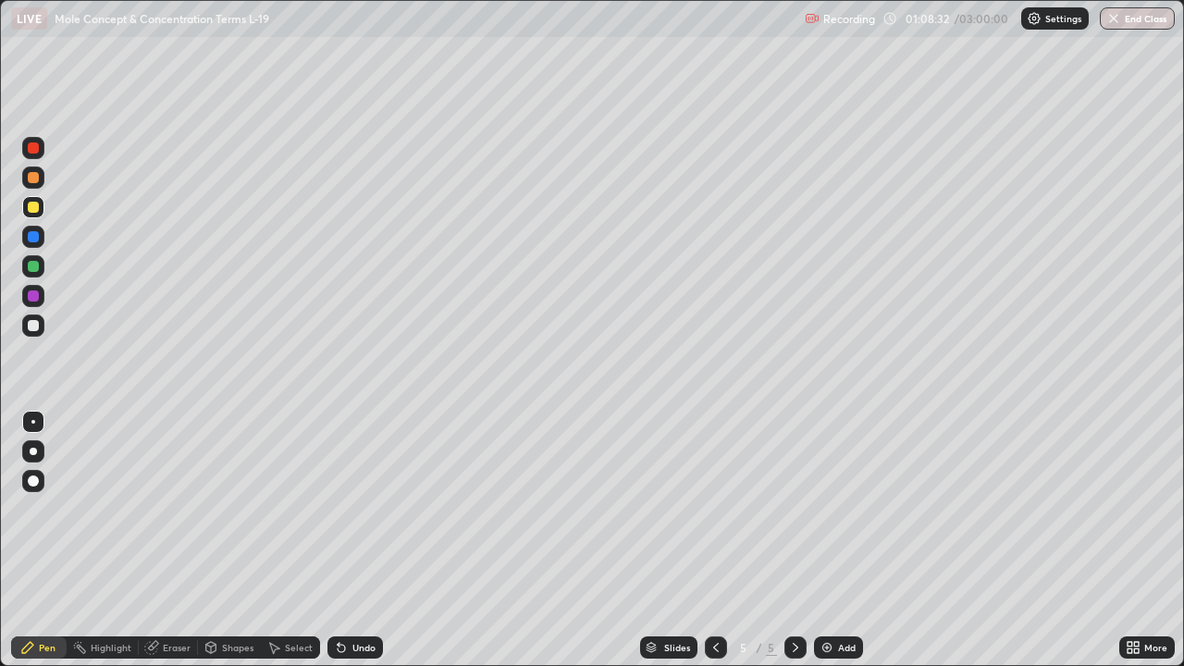
click at [236, 540] on div "Shapes" at bounding box center [237, 647] width 31 height 9
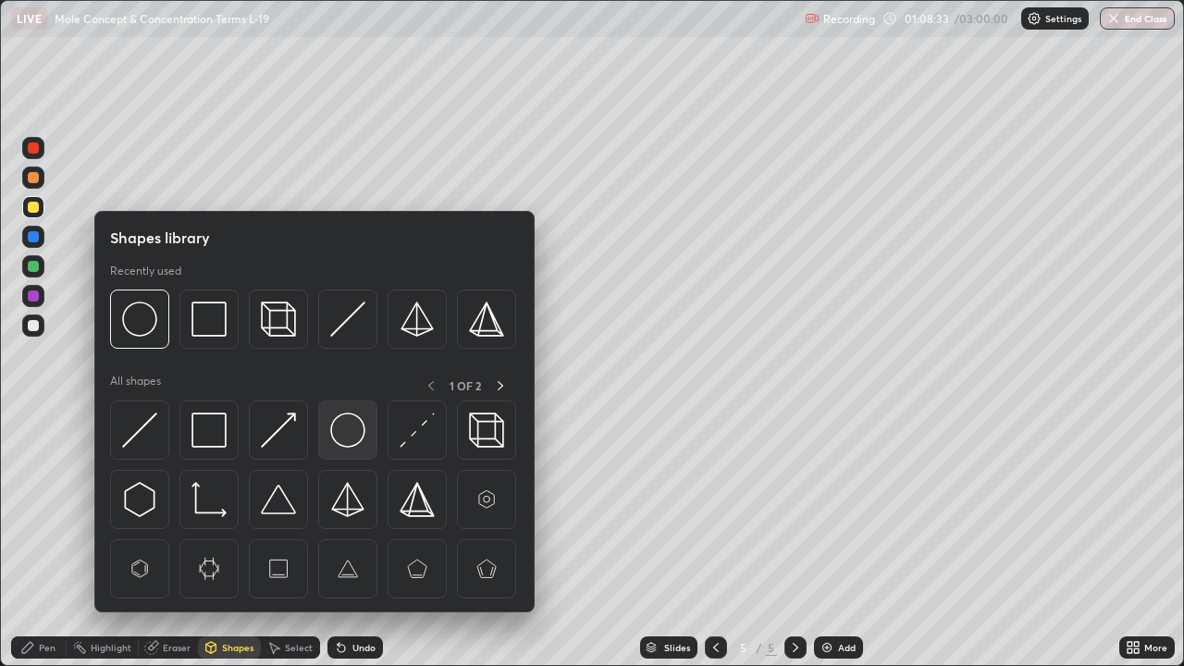
click at [333, 431] on img at bounding box center [347, 430] width 35 height 35
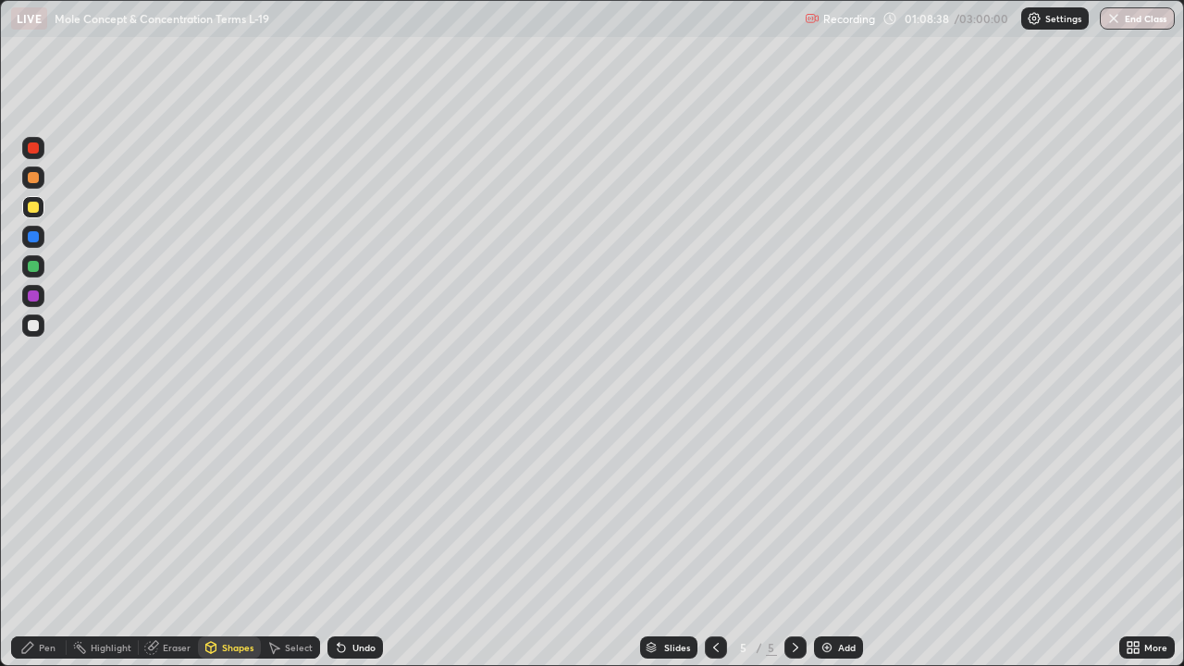
click at [47, 540] on div "Pen" at bounding box center [47, 647] width 17 height 9
click at [31, 327] on div at bounding box center [33, 325] width 11 height 11
click at [173, 540] on div "Eraser" at bounding box center [177, 647] width 28 height 9
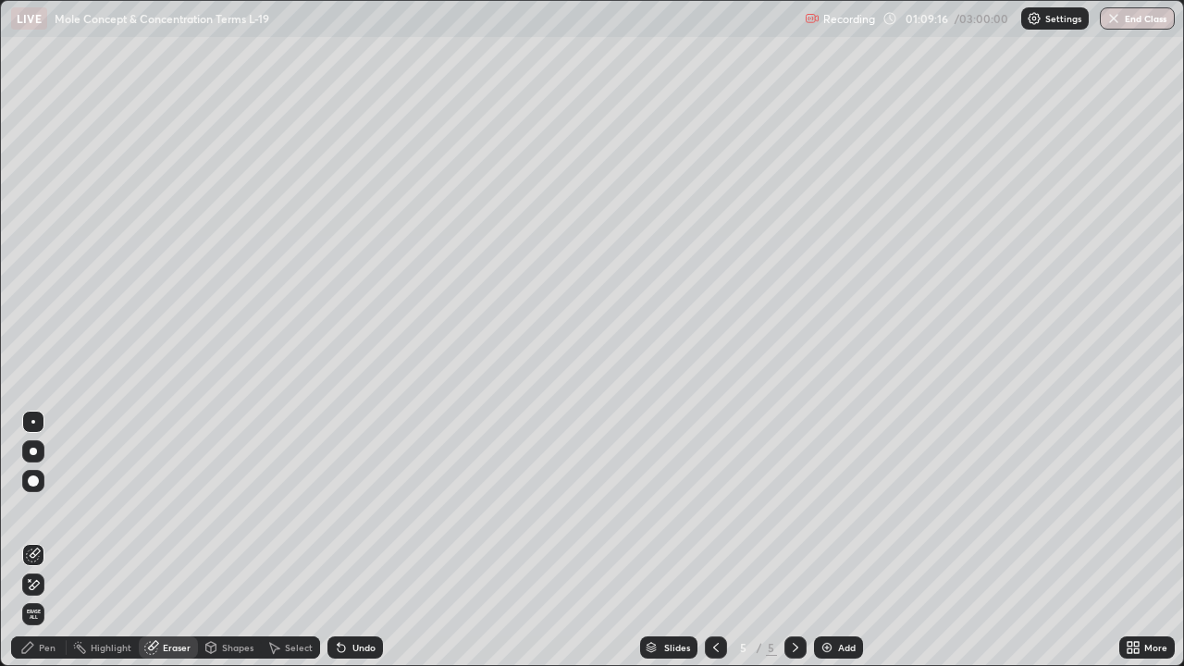
click at [56, 540] on div "Pen" at bounding box center [39, 648] width 56 height 22
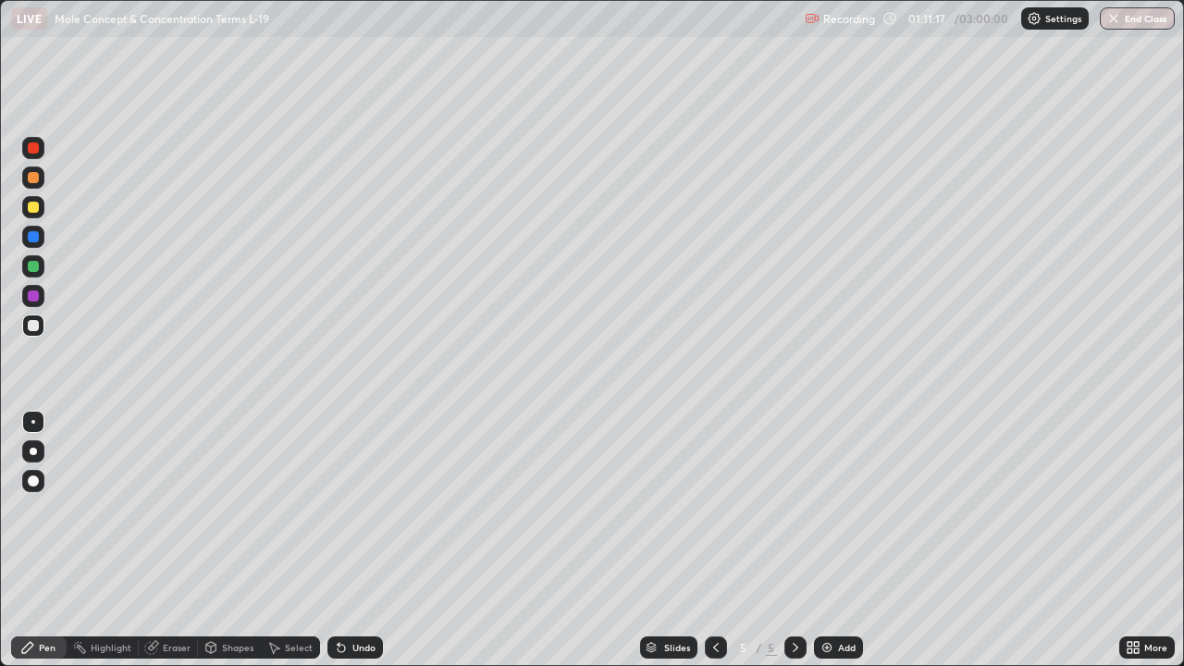
click at [33, 328] on div at bounding box center [33, 325] width 11 height 11
click at [173, 540] on div "Eraser" at bounding box center [177, 647] width 28 height 9
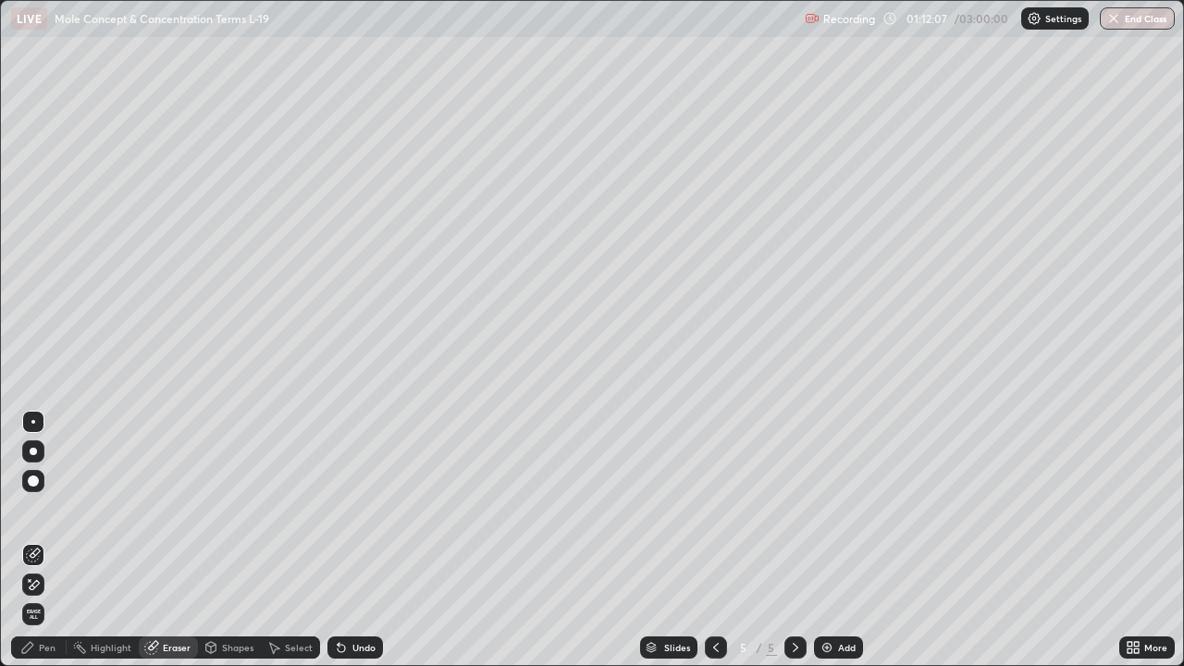
click at [53, 540] on div "Pen" at bounding box center [47, 647] width 17 height 9
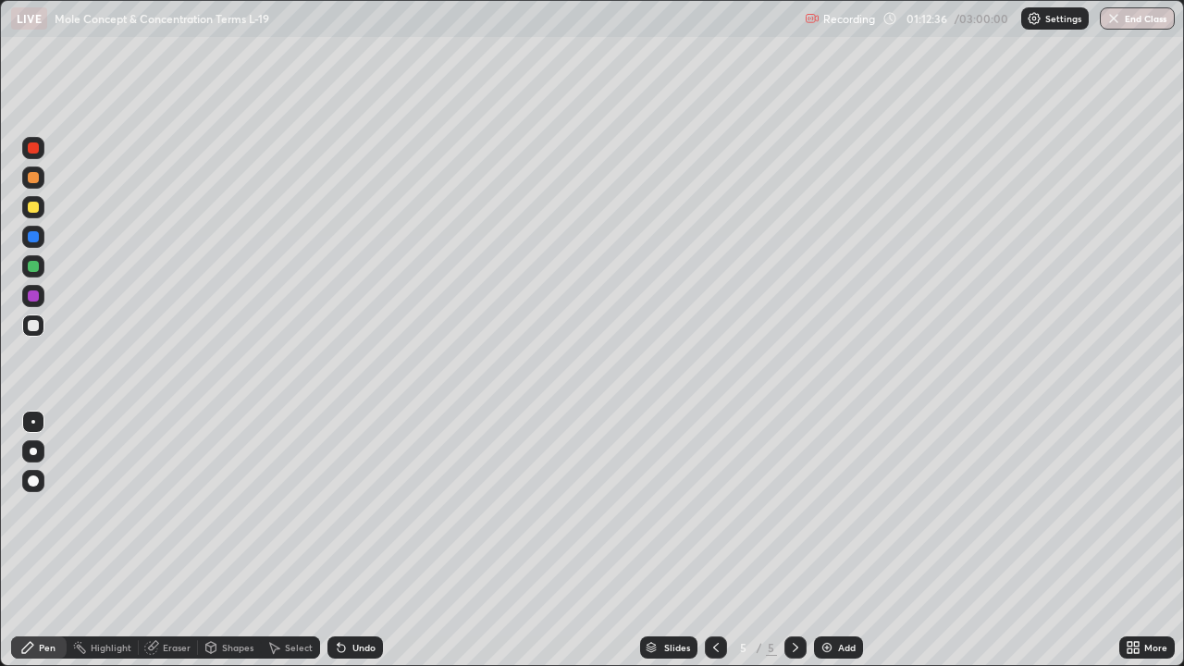
click at [171, 540] on div "Eraser" at bounding box center [177, 647] width 28 height 9
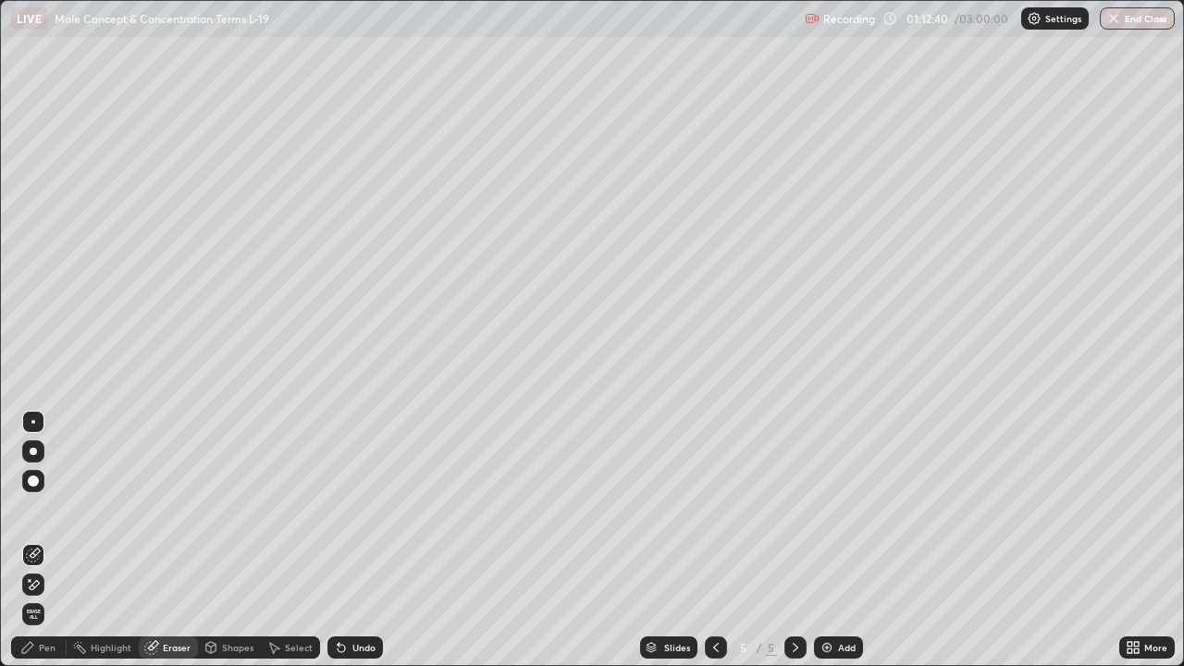
click at [55, 540] on div "Pen" at bounding box center [47, 647] width 17 height 9
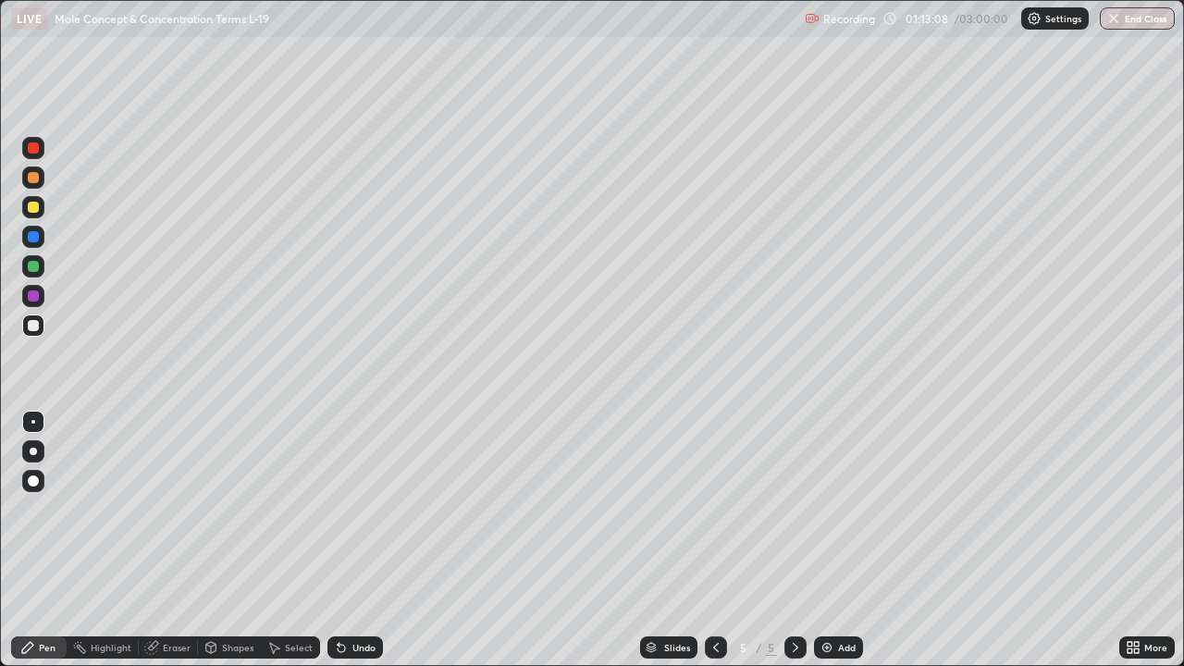
click at [173, 540] on div "Eraser" at bounding box center [177, 647] width 28 height 9
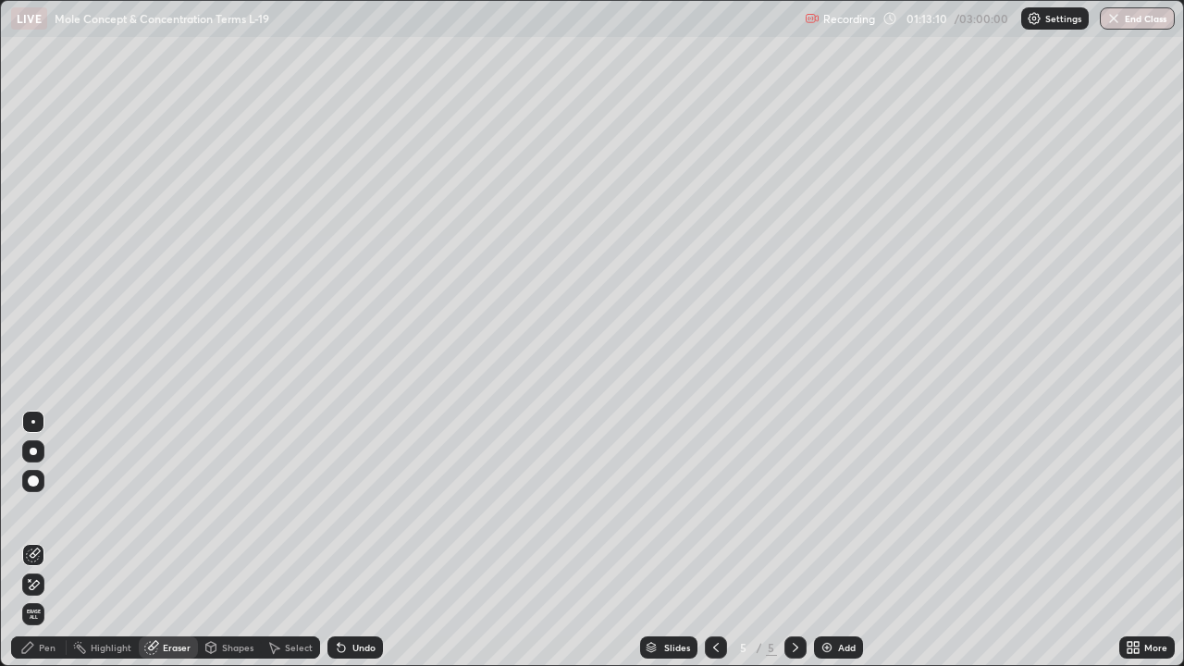
click at [47, 540] on div "Pen" at bounding box center [39, 648] width 56 height 22
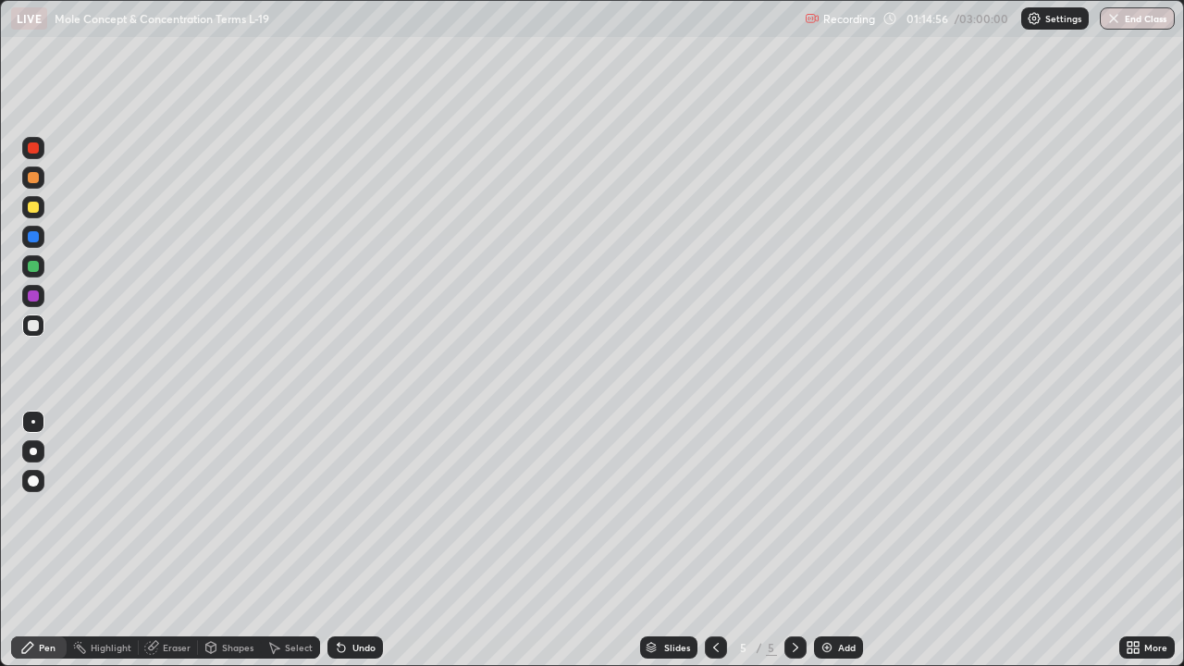
click at [37, 211] on div at bounding box center [33, 207] width 11 height 11
click at [34, 321] on div at bounding box center [33, 325] width 11 height 11
click at [34, 207] on div at bounding box center [33, 207] width 11 height 11
click at [33, 327] on div at bounding box center [33, 325] width 11 height 11
click at [36, 211] on div at bounding box center [33, 207] width 11 height 11
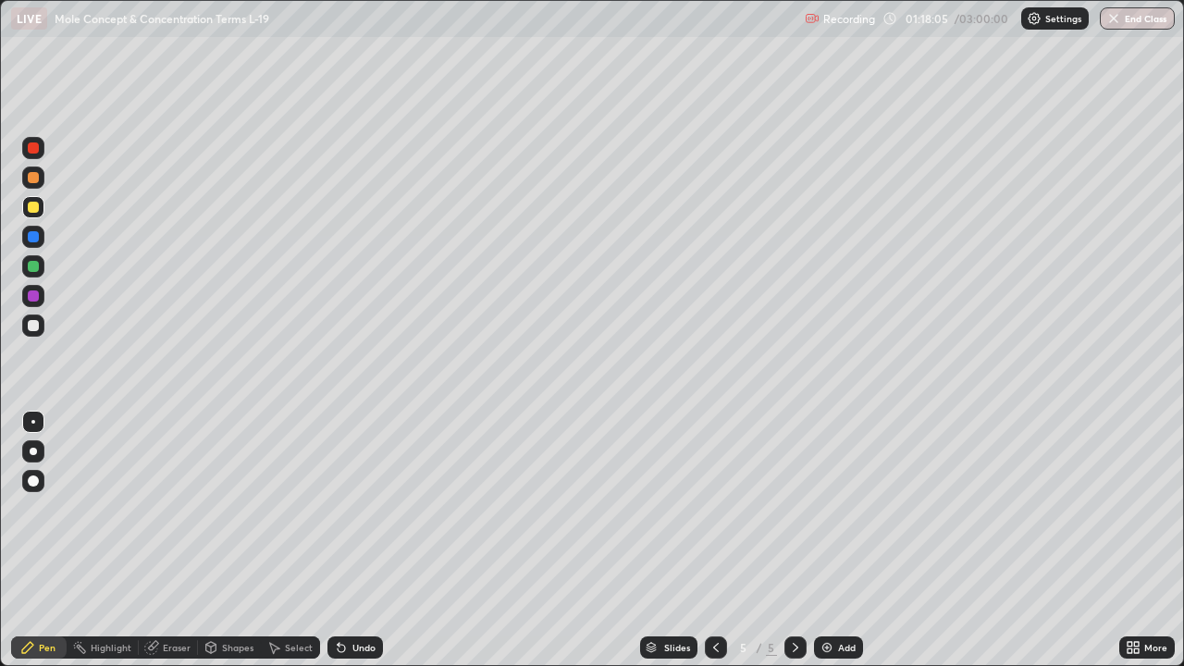
click at [169, 540] on div "Eraser" at bounding box center [177, 647] width 28 height 9
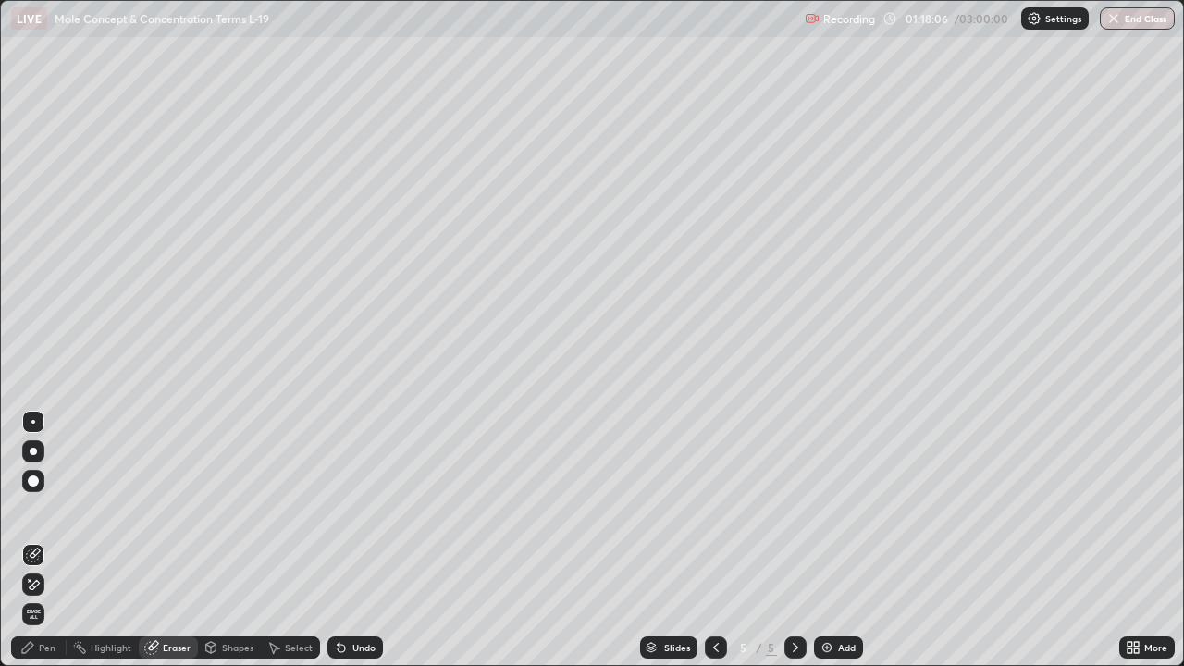
click at [286, 540] on div "Select" at bounding box center [299, 647] width 28 height 9
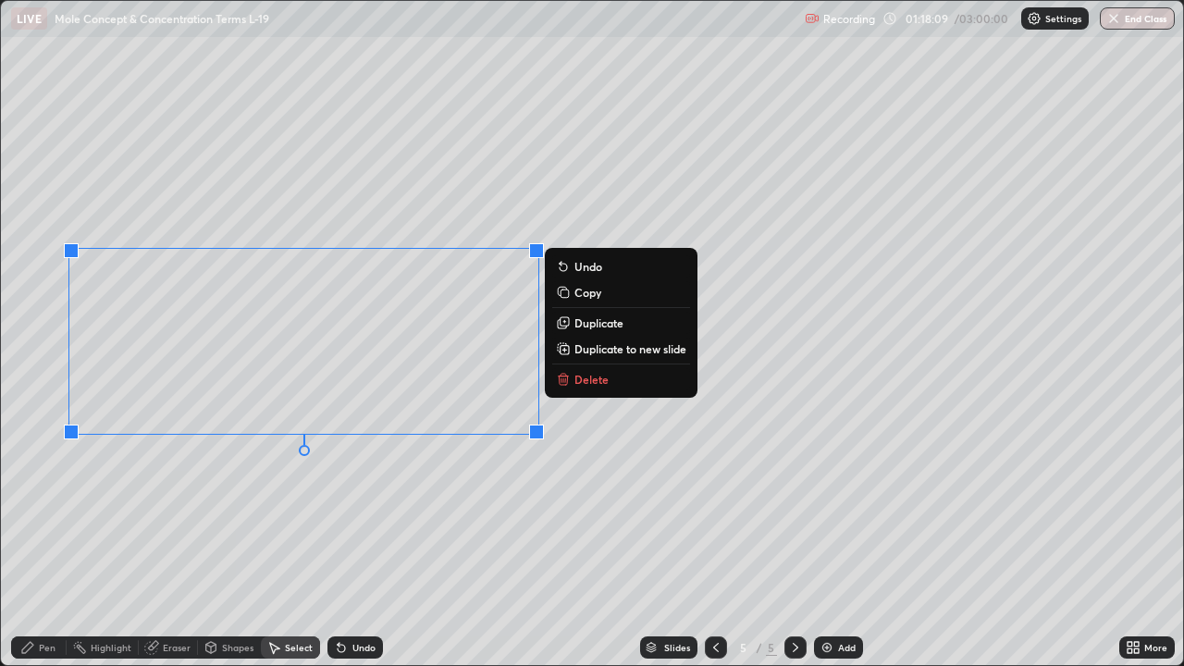
click at [577, 379] on p "Delete" at bounding box center [592, 379] width 34 height 15
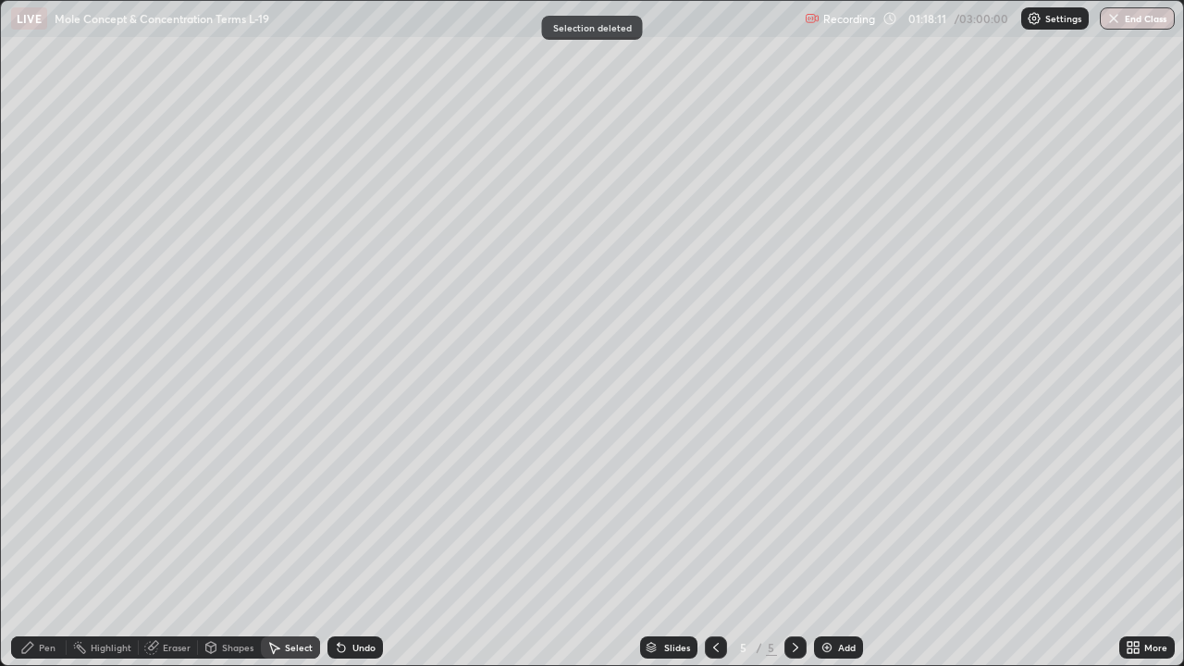
click at [46, 540] on div "Pen" at bounding box center [47, 647] width 17 height 9
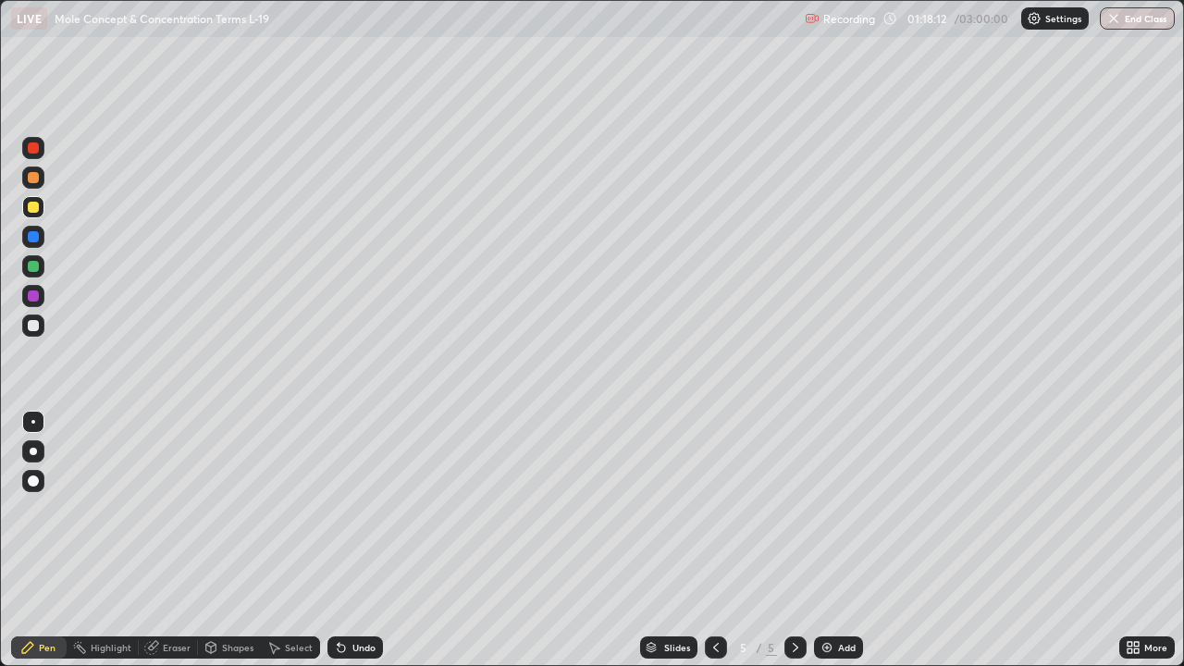
click at [28, 209] on div at bounding box center [33, 207] width 11 height 11
click at [33, 327] on div at bounding box center [33, 325] width 11 height 11
click at [31, 209] on div at bounding box center [33, 207] width 11 height 11
click at [31, 324] on div at bounding box center [33, 325] width 11 height 11
click at [33, 209] on div at bounding box center [33, 207] width 11 height 11
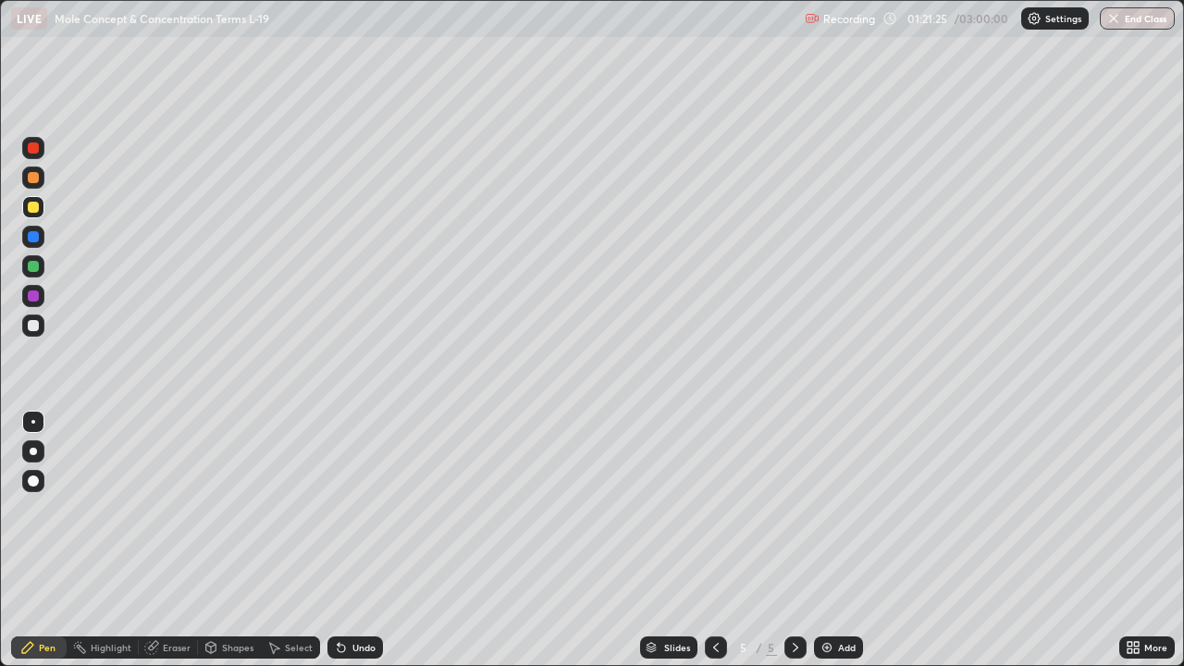
click at [181, 540] on div "Eraser" at bounding box center [177, 647] width 28 height 9
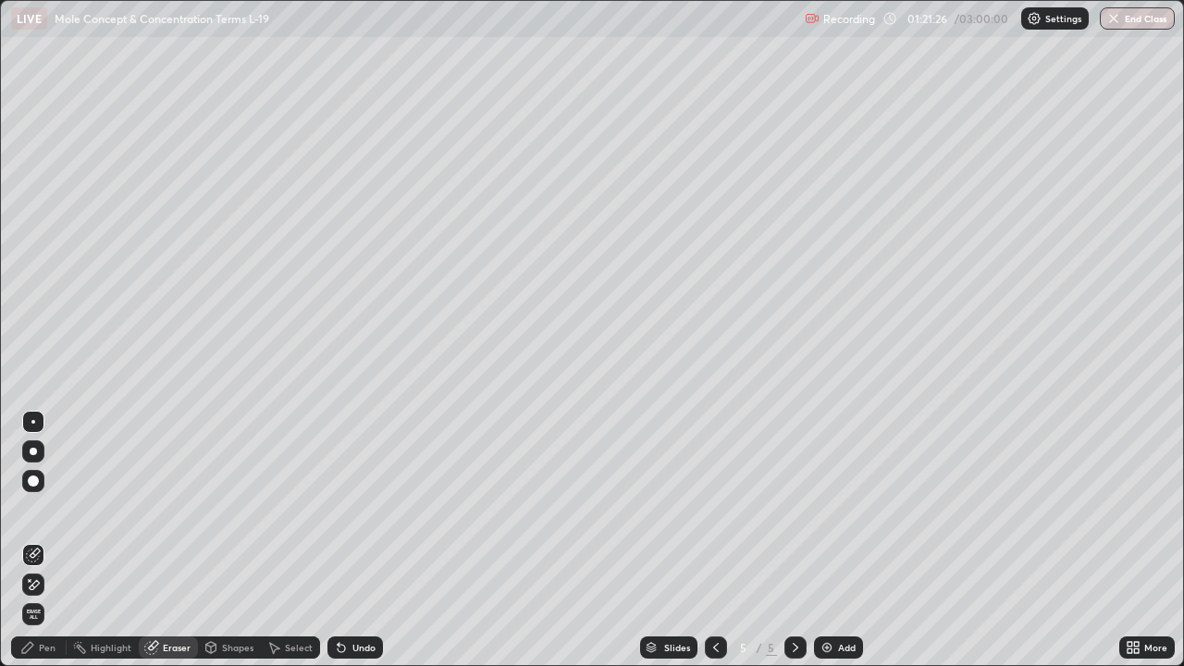
click at [298, 540] on div "Select" at bounding box center [299, 647] width 28 height 9
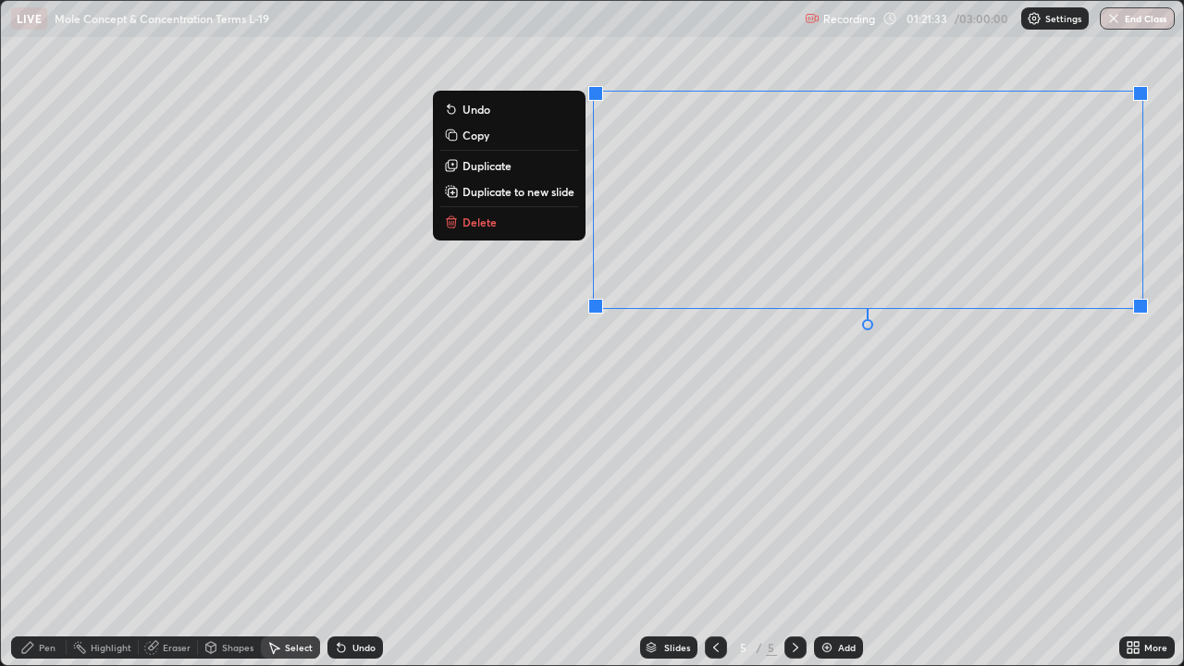
click at [490, 224] on p "Delete" at bounding box center [480, 222] width 34 height 15
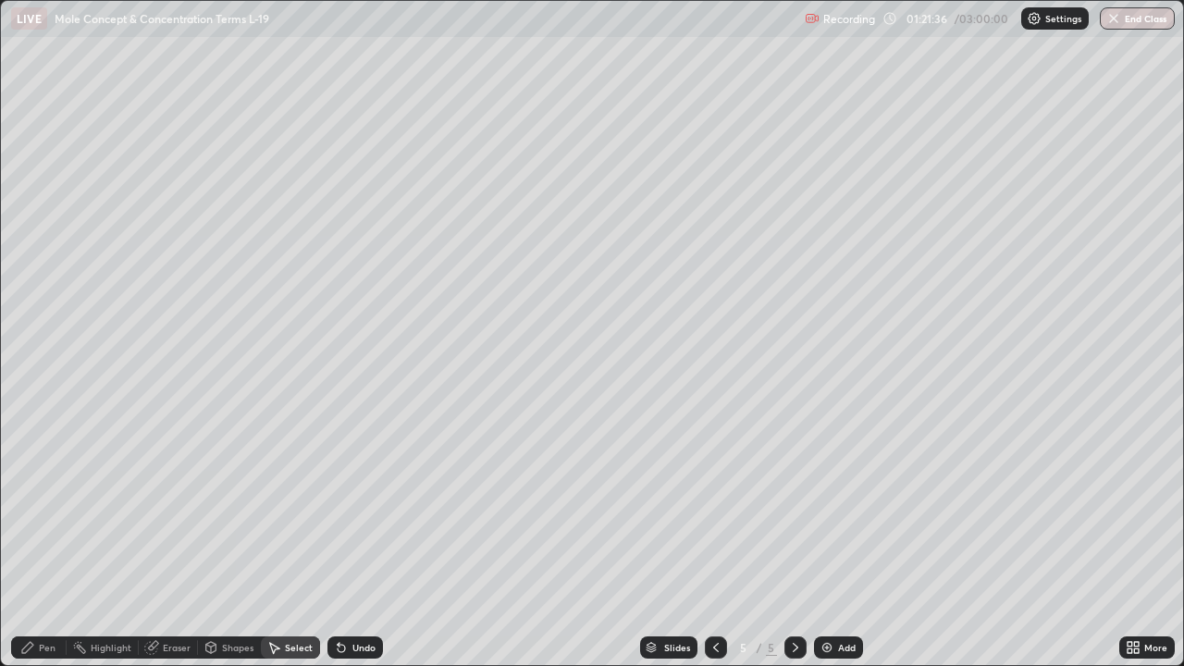
click at [48, 540] on div "Pen" at bounding box center [47, 647] width 17 height 9
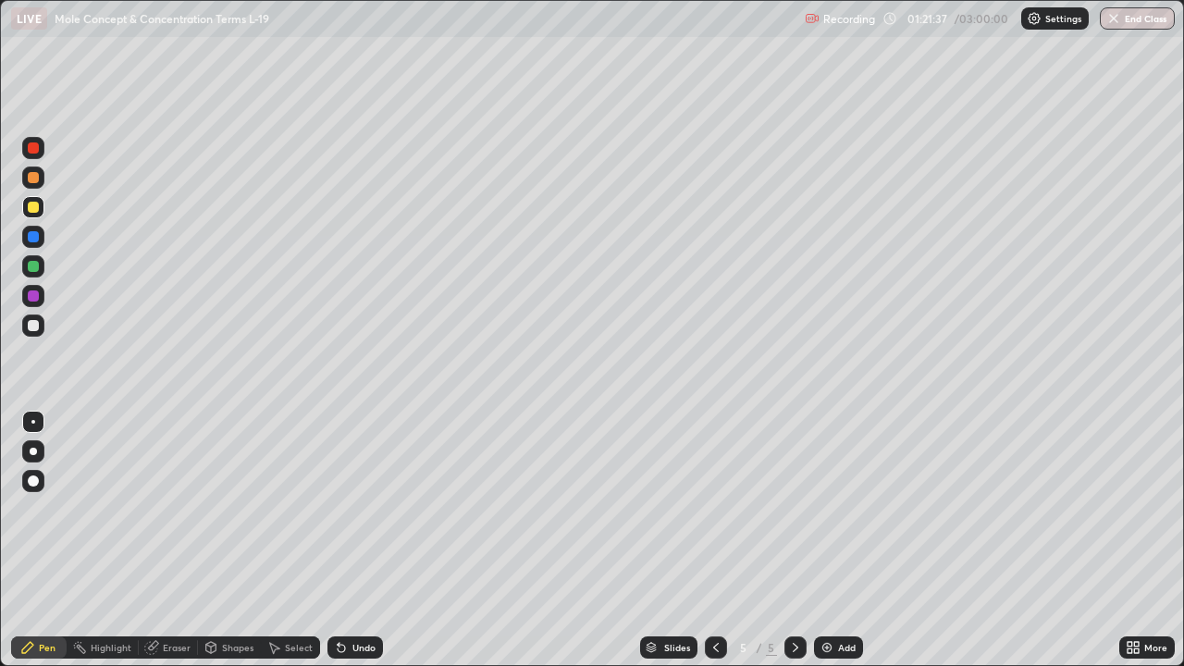
click at [37, 211] on div at bounding box center [33, 207] width 11 height 11
click at [176, 540] on div "Eraser" at bounding box center [177, 647] width 28 height 9
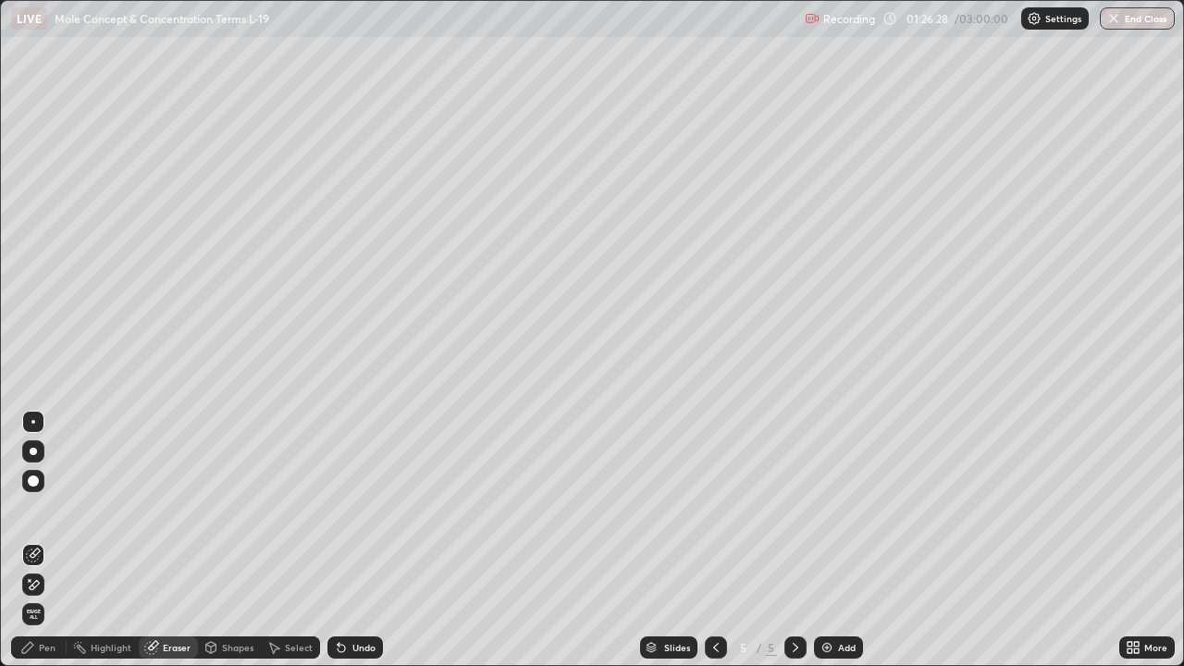
click at [285, 540] on div "Select" at bounding box center [299, 647] width 28 height 9
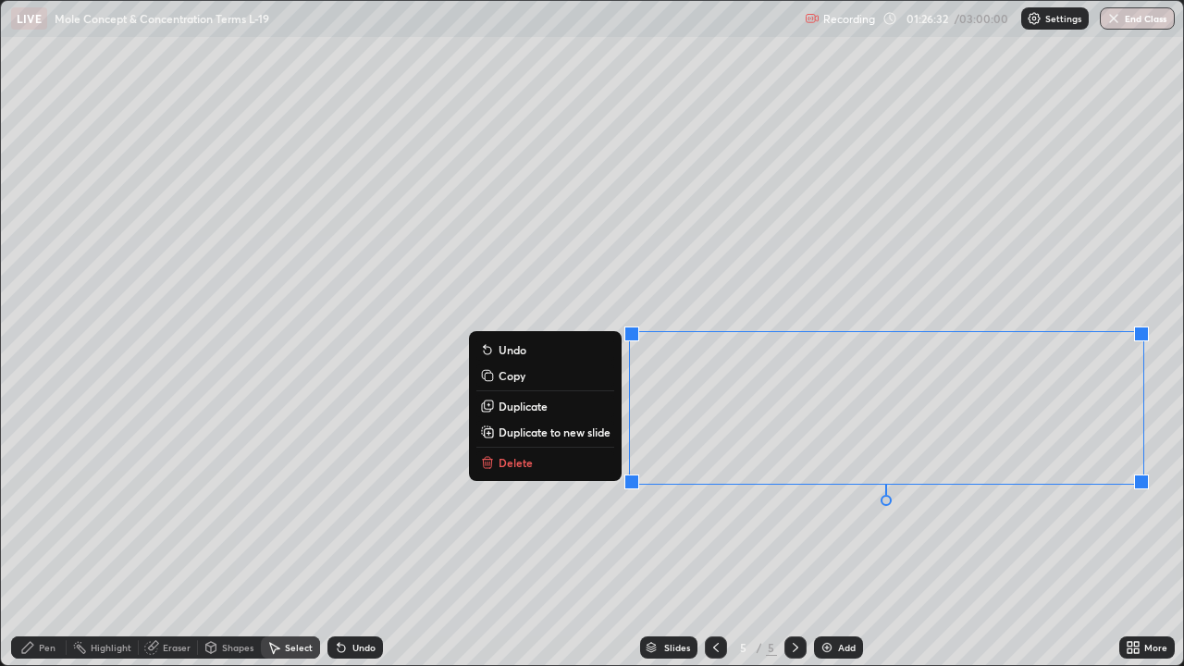
click at [508, 464] on p "Delete" at bounding box center [516, 462] width 34 height 15
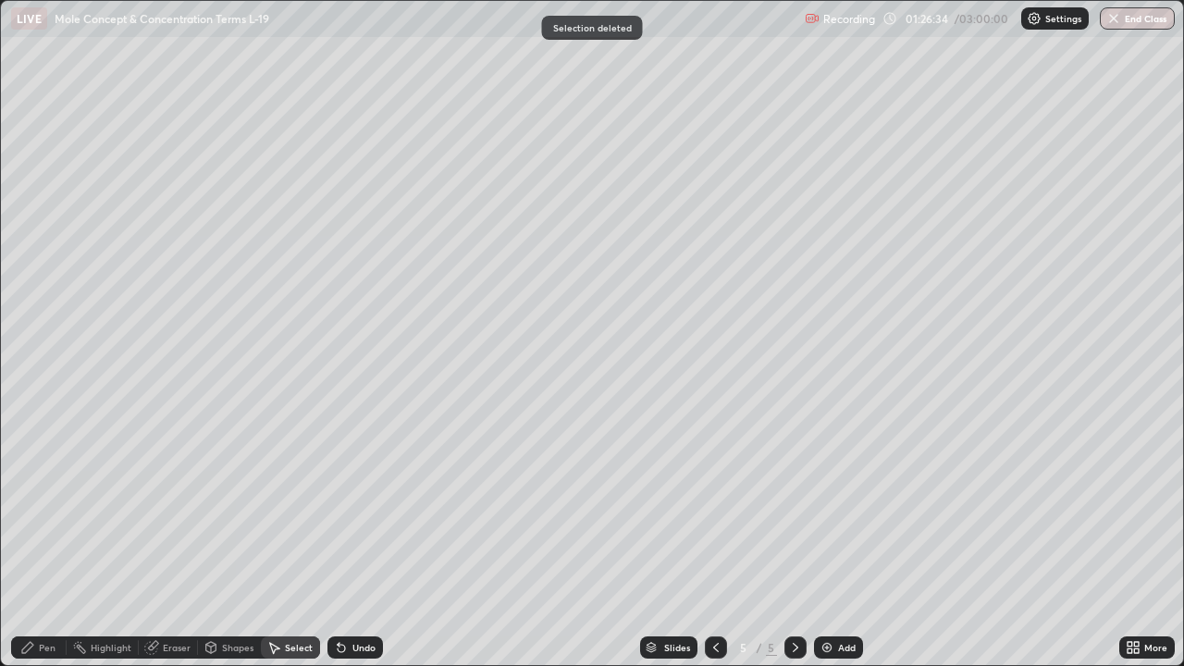
click at [55, 540] on div "Pen" at bounding box center [39, 648] width 56 height 22
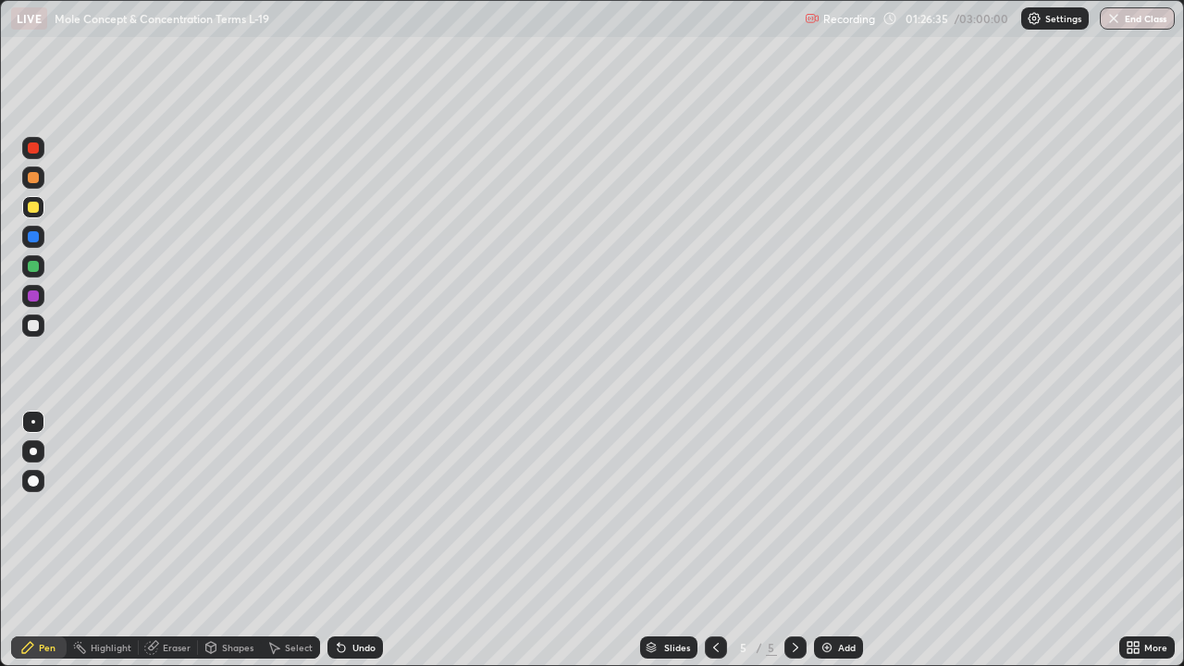
click at [32, 323] on div at bounding box center [33, 325] width 11 height 11
click at [186, 540] on div "Eraser" at bounding box center [177, 647] width 28 height 9
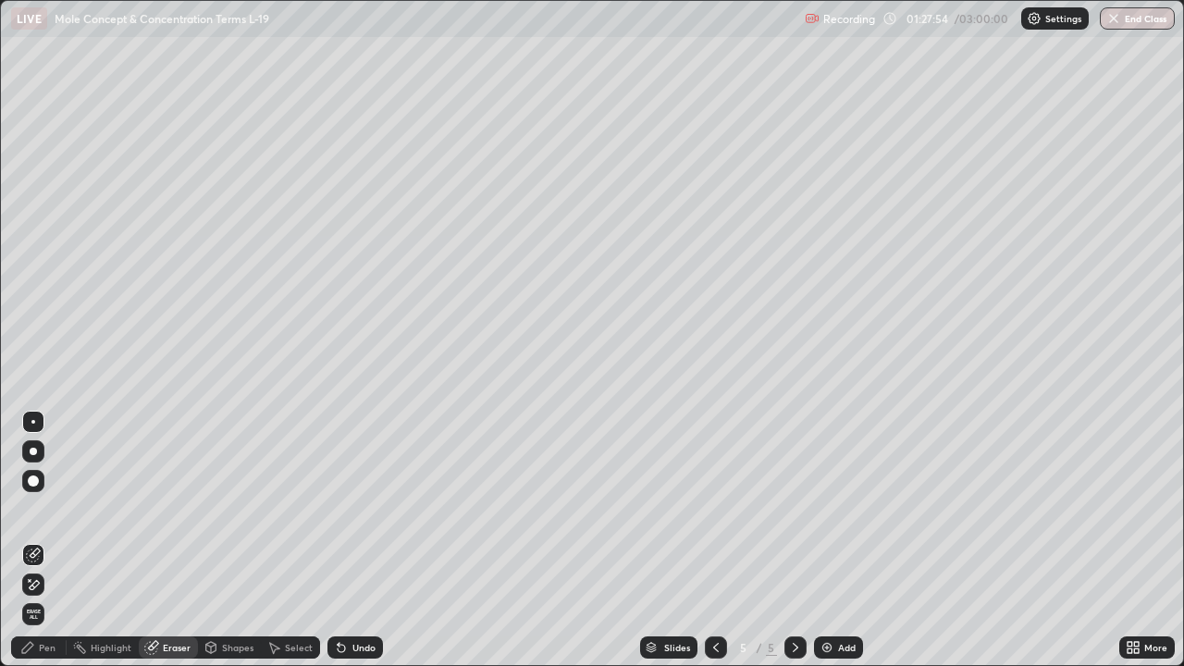
click at [40, 540] on div "Pen" at bounding box center [39, 648] width 56 height 22
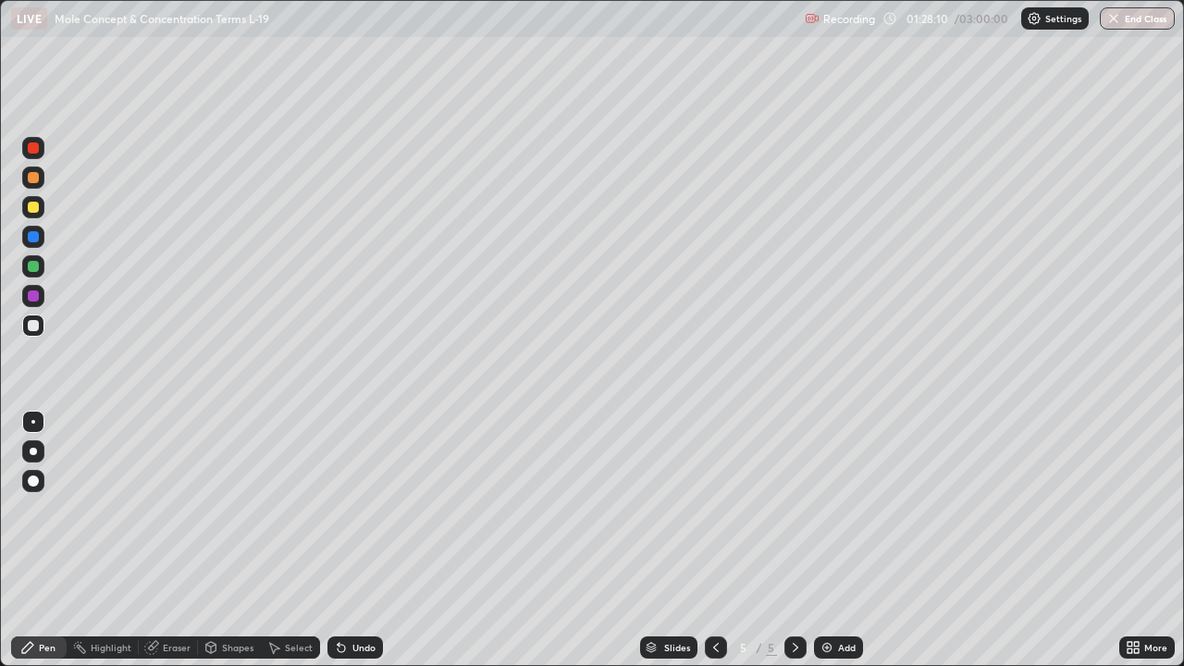
click at [188, 540] on div "Eraser" at bounding box center [177, 647] width 28 height 9
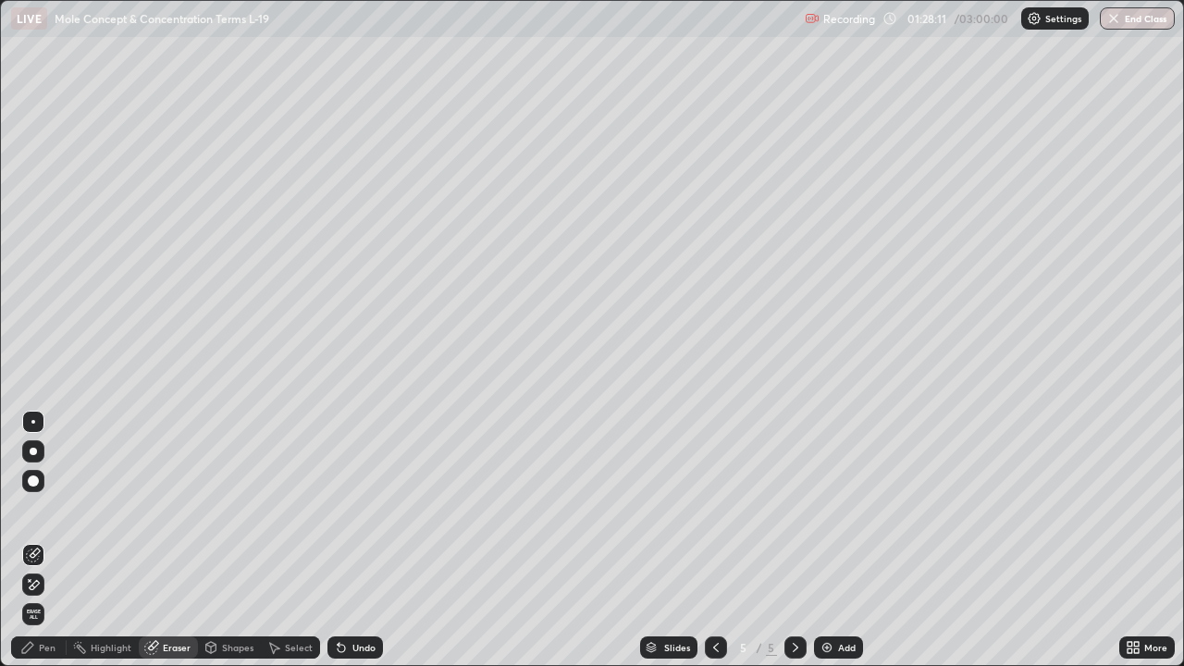
click at [293, 540] on div "Select" at bounding box center [299, 647] width 28 height 9
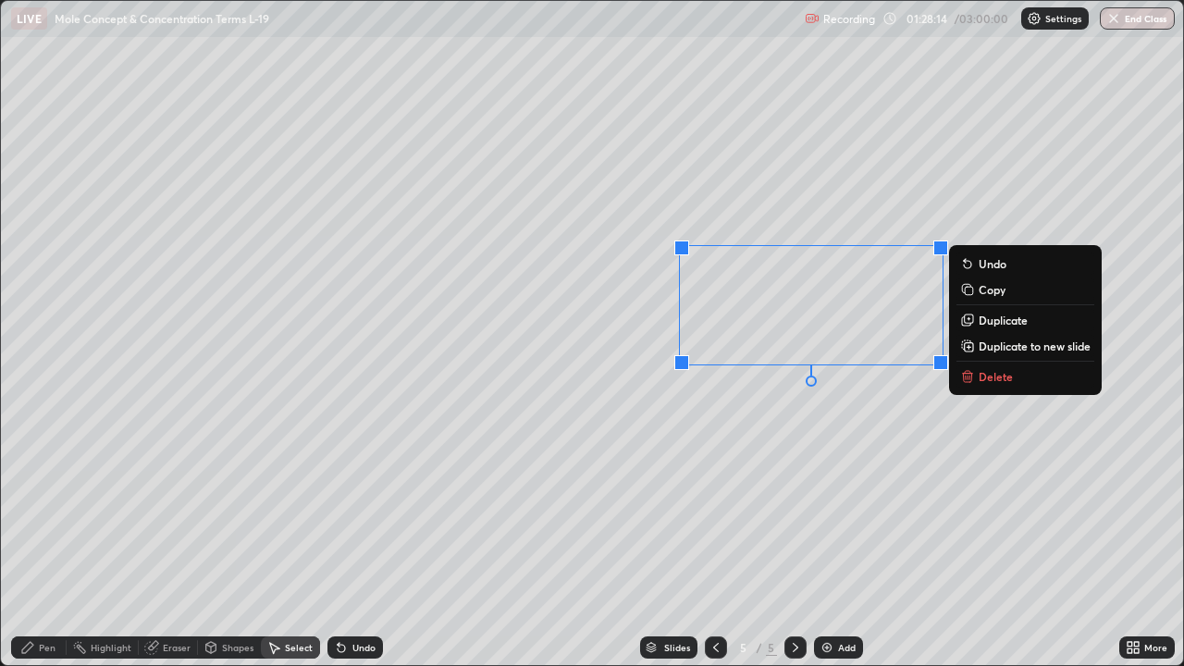
click at [980, 376] on p "Delete" at bounding box center [996, 376] width 34 height 15
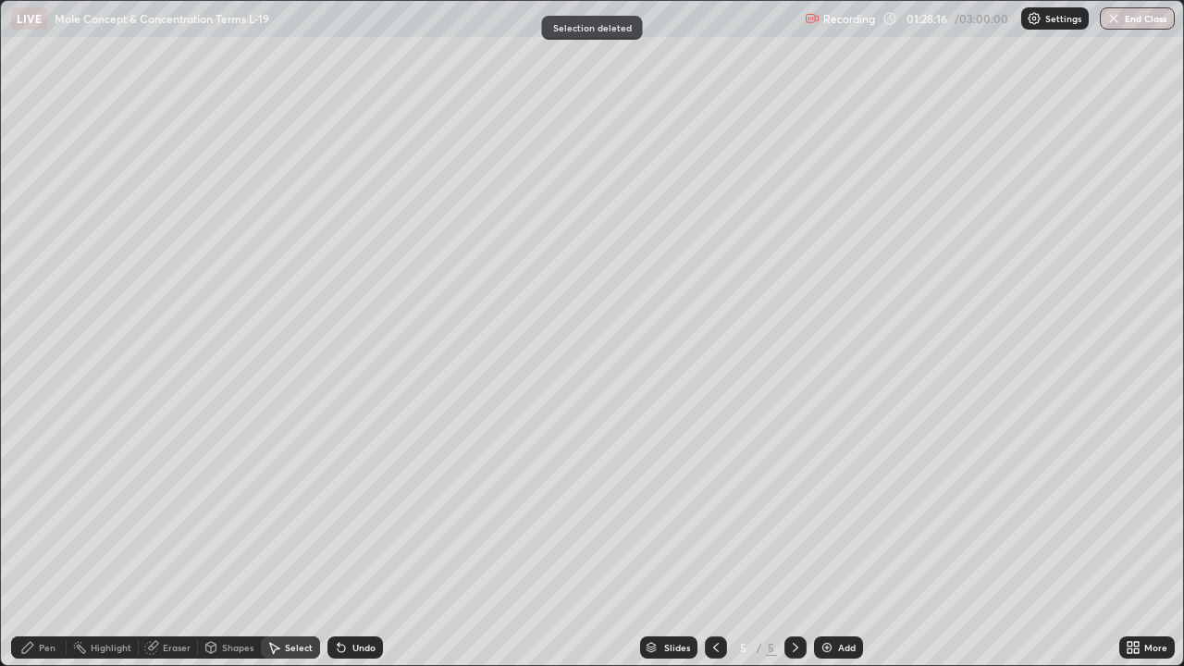
click at [54, 540] on div "Pen" at bounding box center [47, 647] width 17 height 9
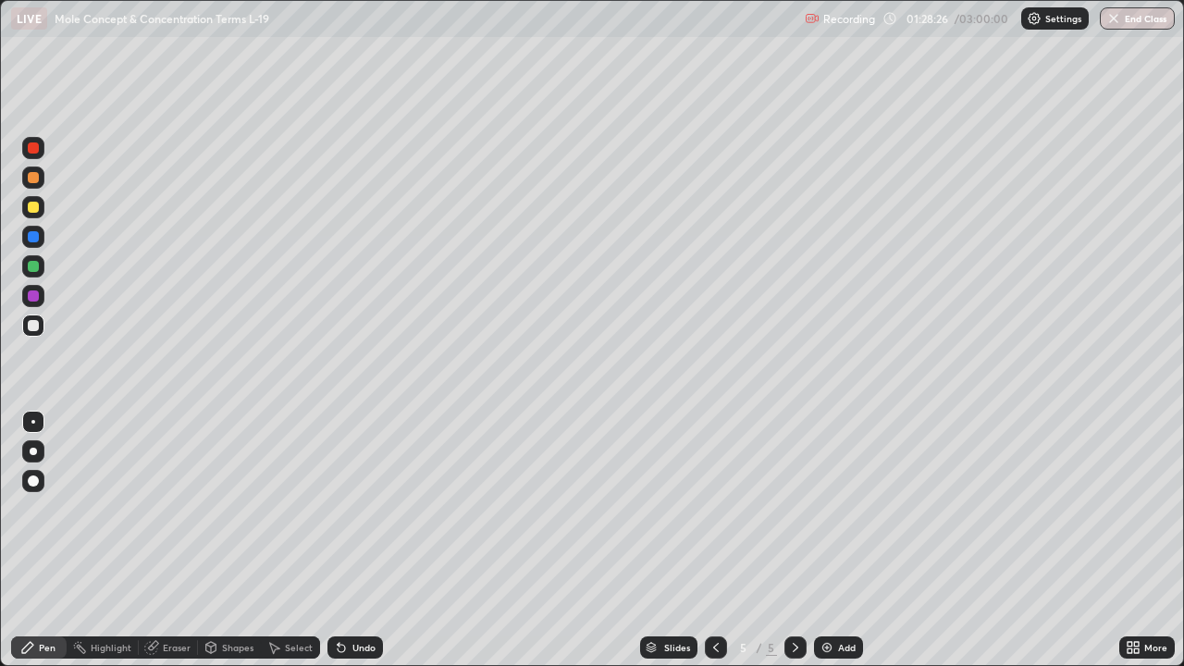
click at [178, 540] on div "Eraser" at bounding box center [177, 647] width 28 height 9
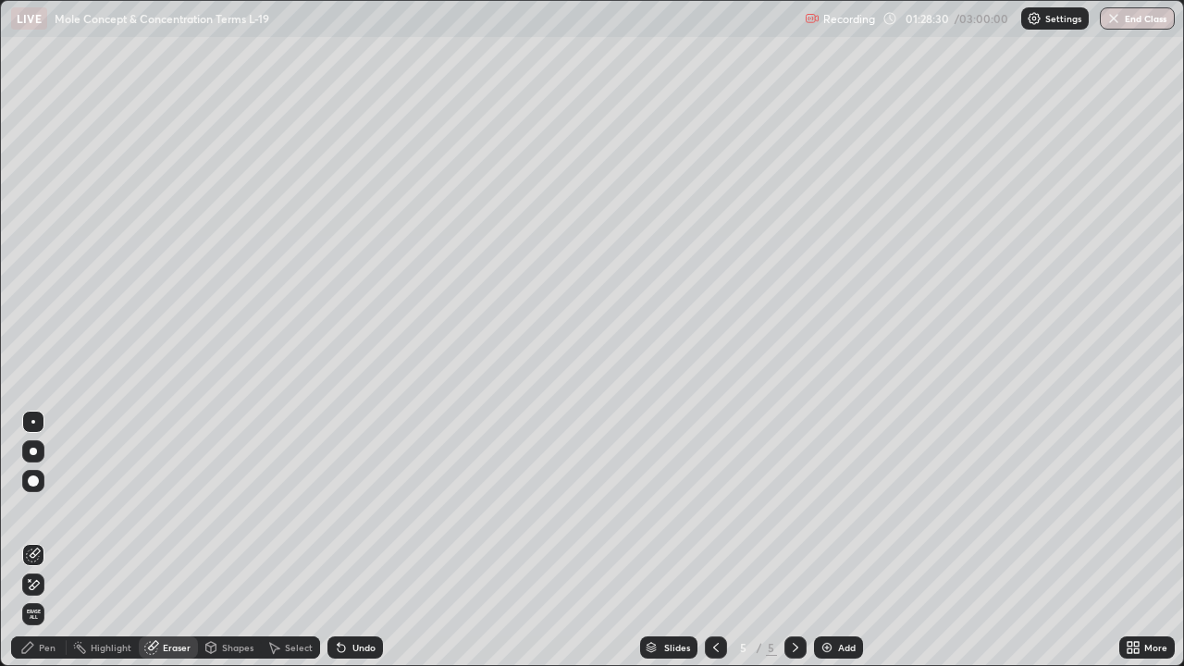
click at [49, 540] on div "Pen" at bounding box center [39, 648] width 56 height 22
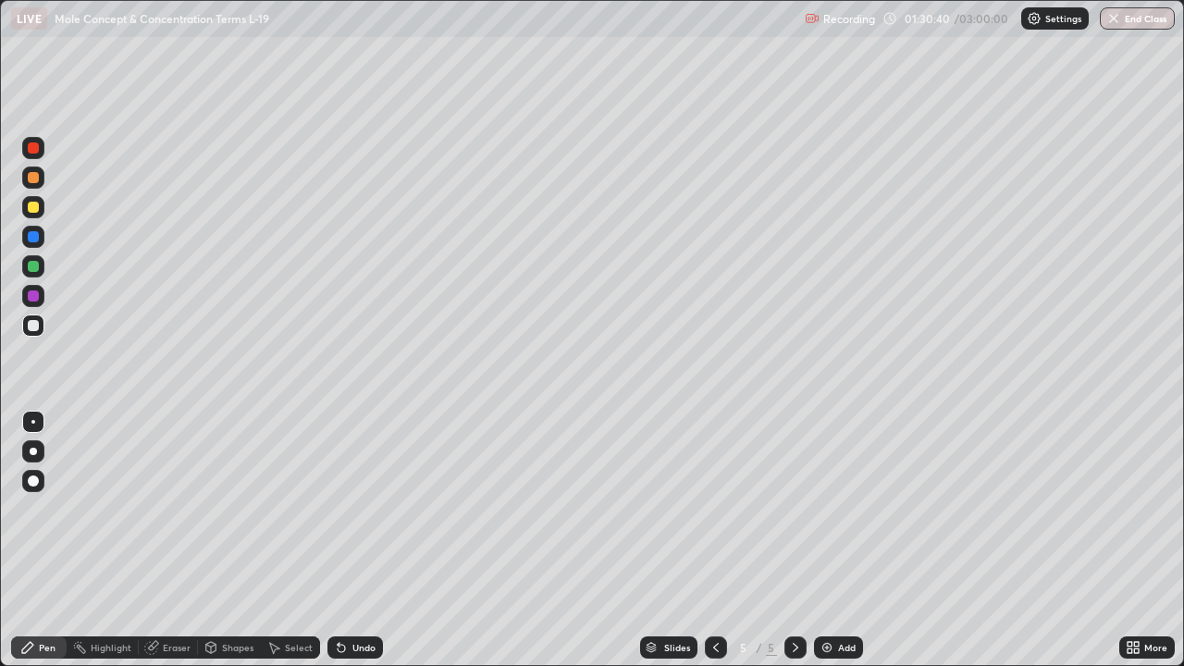
click at [831, 540] on img at bounding box center [827, 647] width 15 height 15
click at [30, 325] on div at bounding box center [33, 325] width 11 height 11
click at [31, 207] on div at bounding box center [33, 207] width 11 height 11
click at [30, 325] on div at bounding box center [33, 325] width 11 height 11
click at [36, 204] on div at bounding box center [33, 207] width 11 height 11
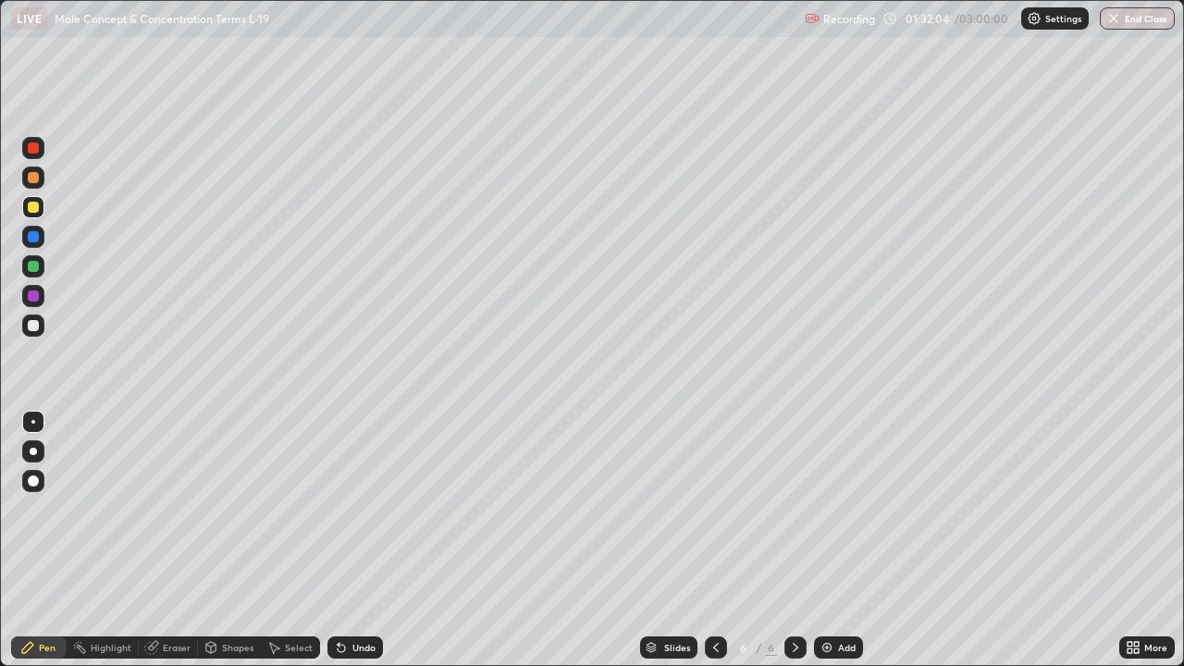
click at [31, 328] on div at bounding box center [33, 325] width 11 height 11
click at [183, 540] on div "Eraser" at bounding box center [177, 647] width 28 height 9
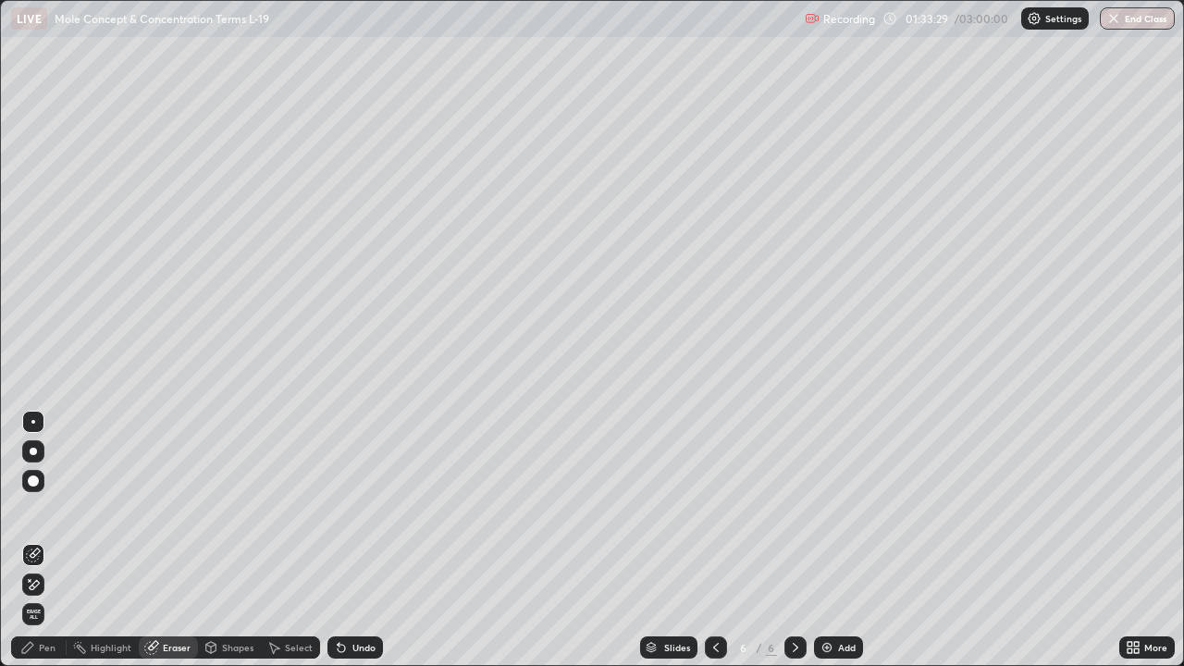
click at [51, 540] on div "Pen" at bounding box center [47, 647] width 17 height 9
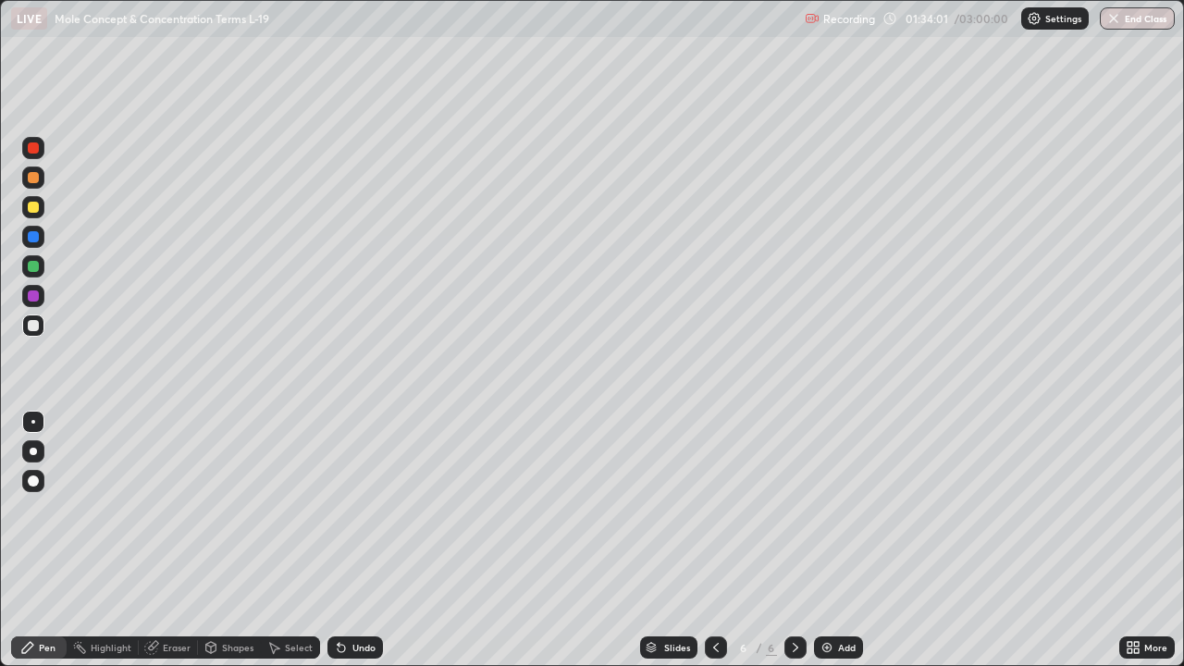
click at [33, 208] on div at bounding box center [33, 207] width 11 height 11
click at [31, 325] on div at bounding box center [33, 325] width 11 height 11
click at [831, 540] on img at bounding box center [827, 647] width 15 height 15
click at [51, 540] on div "Pen" at bounding box center [47, 647] width 17 height 9
click at [31, 334] on div at bounding box center [33, 326] width 22 height 22
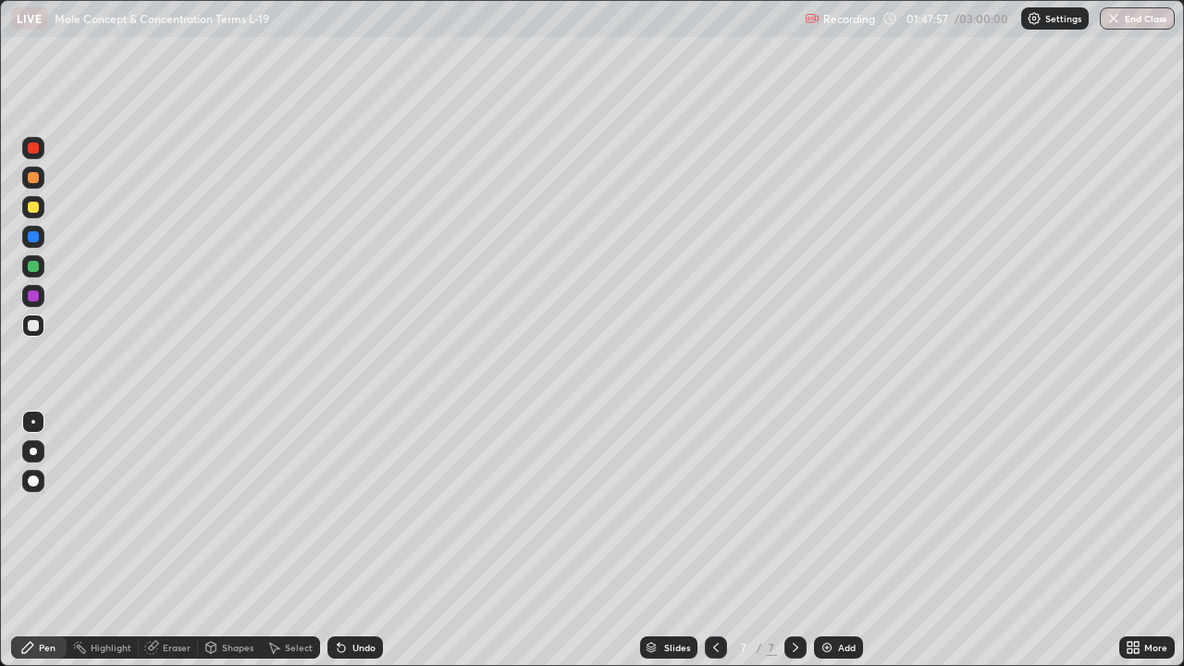
click at [816, 540] on div "Add" at bounding box center [838, 648] width 49 height 22
click at [56, 540] on div "Pen" at bounding box center [39, 648] width 56 height 22
click at [31, 328] on div at bounding box center [33, 325] width 11 height 11
click at [34, 214] on div at bounding box center [33, 207] width 22 height 22
click at [36, 328] on div at bounding box center [33, 325] width 11 height 11
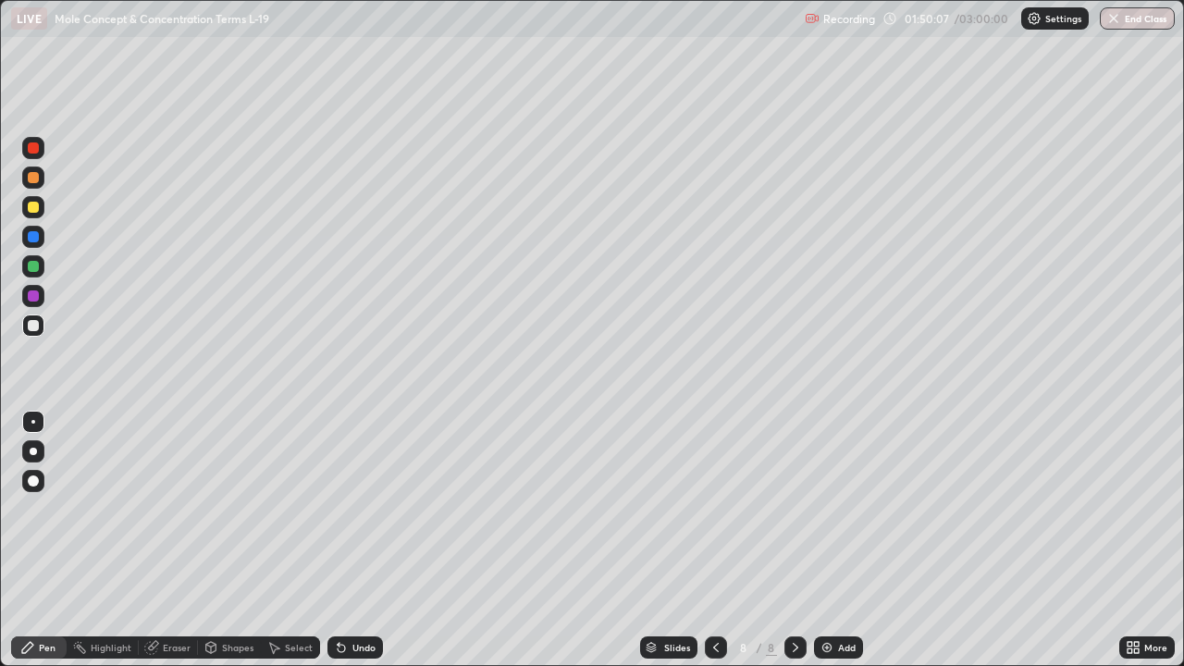
click at [175, 540] on div "Eraser" at bounding box center [177, 647] width 28 height 9
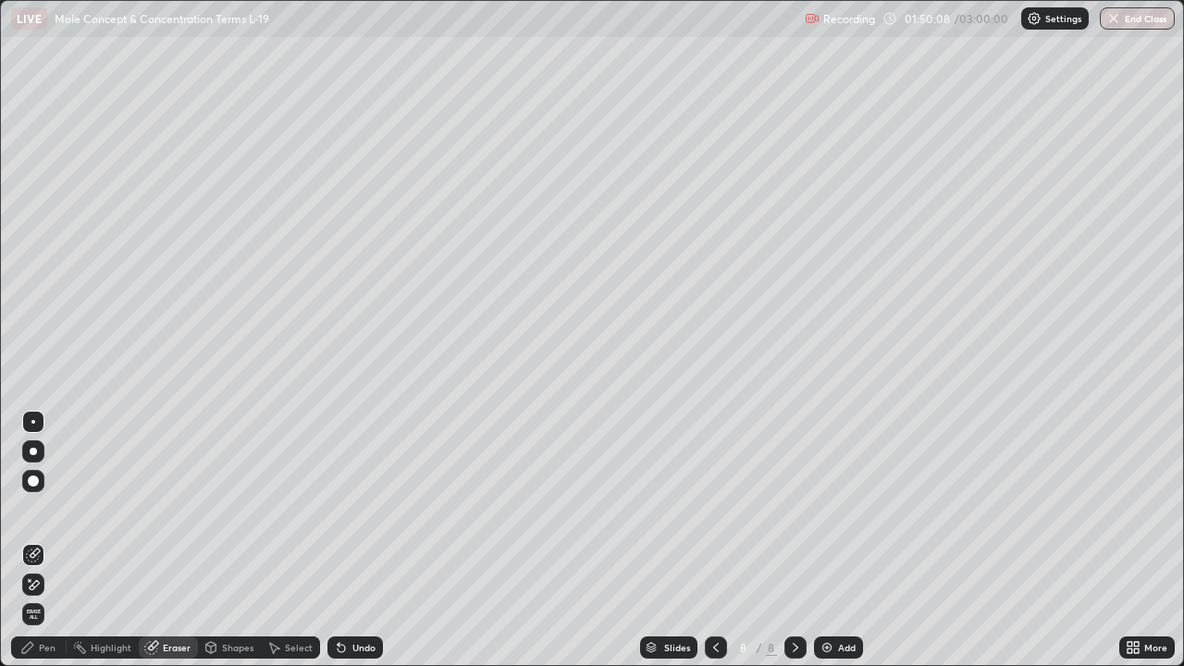
click at [51, 540] on div "Pen" at bounding box center [47, 647] width 17 height 9
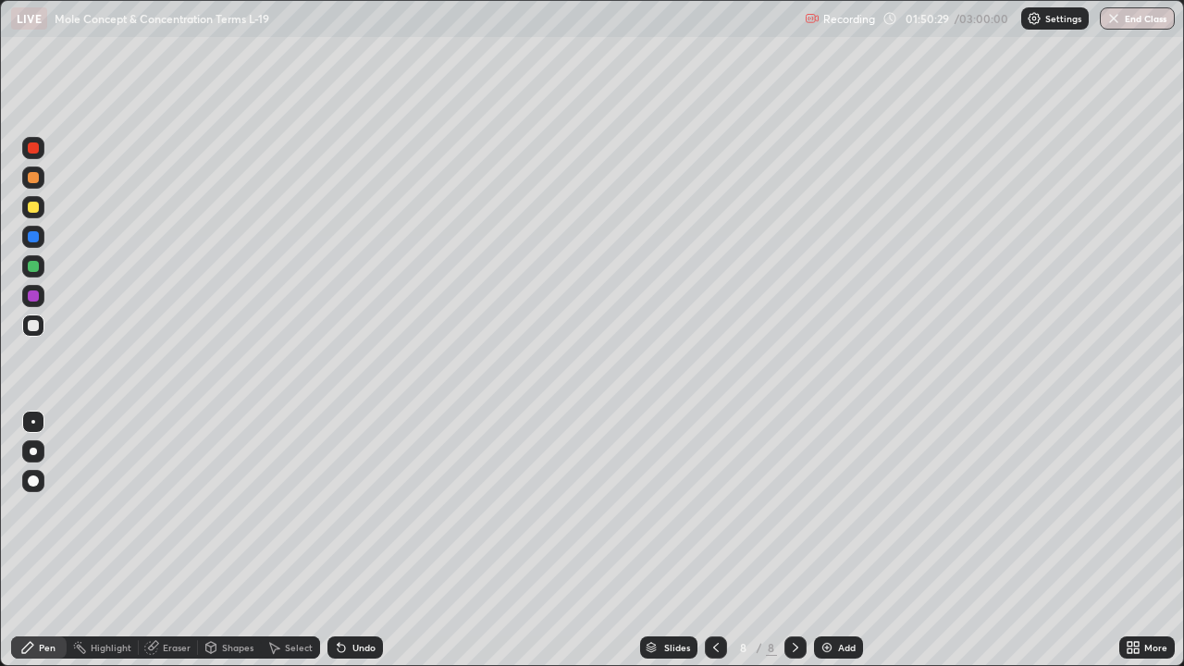
click at [31, 268] on div at bounding box center [33, 266] width 11 height 11
click at [31, 209] on div at bounding box center [33, 207] width 11 height 11
click at [175, 540] on div "Eraser" at bounding box center [177, 647] width 28 height 9
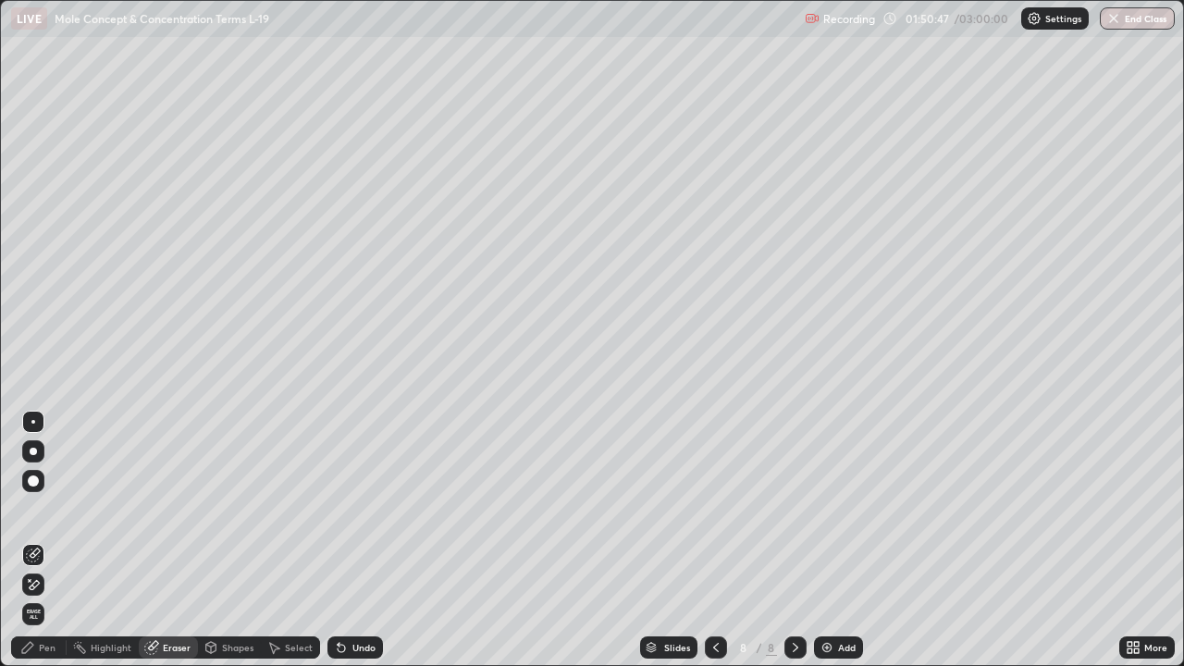
click at [50, 540] on div "Pen" at bounding box center [47, 647] width 17 height 9
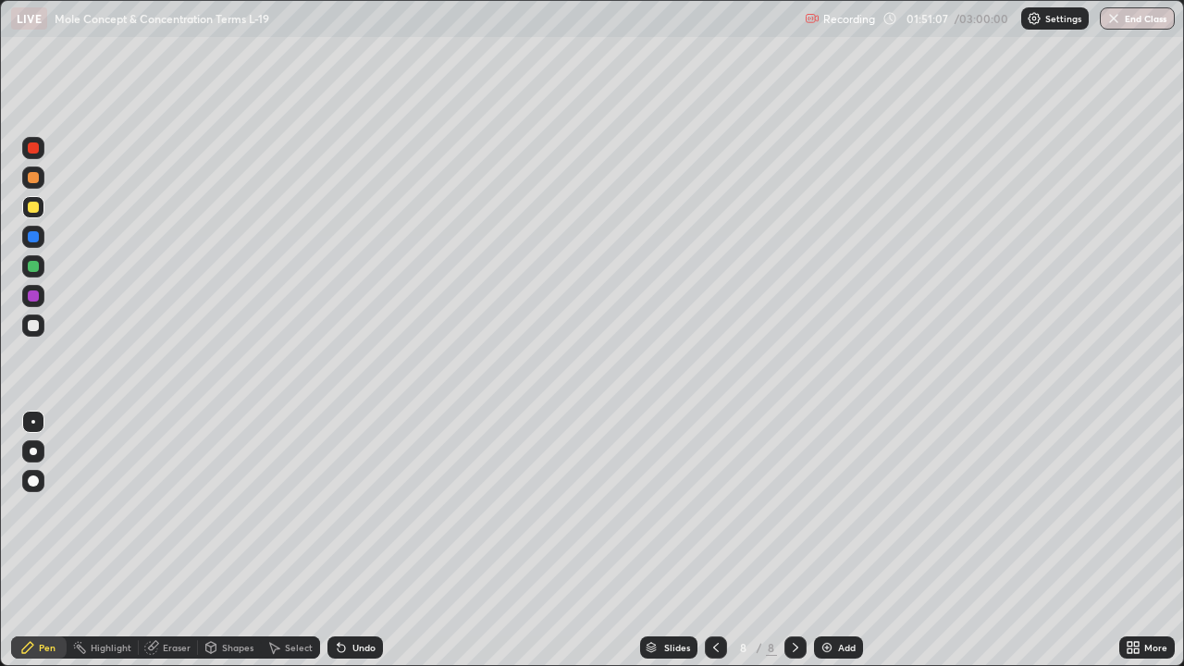
click at [33, 327] on div at bounding box center [33, 325] width 11 height 11
click at [31, 209] on div at bounding box center [33, 207] width 11 height 11
click at [338, 540] on icon at bounding box center [339, 644] width 2 height 2
click at [32, 207] on div at bounding box center [33, 207] width 11 height 11
click at [32, 328] on div at bounding box center [33, 325] width 11 height 11
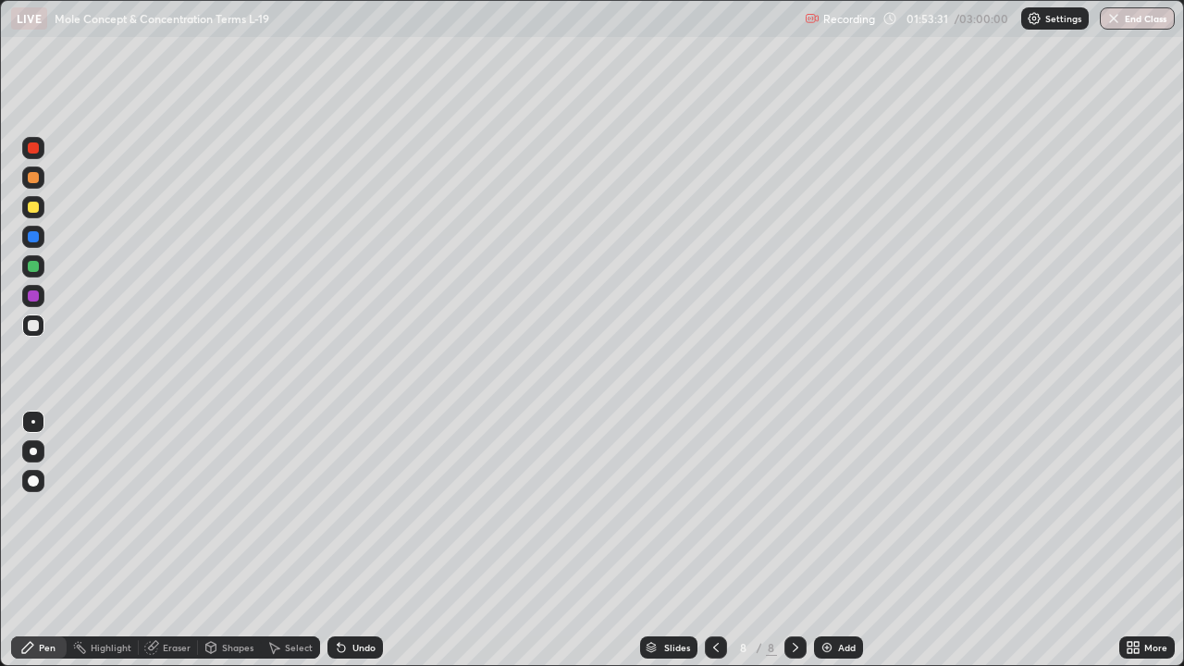
click at [35, 266] on div at bounding box center [33, 266] width 11 height 11
click at [34, 322] on div at bounding box center [33, 325] width 11 height 11
click at [26, 326] on div at bounding box center [33, 326] width 22 height 22
click at [33, 212] on div at bounding box center [33, 207] width 11 height 11
click at [31, 267] on div at bounding box center [33, 266] width 11 height 11
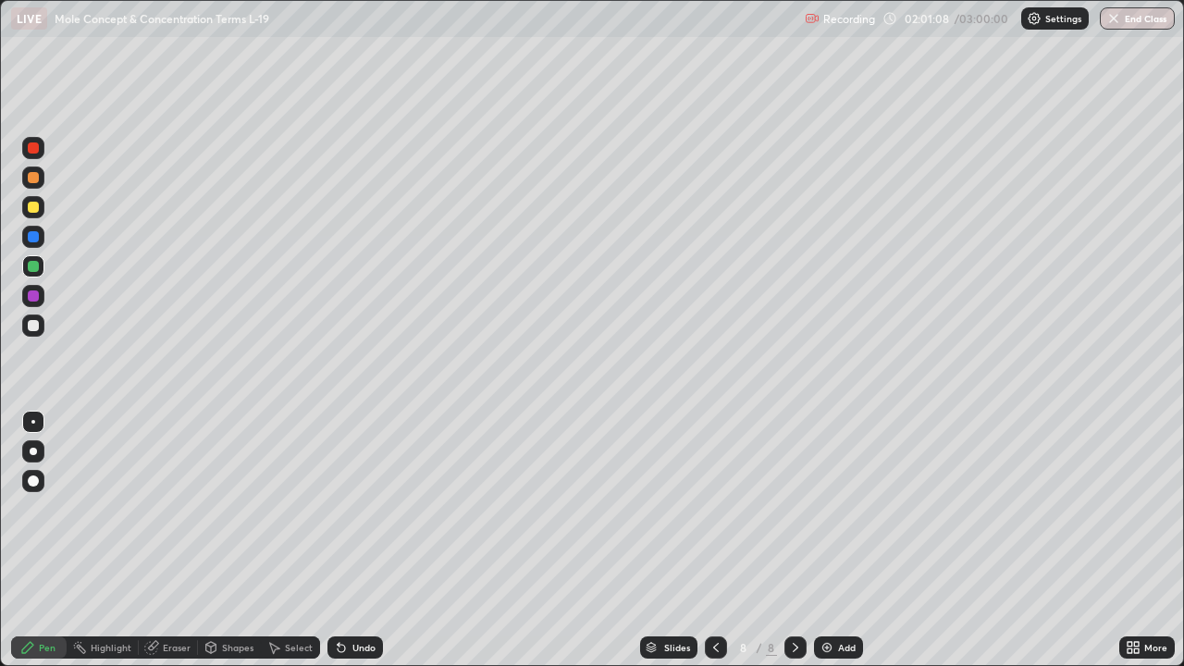
click at [32, 208] on div at bounding box center [33, 207] width 11 height 11
click at [825, 540] on img at bounding box center [827, 647] width 15 height 15
click at [37, 324] on div at bounding box center [33, 325] width 11 height 11
click at [184, 540] on div "Eraser" at bounding box center [177, 647] width 28 height 9
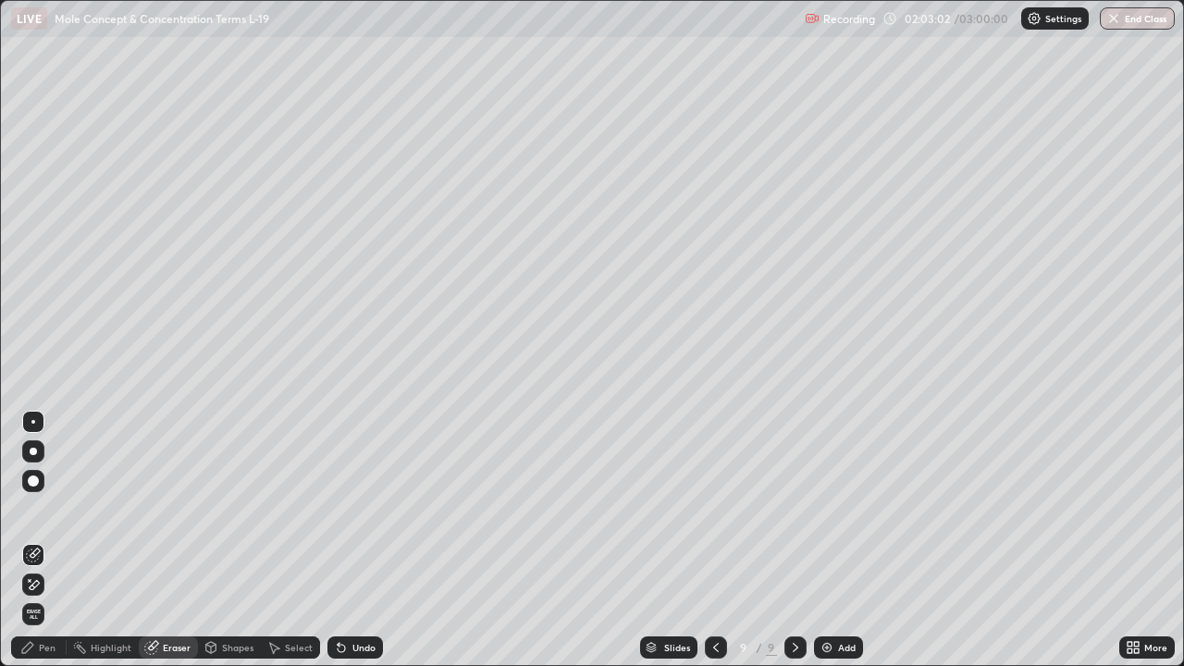
click at [295, 540] on div "Select" at bounding box center [299, 647] width 28 height 9
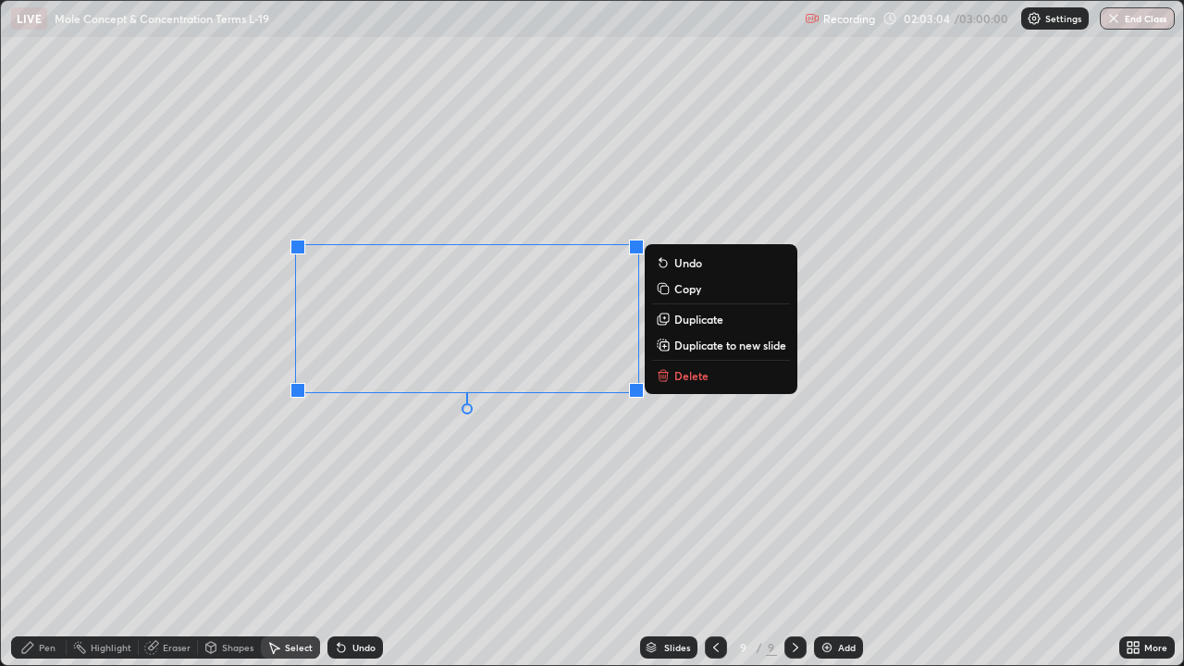
click at [689, 373] on p "Delete" at bounding box center [691, 375] width 34 height 15
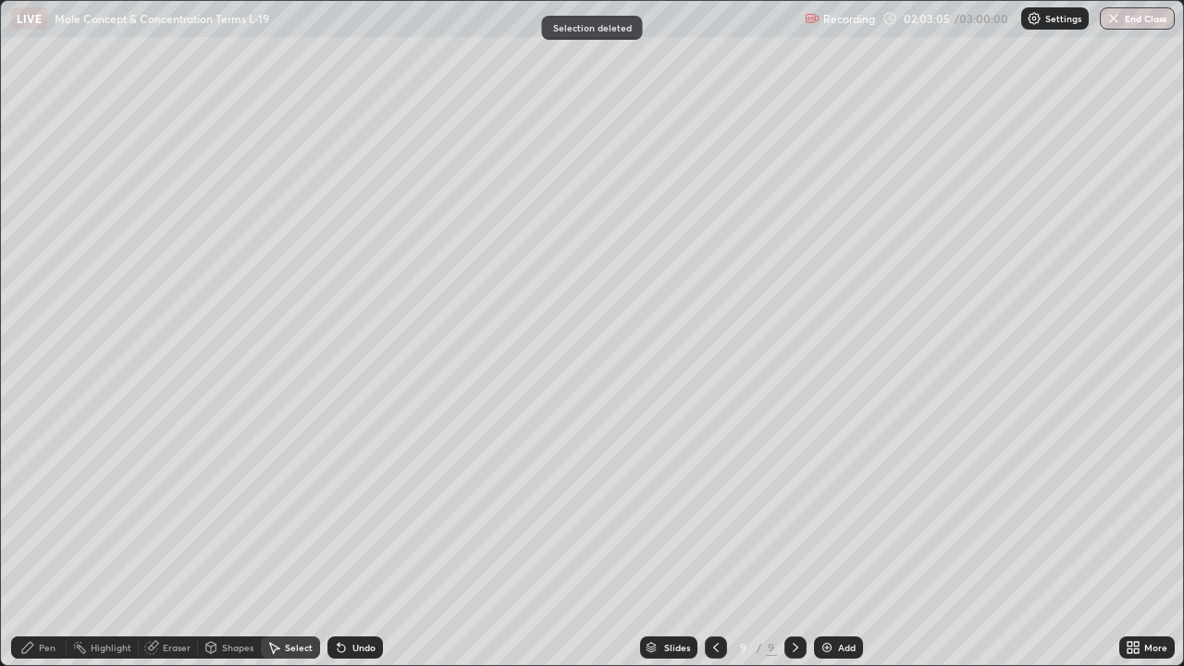
click at [54, 540] on div "Pen" at bounding box center [47, 647] width 17 height 9
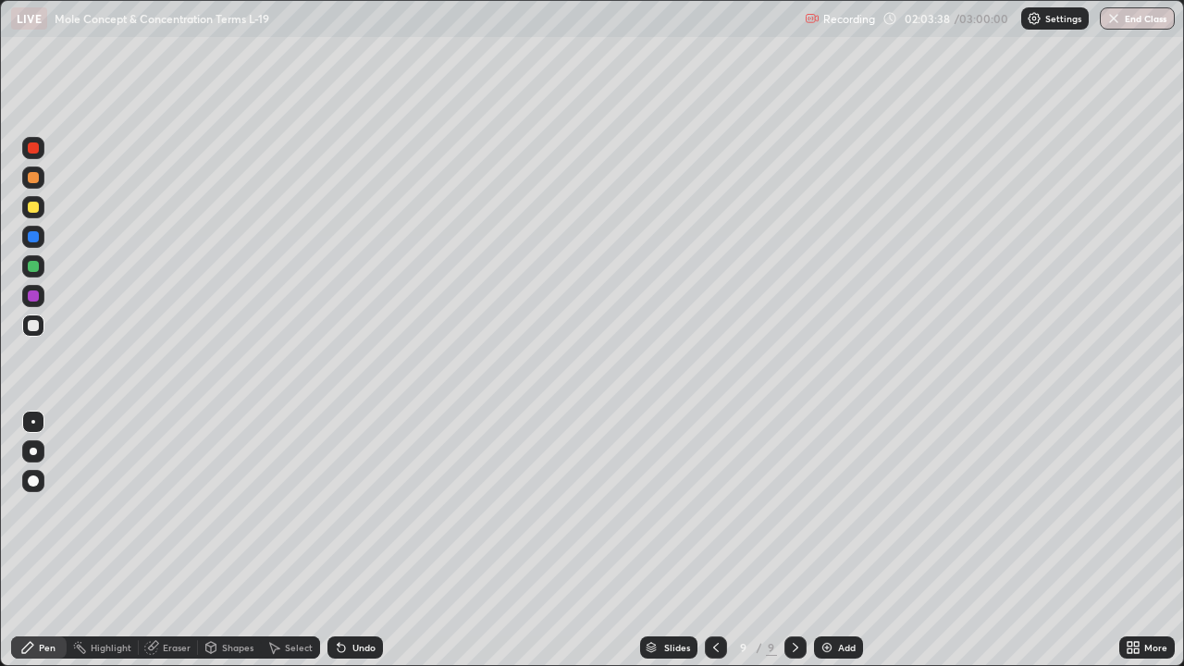
click at [34, 209] on div at bounding box center [33, 207] width 11 height 11
click at [30, 323] on div at bounding box center [33, 325] width 11 height 11
click at [33, 179] on div at bounding box center [33, 177] width 11 height 11
click at [33, 267] on div at bounding box center [33, 266] width 11 height 11
click at [33, 325] on div at bounding box center [33, 325] width 11 height 11
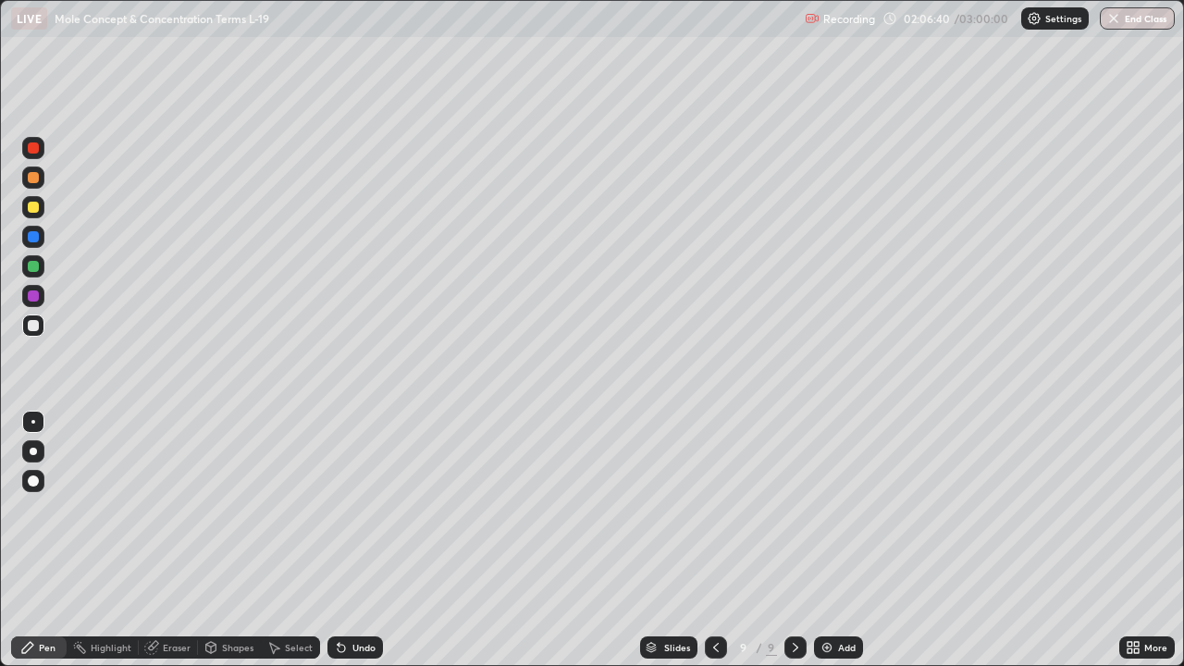
click at [29, 175] on div at bounding box center [33, 177] width 11 height 11
click at [33, 330] on div at bounding box center [33, 325] width 11 height 11
click at [27, 268] on div at bounding box center [33, 266] width 22 height 22
click at [34, 323] on div at bounding box center [33, 325] width 11 height 11
click at [30, 212] on div at bounding box center [33, 207] width 11 height 11
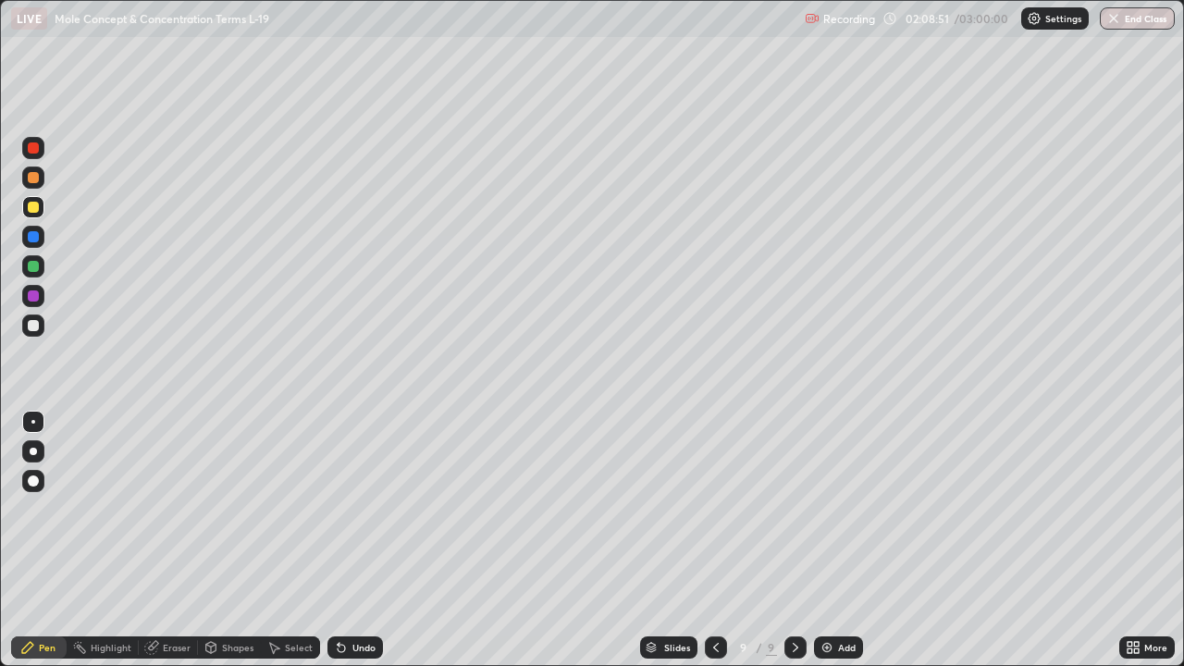
click at [28, 334] on div at bounding box center [33, 326] width 22 height 22
click at [35, 264] on div at bounding box center [33, 266] width 11 height 11
click at [31, 207] on div at bounding box center [33, 207] width 11 height 11
click at [30, 323] on div at bounding box center [33, 325] width 11 height 11
click at [33, 327] on div at bounding box center [33, 325] width 11 height 11
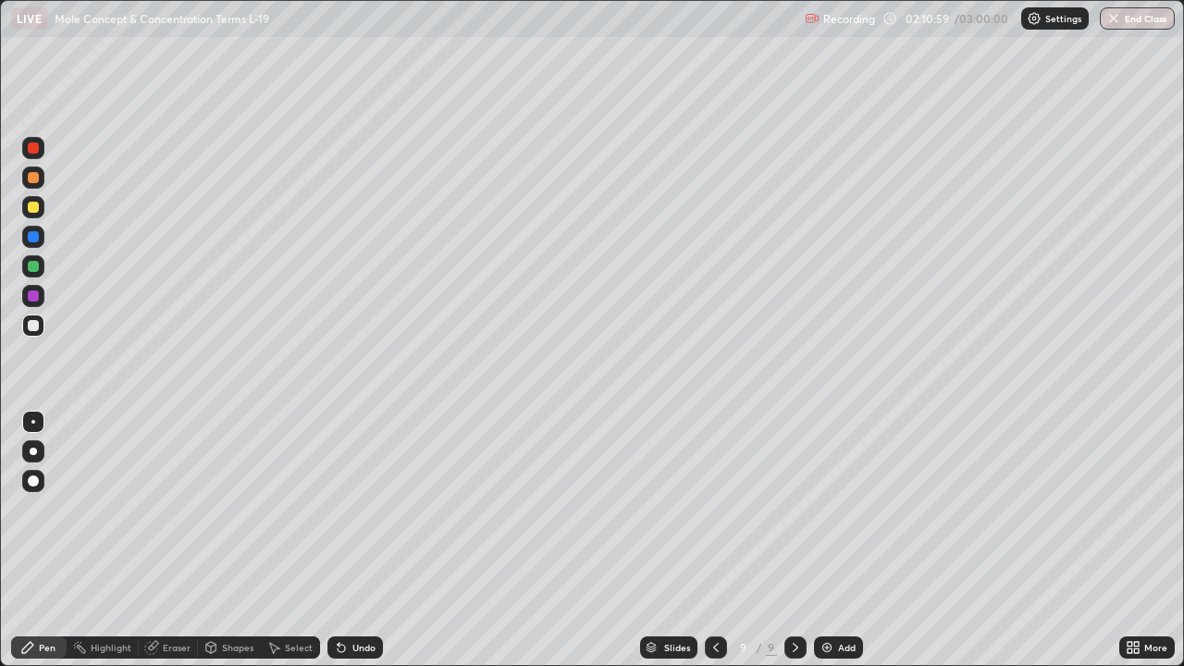
click at [37, 326] on div at bounding box center [33, 325] width 11 height 11
click at [170, 540] on div "Eraser" at bounding box center [177, 647] width 28 height 9
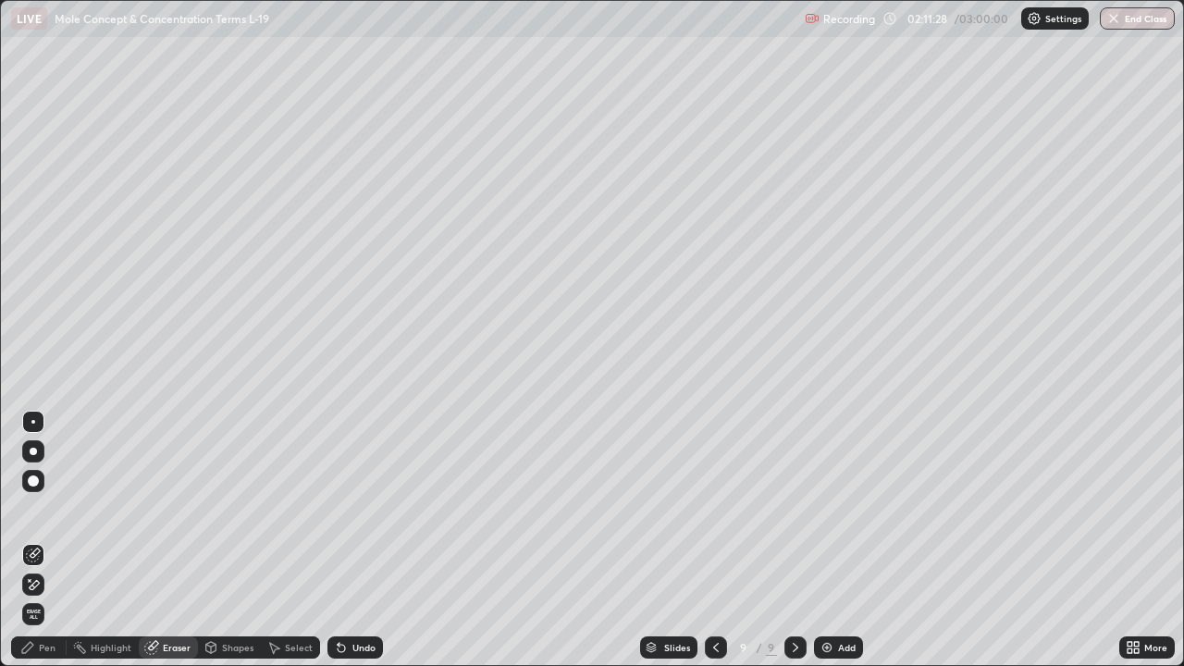
click at [54, 540] on div "Pen" at bounding box center [47, 647] width 17 height 9
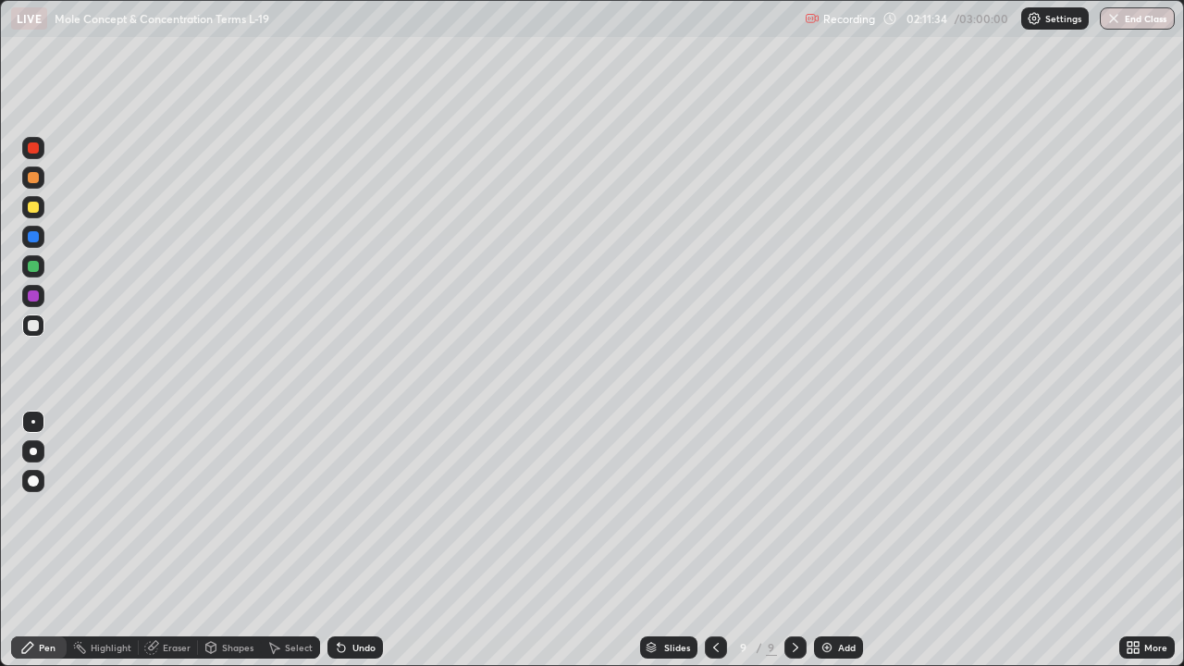
click at [177, 540] on div "Eraser" at bounding box center [177, 647] width 28 height 9
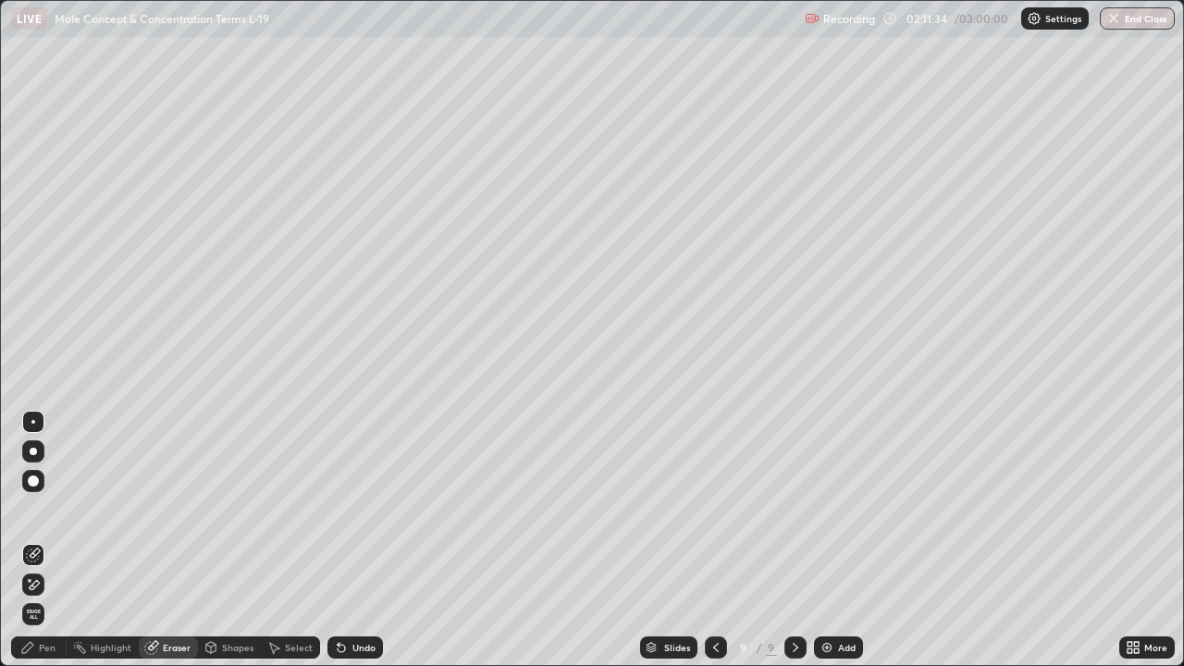
click at [288, 540] on div "Select" at bounding box center [299, 647] width 28 height 9
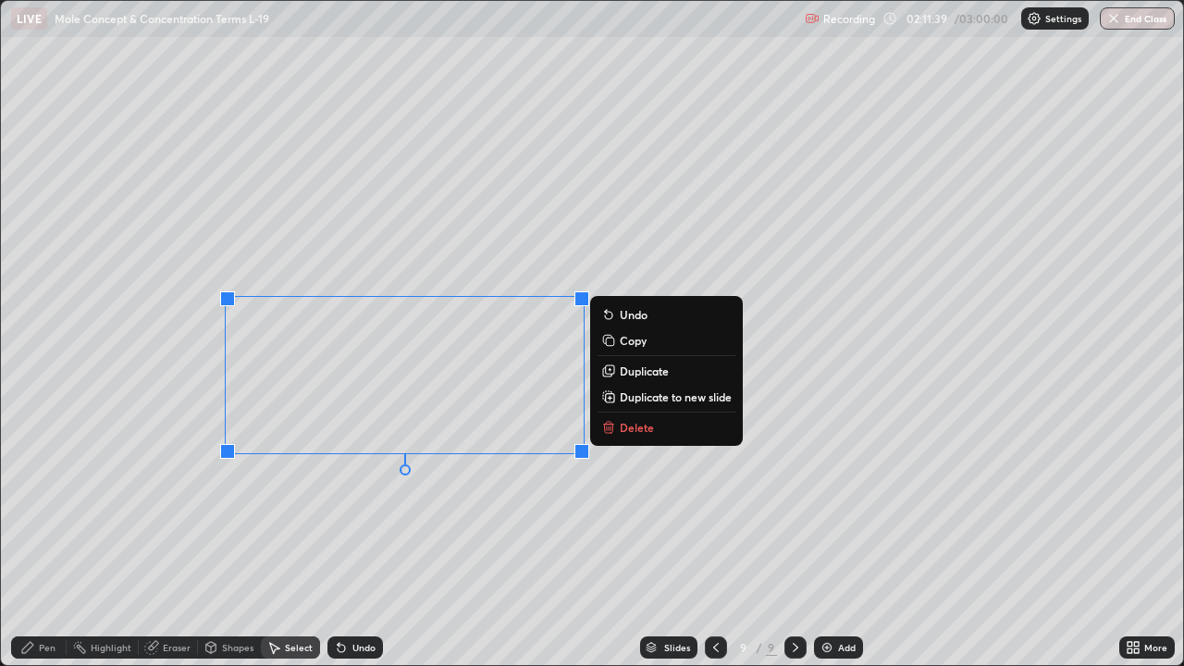
click at [616, 427] on button "Delete" at bounding box center [667, 427] width 138 height 22
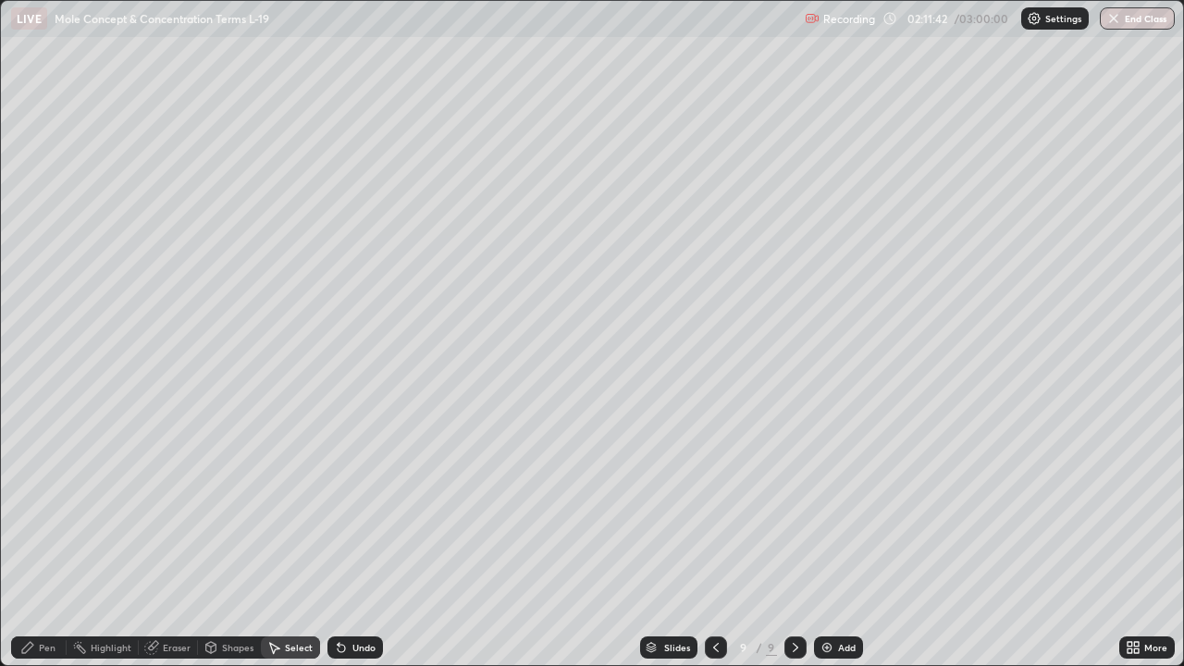
click at [54, 540] on div "Pen" at bounding box center [47, 647] width 17 height 9
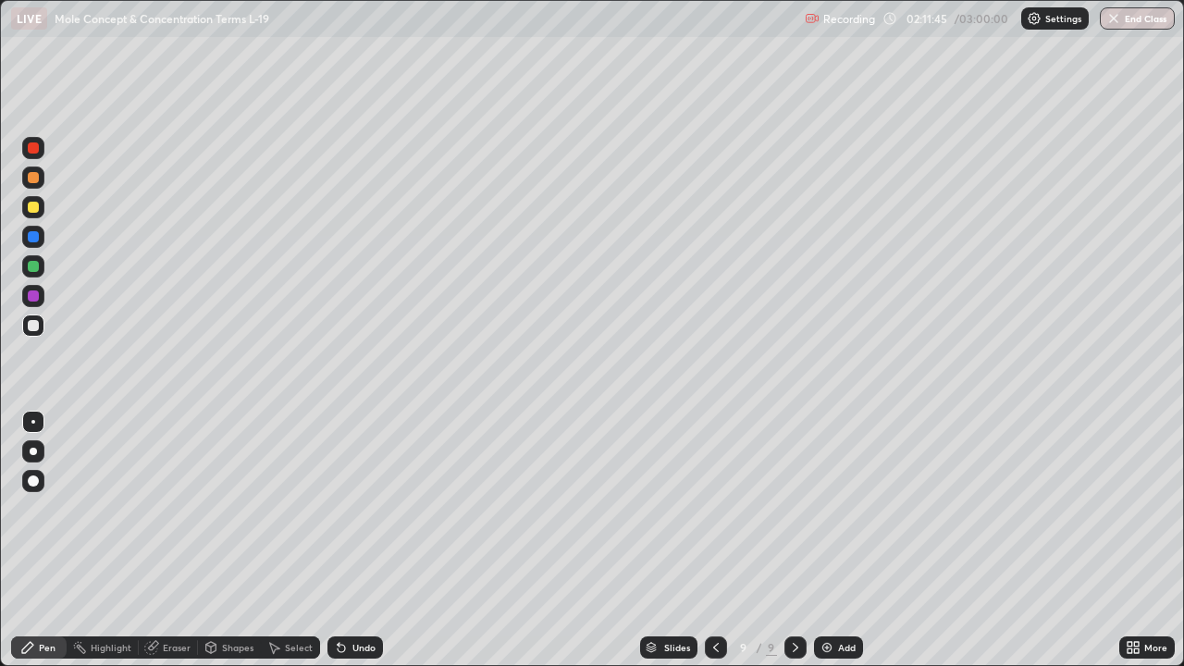
click at [338, 540] on icon at bounding box center [341, 648] width 7 height 7
click at [175, 540] on div "Eraser" at bounding box center [177, 647] width 28 height 9
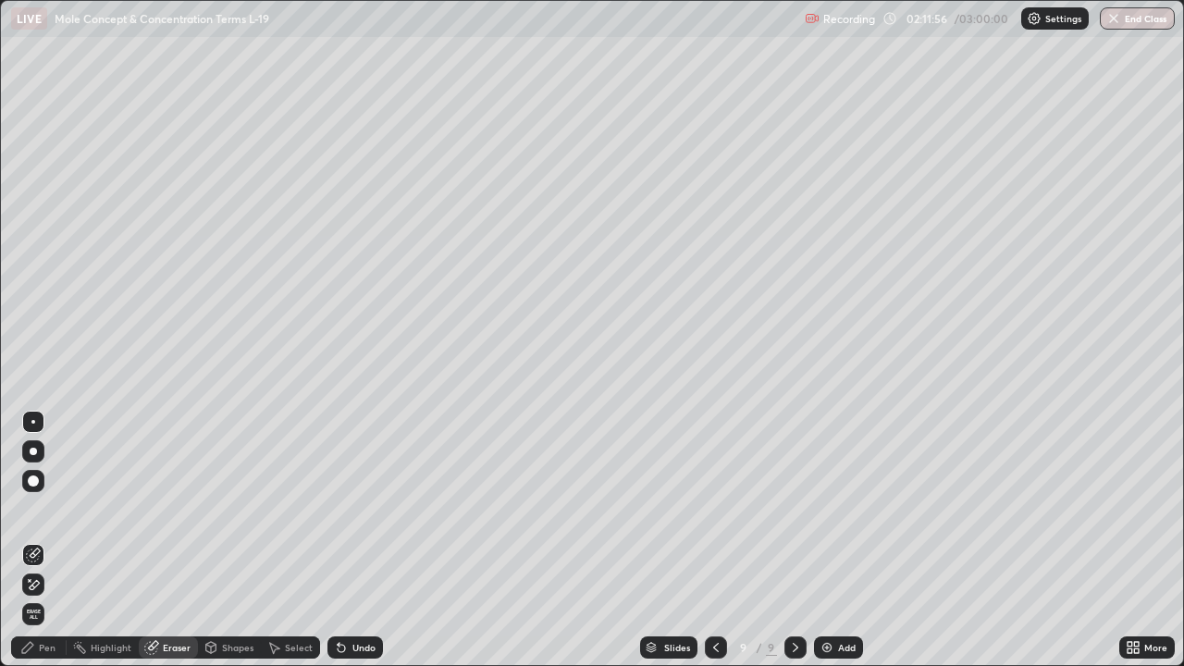
click at [53, 540] on div "Pen" at bounding box center [47, 647] width 17 height 9
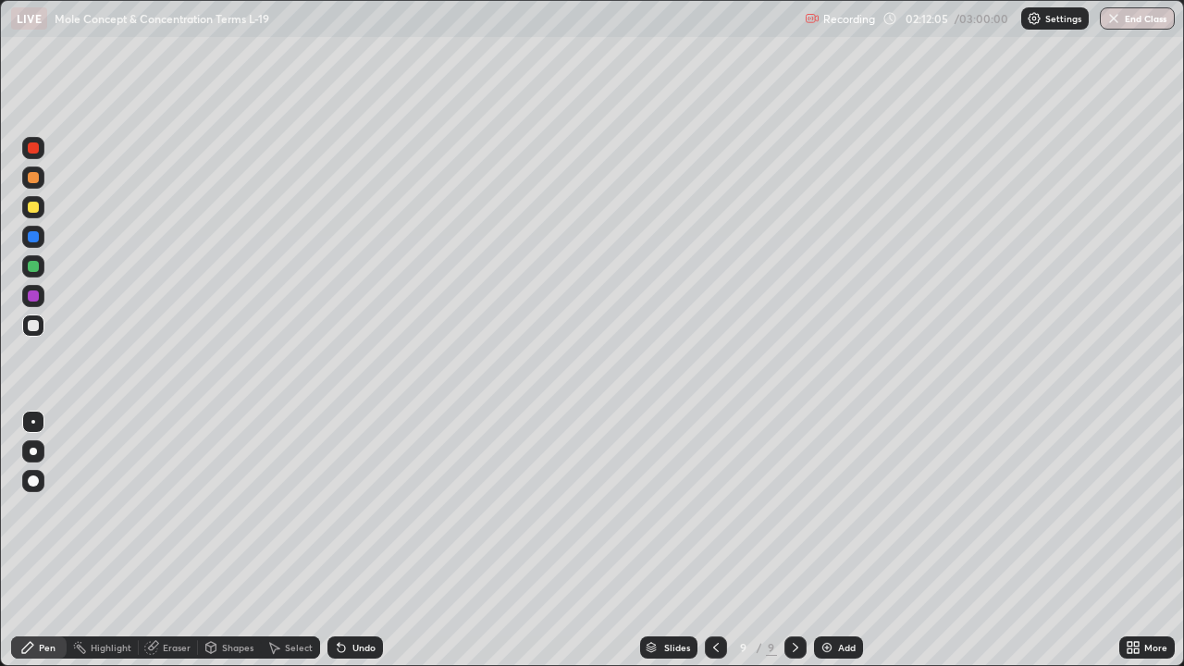
click at [34, 209] on div at bounding box center [33, 207] width 11 height 11
click at [33, 328] on div at bounding box center [33, 325] width 11 height 11
click at [32, 327] on div at bounding box center [33, 325] width 11 height 11
click at [28, 210] on div at bounding box center [33, 207] width 11 height 11
click at [36, 209] on div at bounding box center [33, 207] width 11 height 11
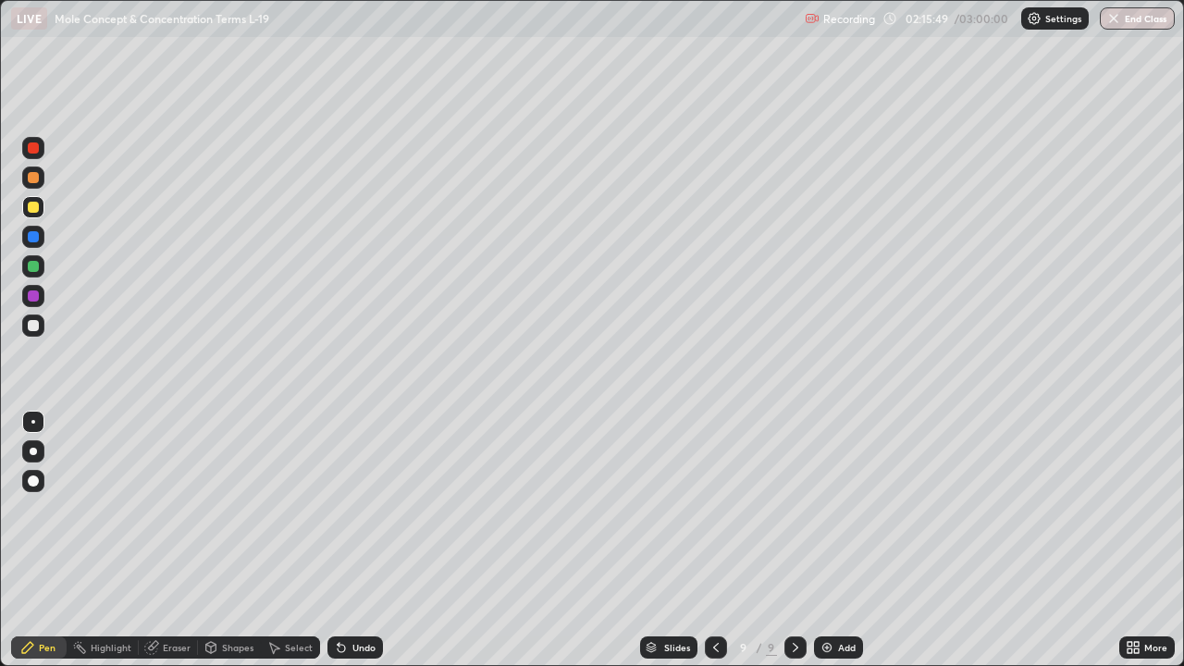
click at [37, 329] on div at bounding box center [33, 325] width 11 height 11
click at [171, 540] on div "Eraser" at bounding box center [177, 647] width 28 height 9
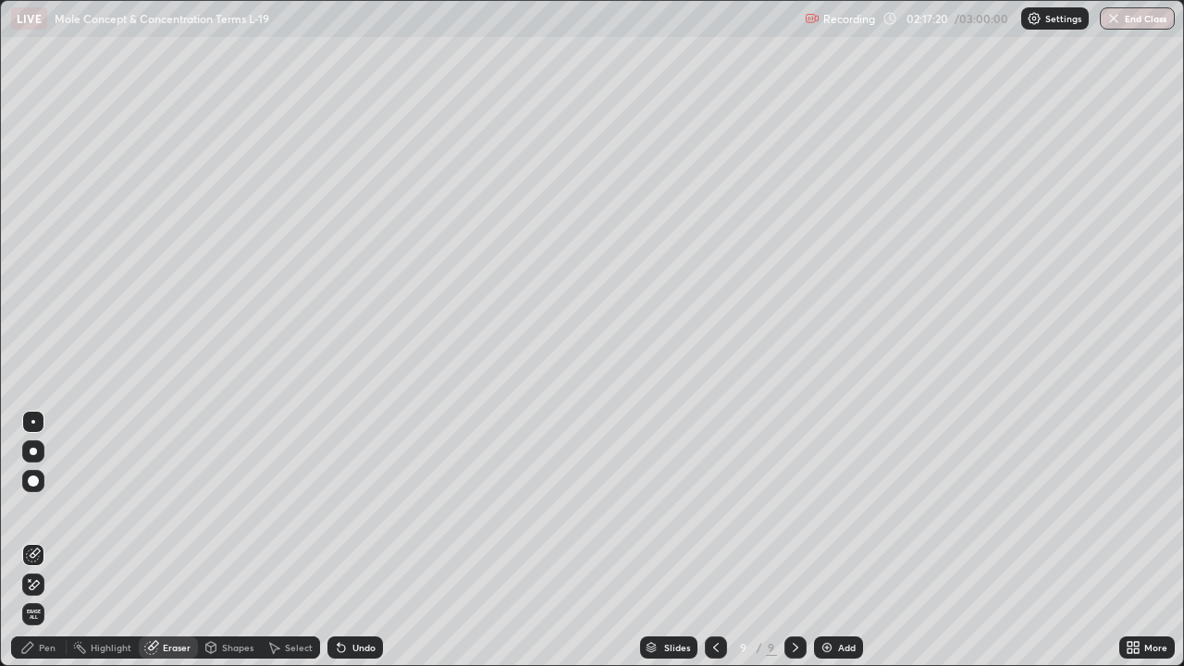
click at [296, 540] on div "Select" at bounding box center [299, 647] width 28 height 9
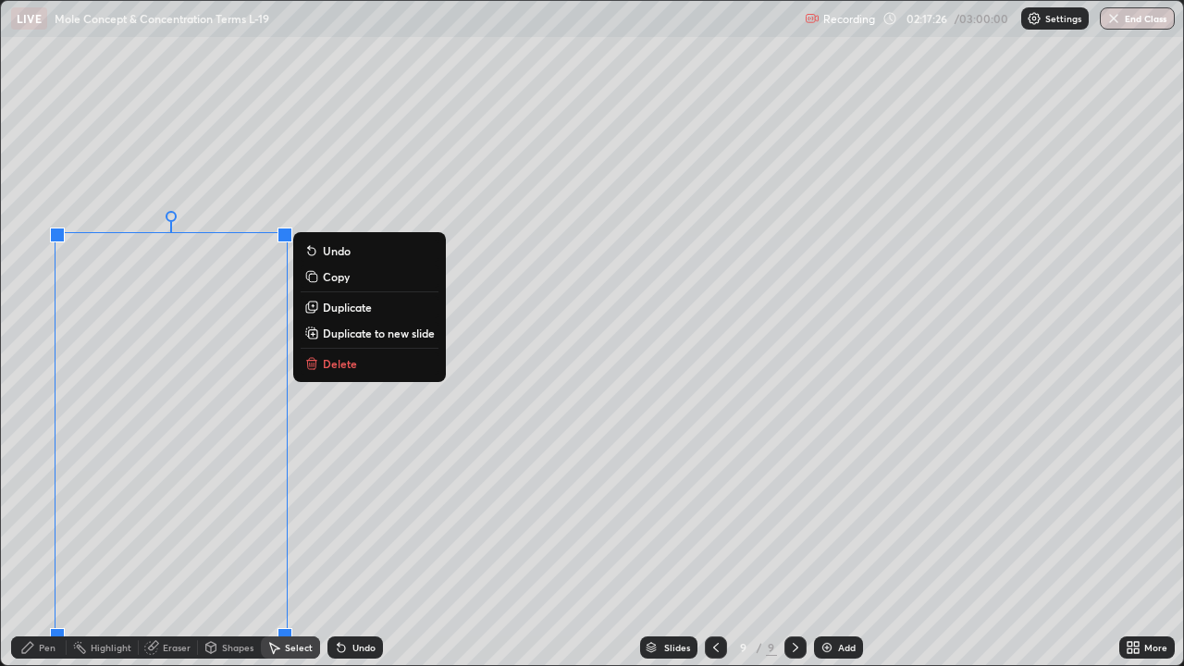
click at [331, 364] on p "Delete" at bounding box center [340, 363] width 34 height 15
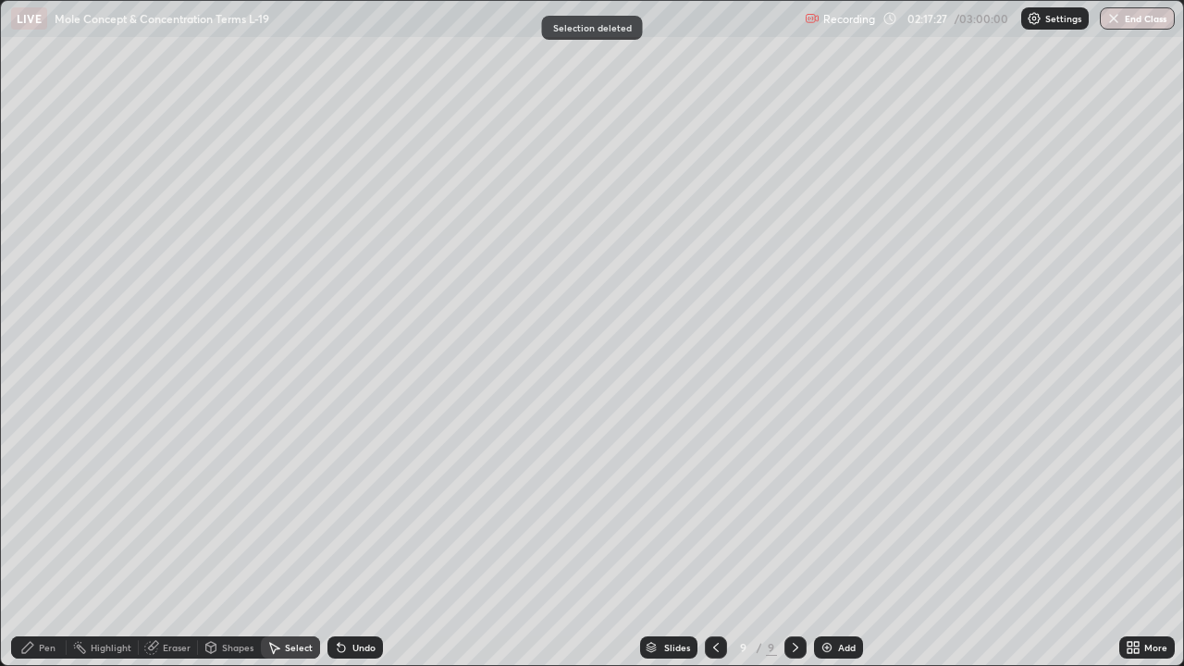
click at [51, 540] on div "Pen" at bounding box center [47, 647] width 17 height 9
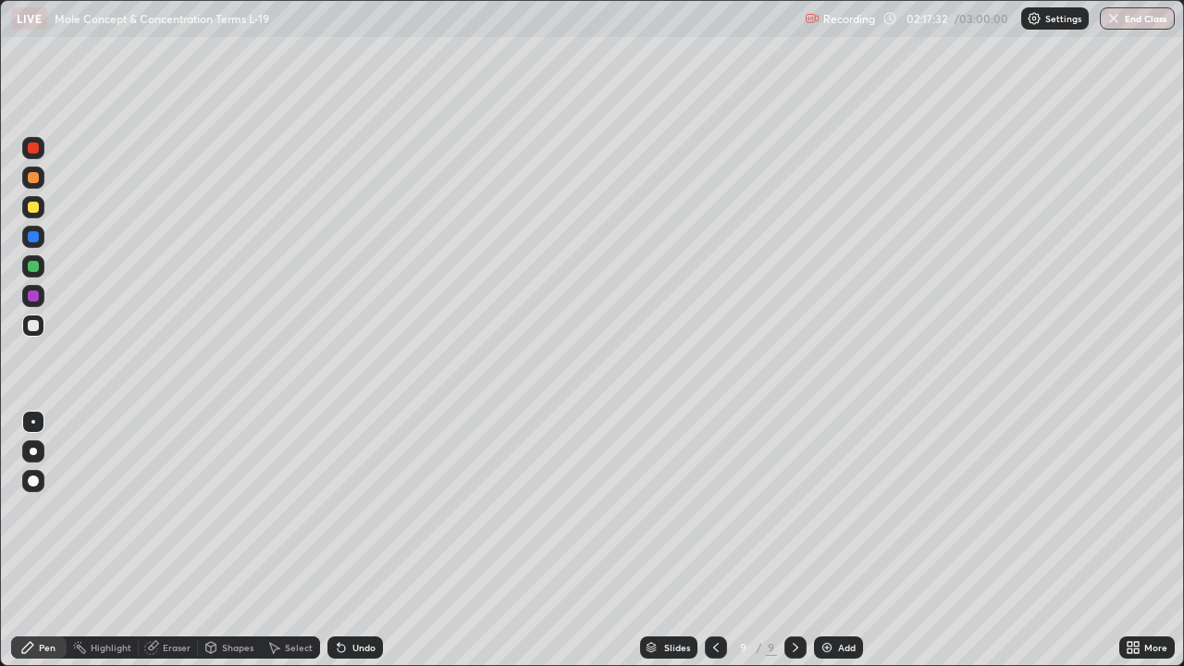
click at [32, 208] on div at bounding box center [33, 207] width 11 height 11
click at [180, 540] on div "Eraser" at bounding box center [168, 648] width 59 height 22
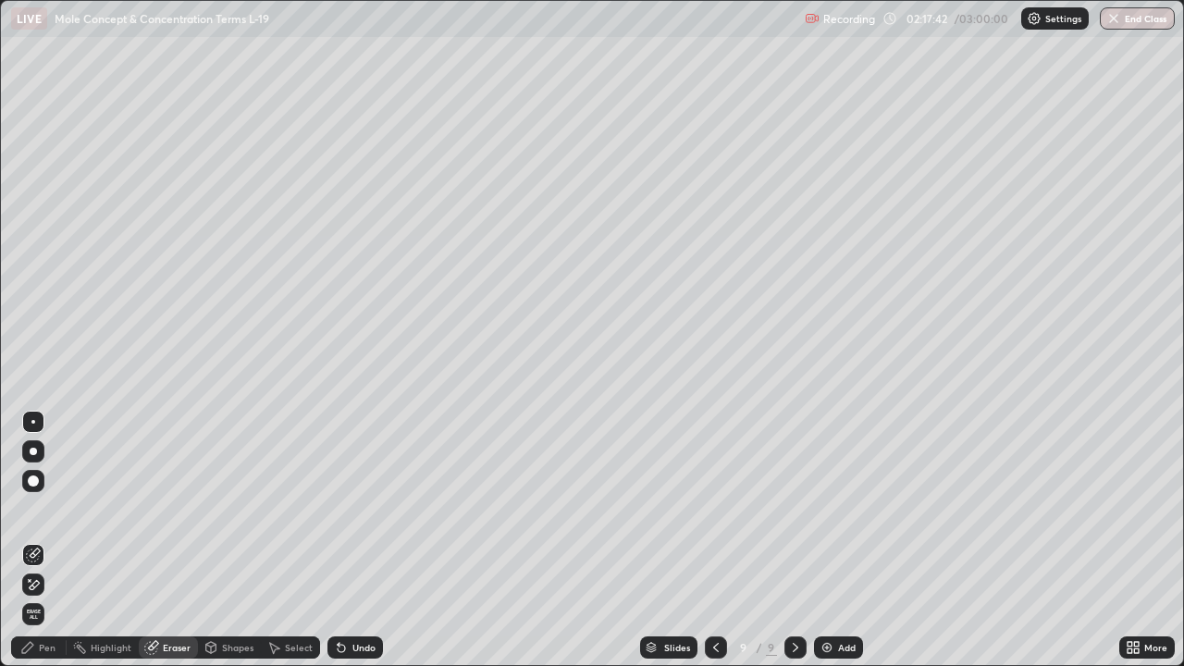
click at [172, 540] on div "Eraser" at bounding box center [177, 647] width 28 height 9
click at [281, 540] on div "Select" at bounding box center [290, 648] width 59 height 22
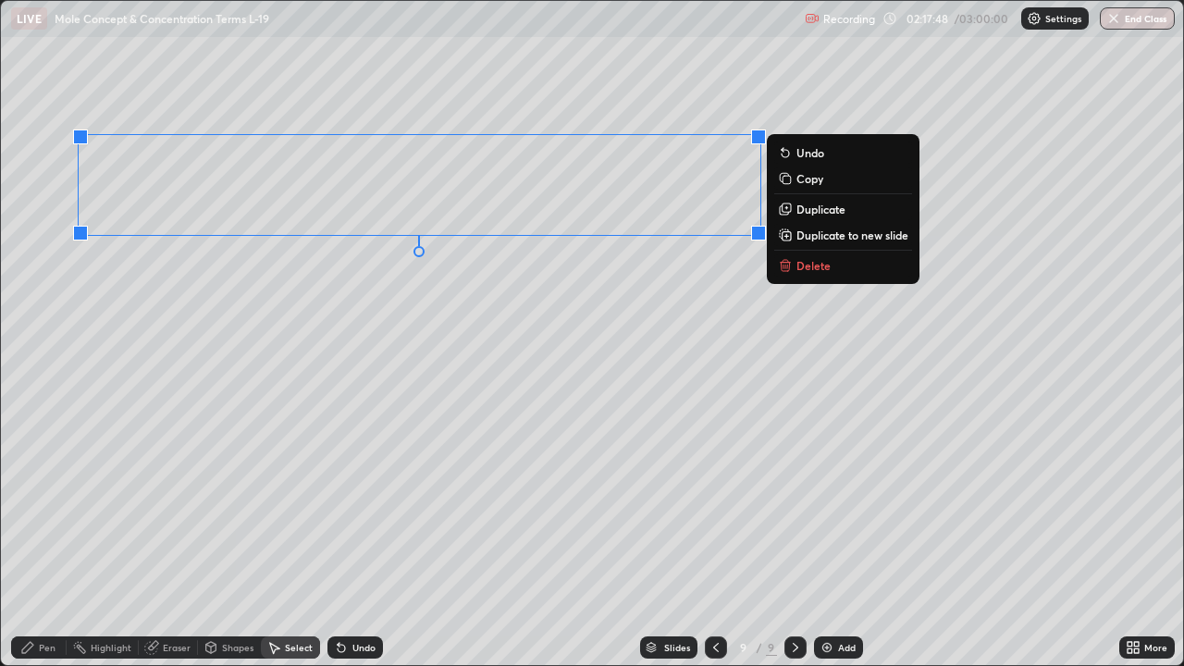
click at [808, 262] on p "Delete" at bounding box center [814, 265] width 34 height 15
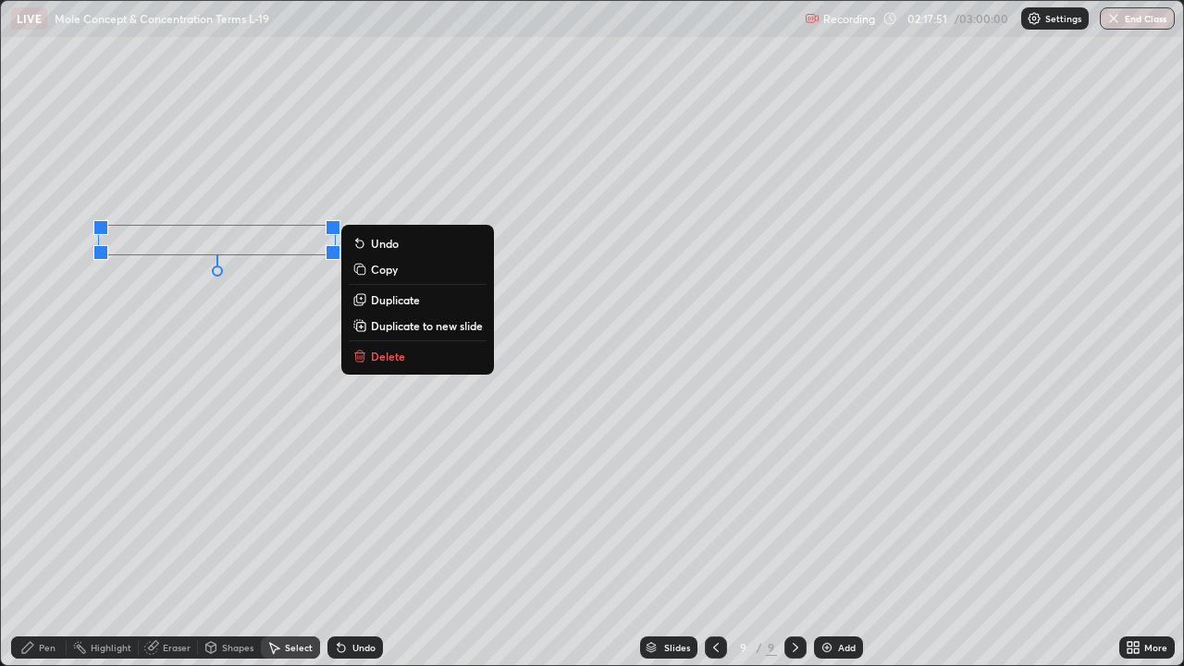
click at [382, 354] on p "Delete" at bounding box center [388, 356] width 34 height 15
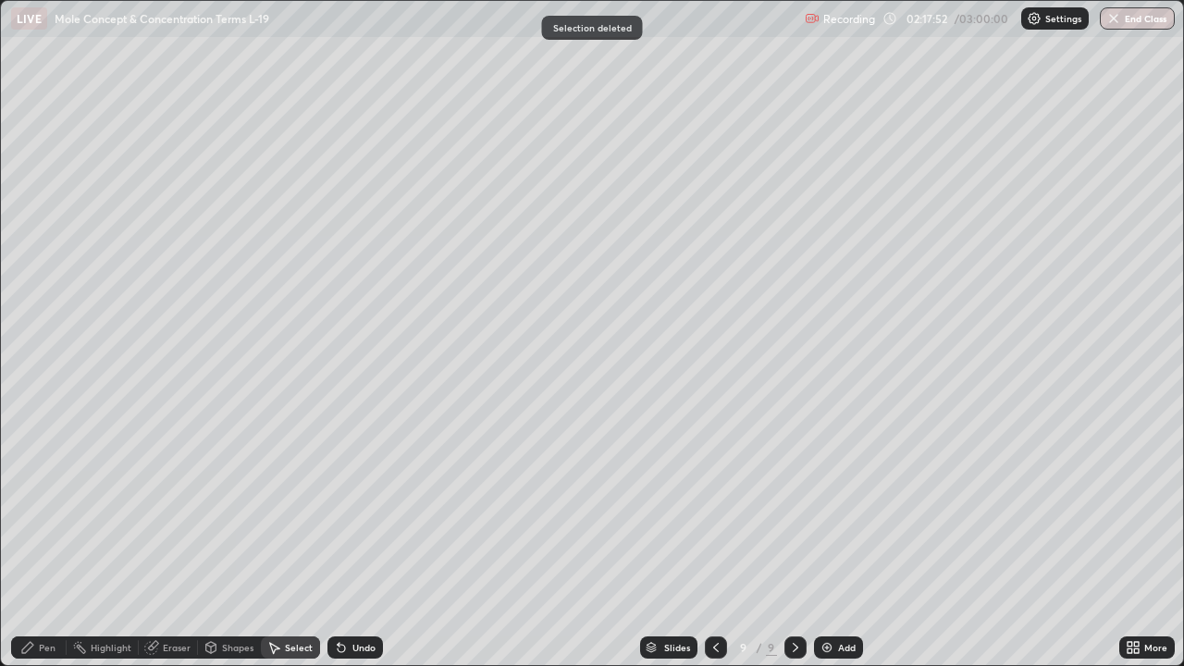
click at [52, 540] on div "Pen" at bounding box center [47, 647] width 17 height 9
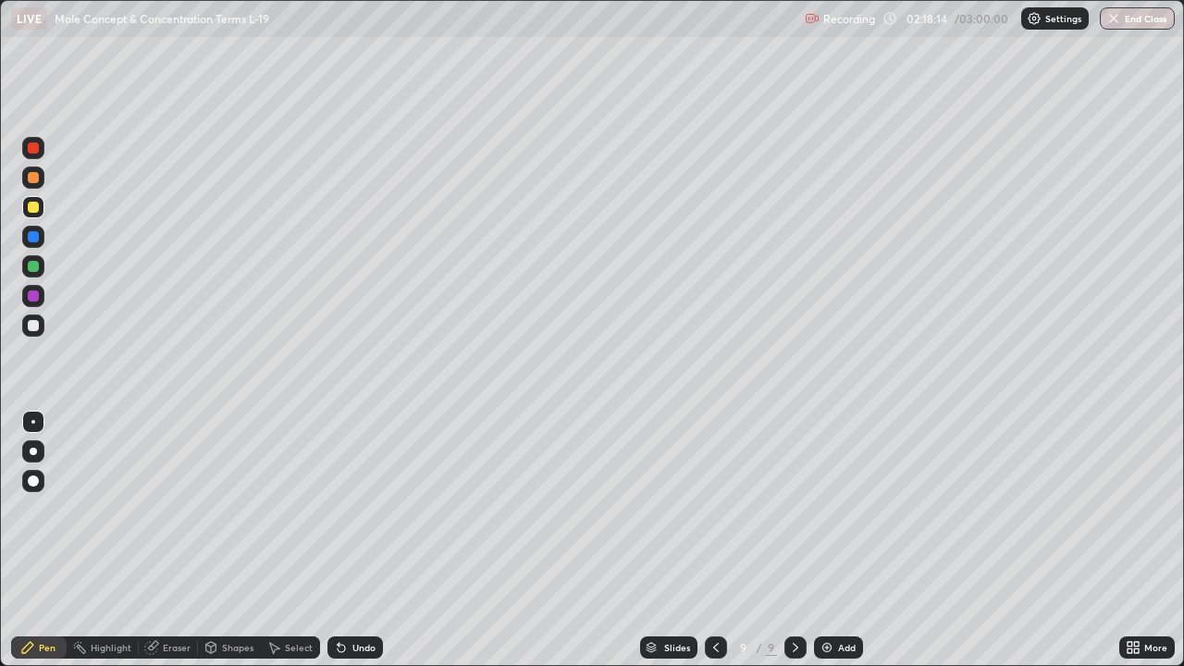
click at [237, 540] on div "Shapes" at bounding box center [237, 647] width 31 height 9
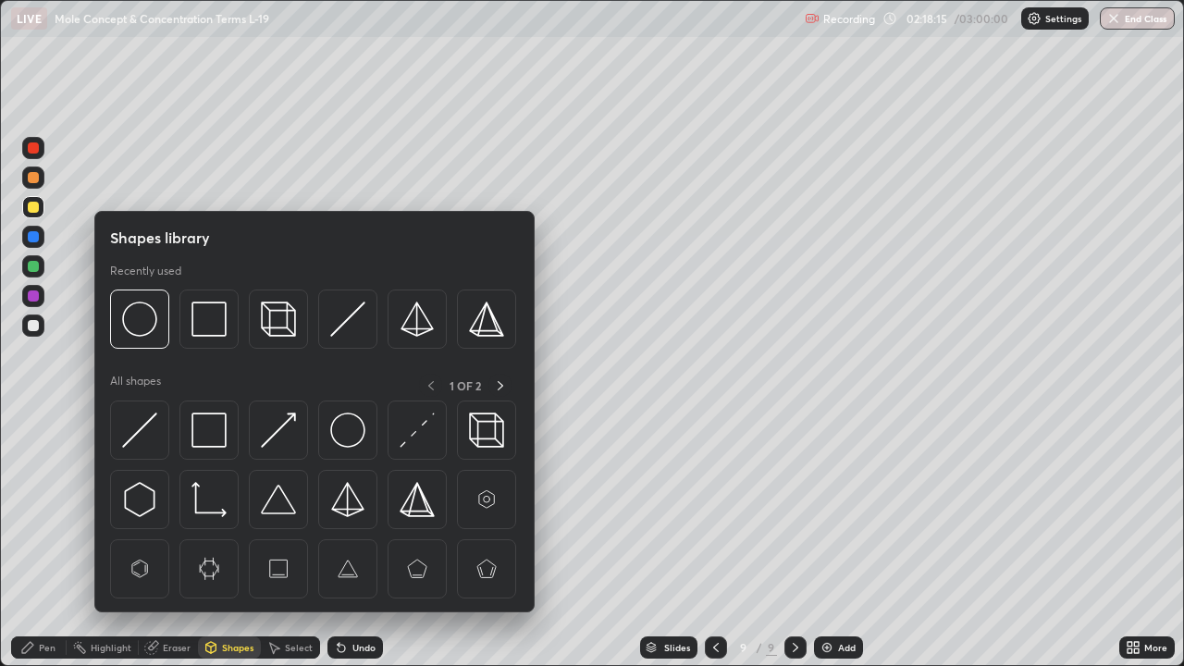
click at [179, 540] on div "Eraser" at bounding box center [177, 647] width 28 height 9
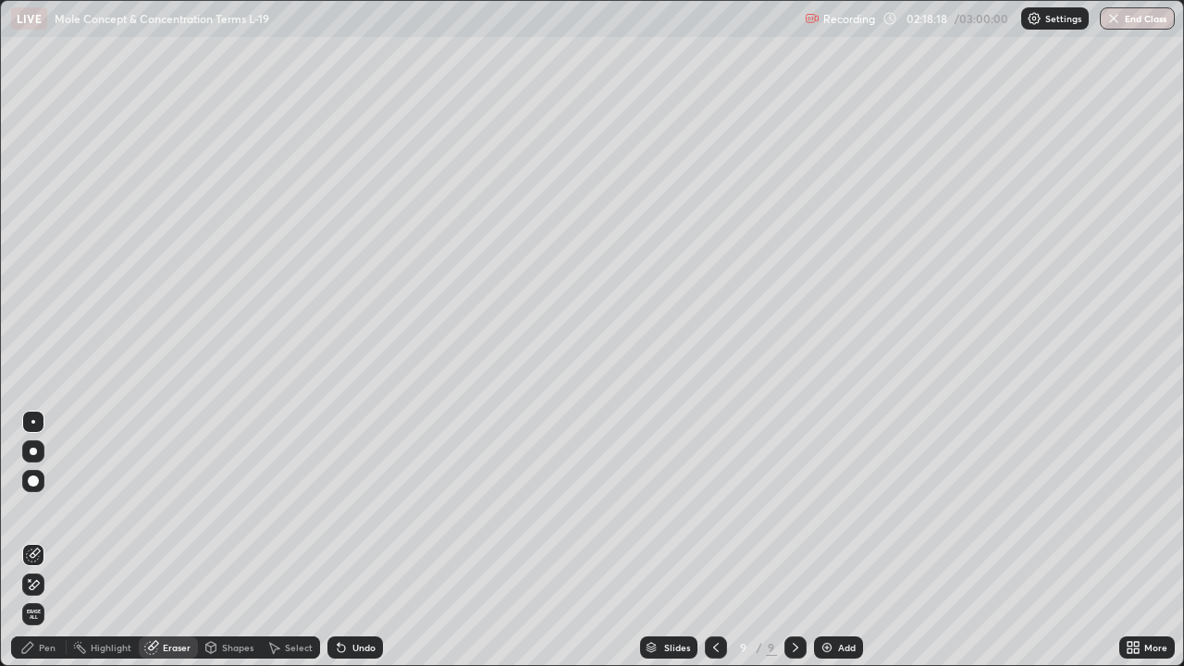
click at [54, 540] on div "Pen" at bounding box center [39, 648] width 56 height 22
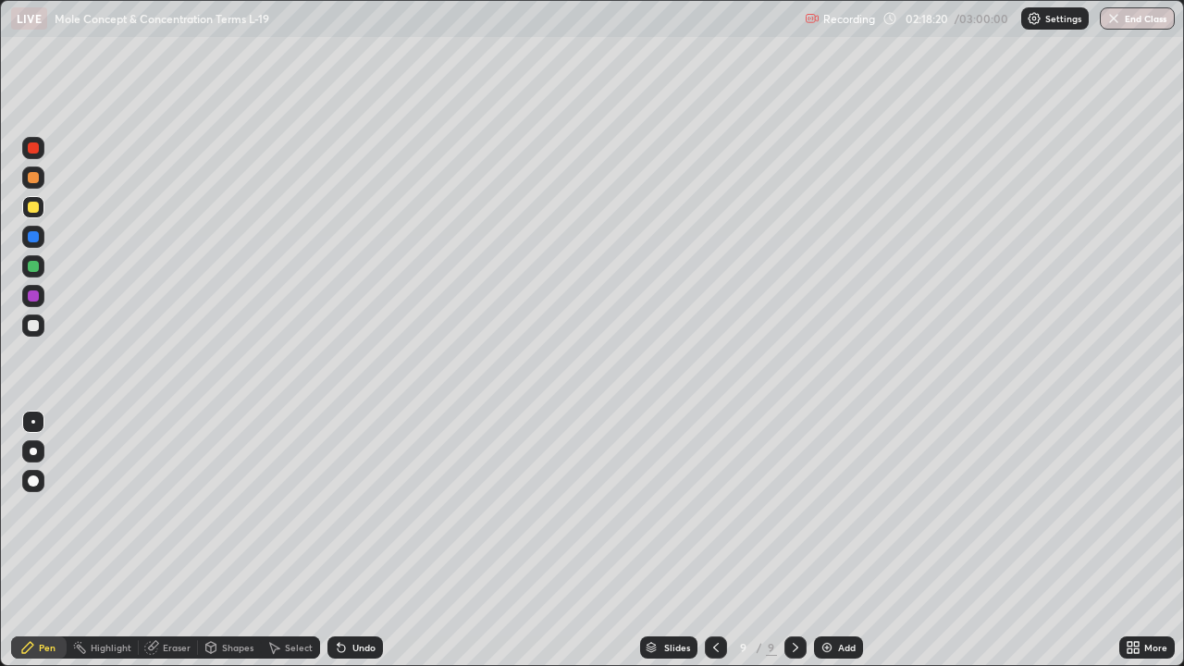
click at [35, 320] on div at bounding box center [33, 325] width 11 height 11
click at [31, 267] on div at bounding box center [33, 266] width 11 height 11
click at [32, 327] on div at bounding box center [33, 325] width 11 height 11
click at [1115, 17] on img "button" at bounding box center [1114, 18] width 15 height 15
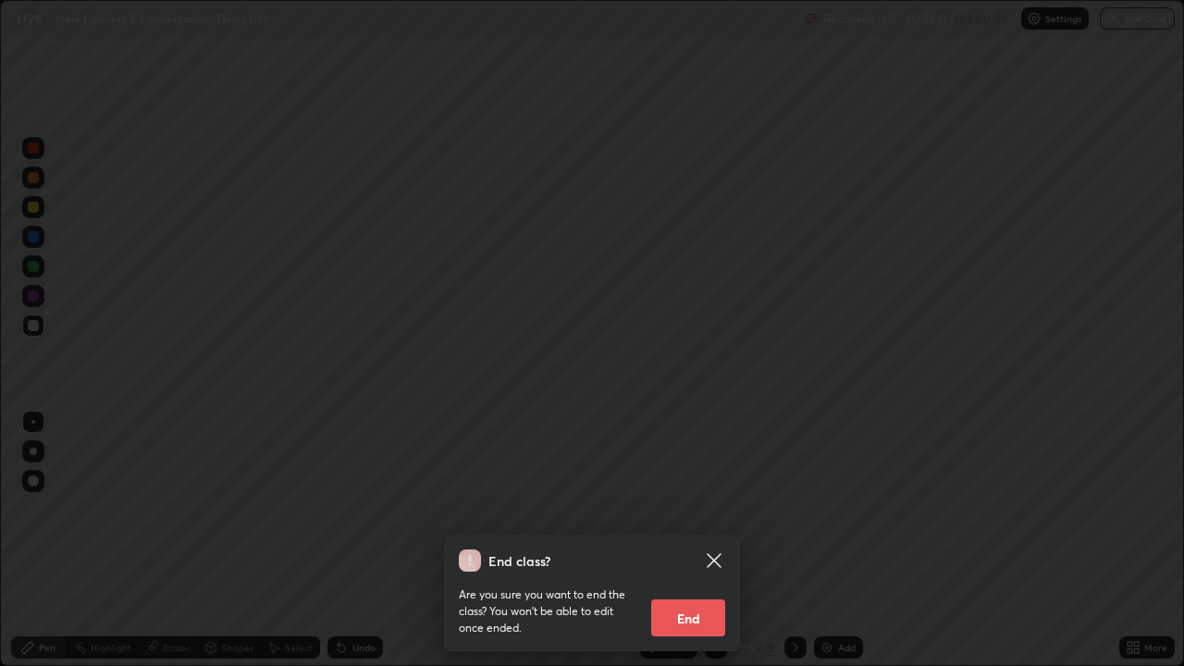
click at [687, 540] on button "End" at bounding box center [688, 618] width 74 height 37
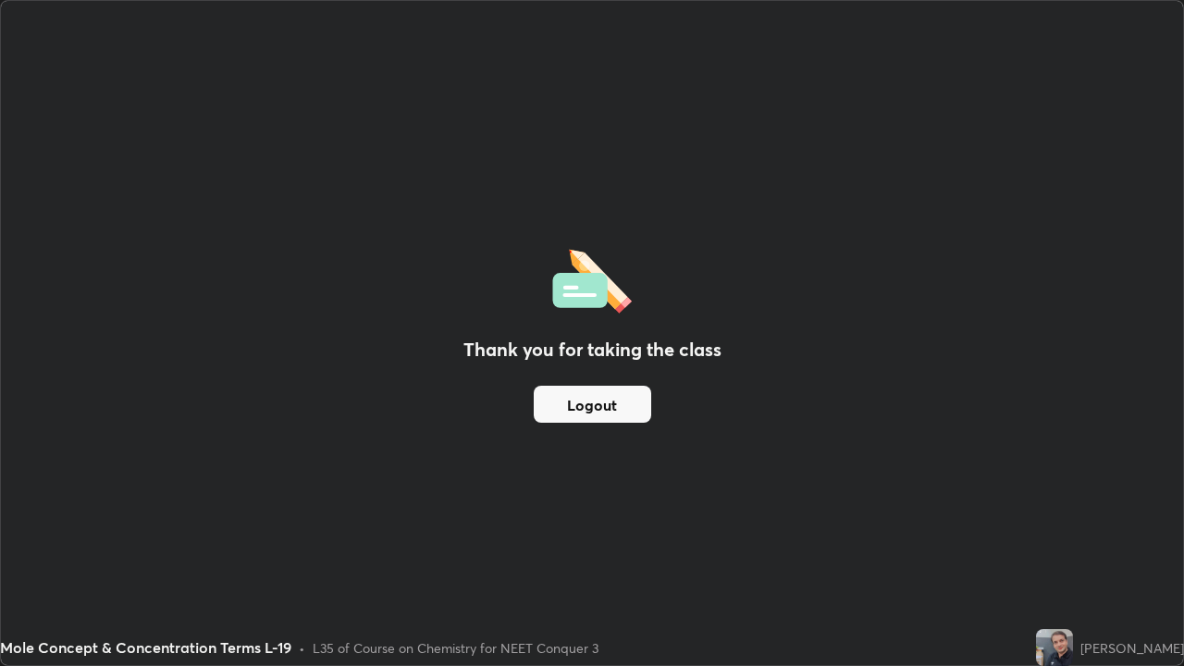
click at [610, 400] on button "Logout" at bounding box center [593, 404] width 118 height 37
